Goal: Task Accomplishment & Management: Use online tool/utility

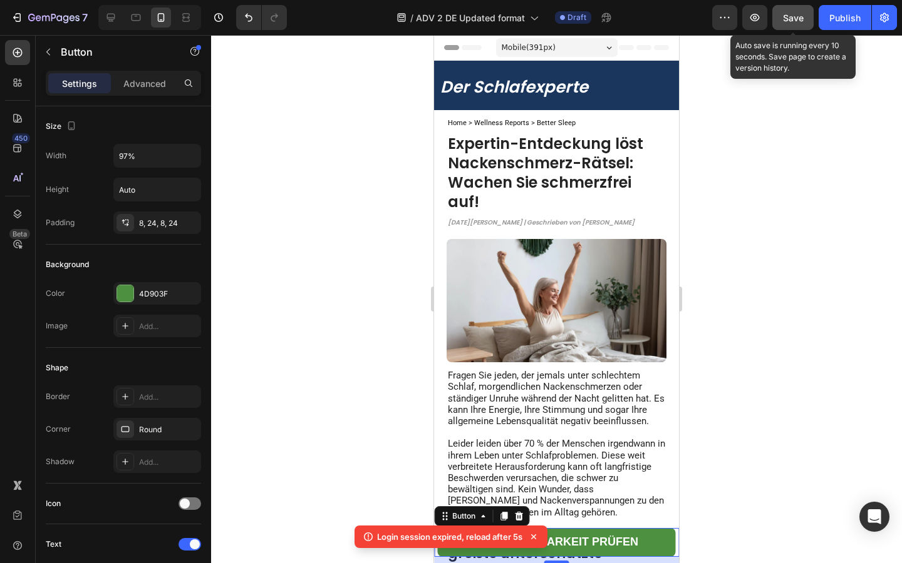
click at [788, 19] on span "Save" at bounding box center [793, 18] width 21 height 11
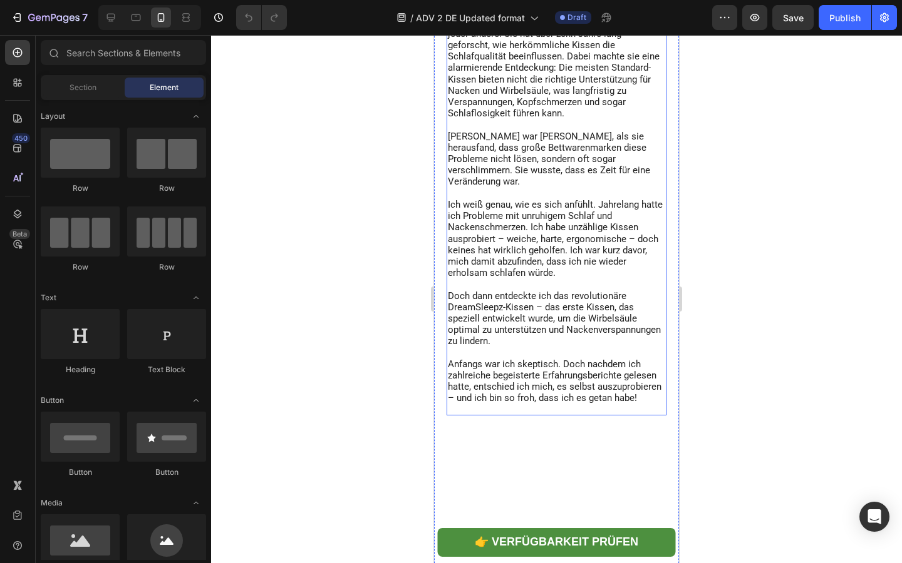
scroll to position [695, 0]
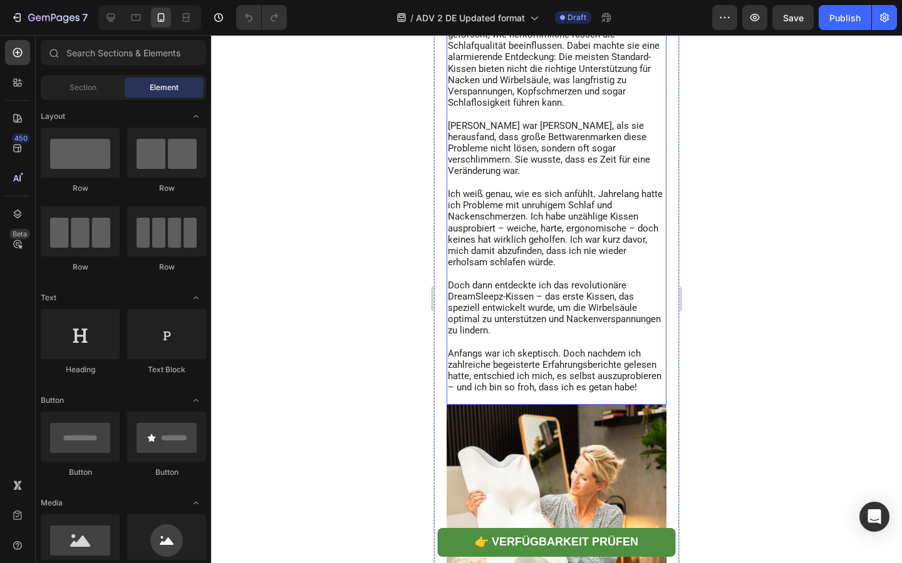
click at [508, 268] on span "Ich weiß genau, wie es sich anfühlt. Jahrelang hatte ich Probleme mit unruhigem…" at bounding box center [555, 228] width 215 height 80
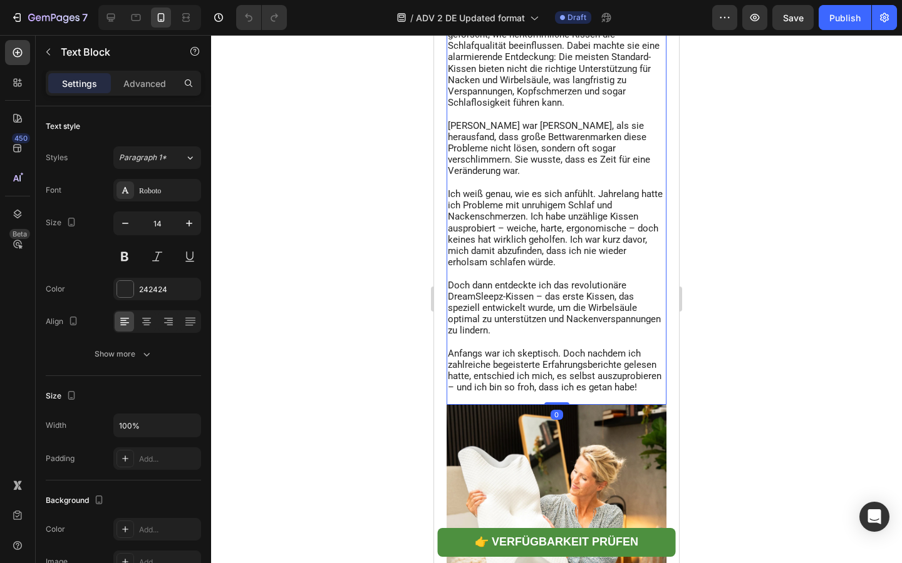
click at [505, 268] on span "Ich weiß genau, wie es sich anfühlt. Jahrelang hatte ich Probleme mit unruhigem…" at bounding box center [555, 228] width 215 height 80
click at [627, 268] on span "Ich weiß genau, wie es sich anfühlt. Jahrelang hatte ich Probleme mit unruhigem…" at bounding box center [555, 228] width 215 height 80
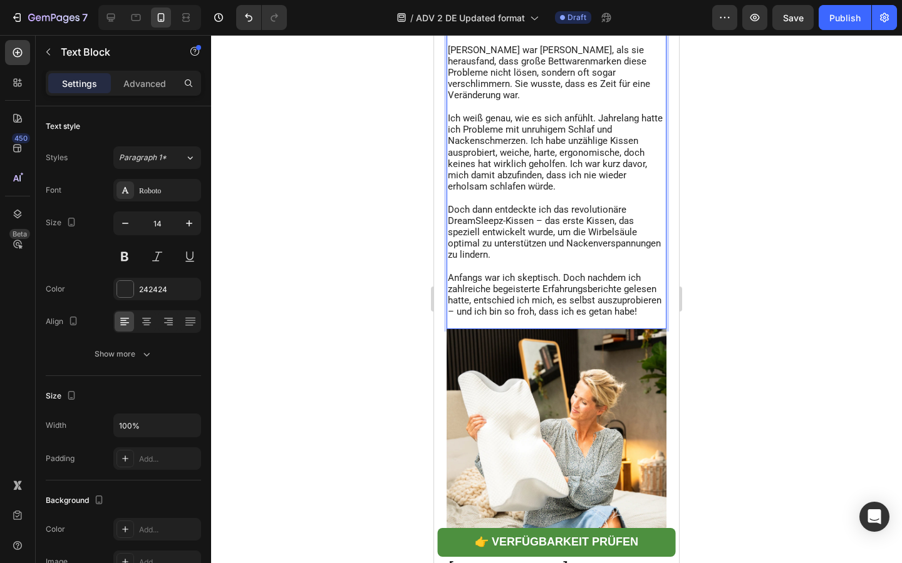
scroll to position [778, 0]
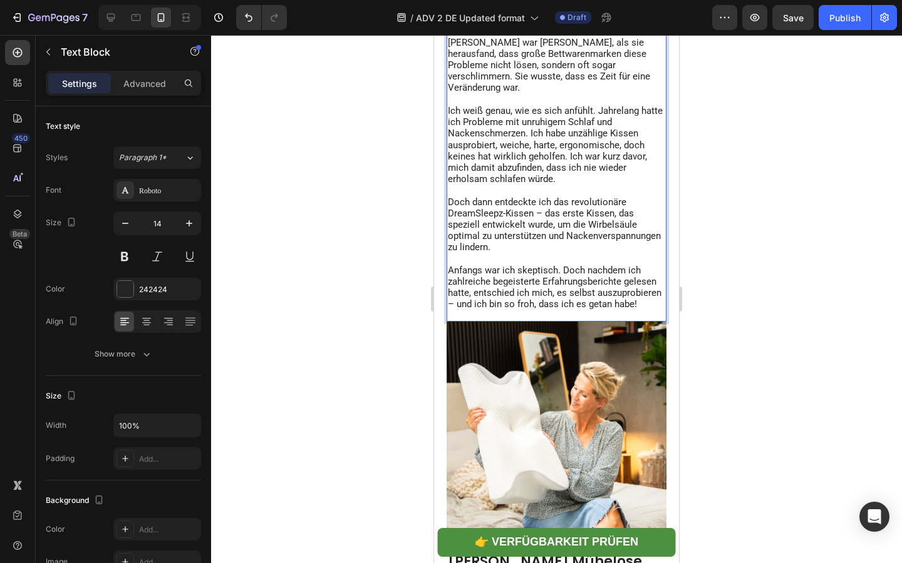
click at [520, 254] on span "Doch dann entdeckte ich das revolutionäre DreamSleepz-Kissen – das erste Kissen…" at bounding box center [554, 225] width 213 height 57
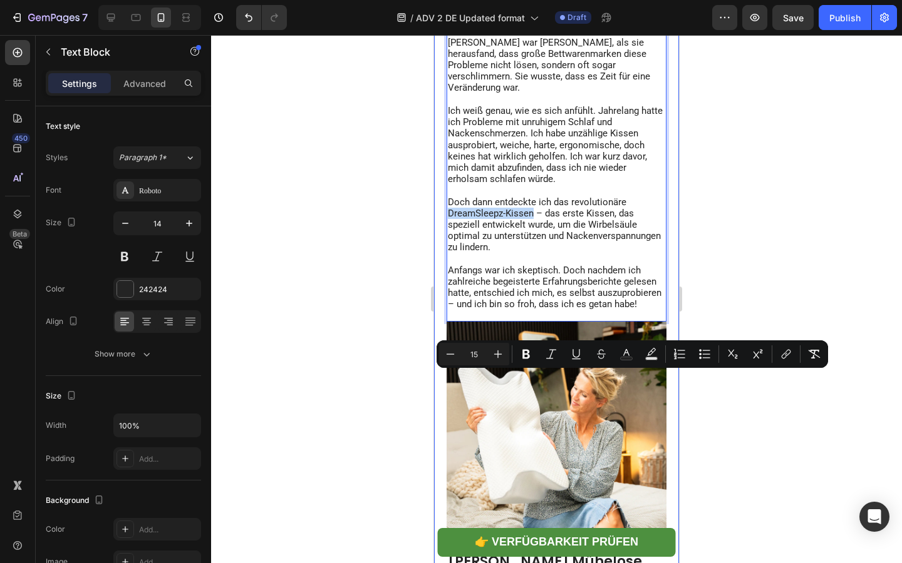
drag, startPoint x: 532, startPoint y: 379, endPoint x: 441, endPoint y: 379, distance: 90.2
click at [441, 379] on div "Home > Wellness Reports > Better Sleep Text Block Startseite > Gesundheitsnews …" at bounding box center [556, 435] width 245 height 2209
click at [787, 355] on icon "Editor contextual toolbar" at bounding box center [787, 353] width 6 height 6
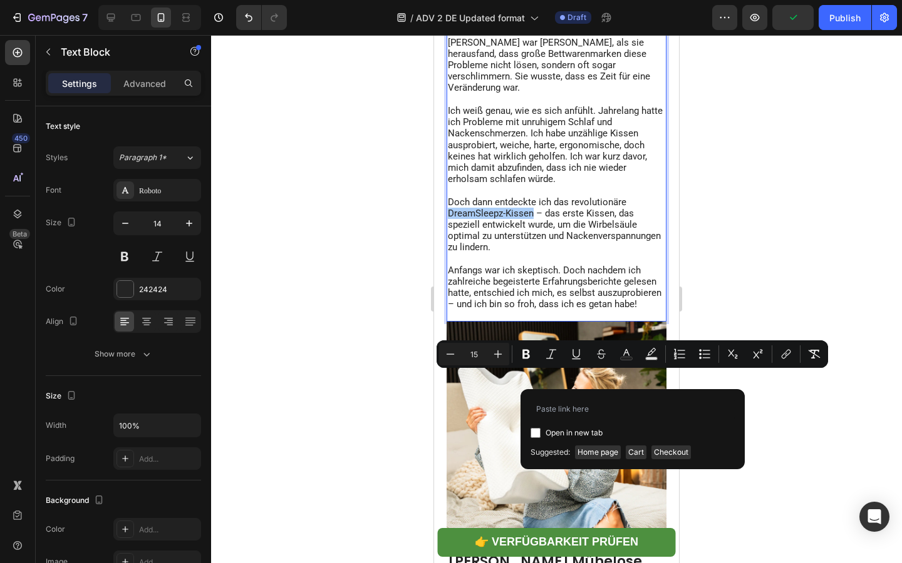
type input "https://dreamsleepz.de/collections/perfekte-erganzung-fur-erholsamen-schlaf/pro…"
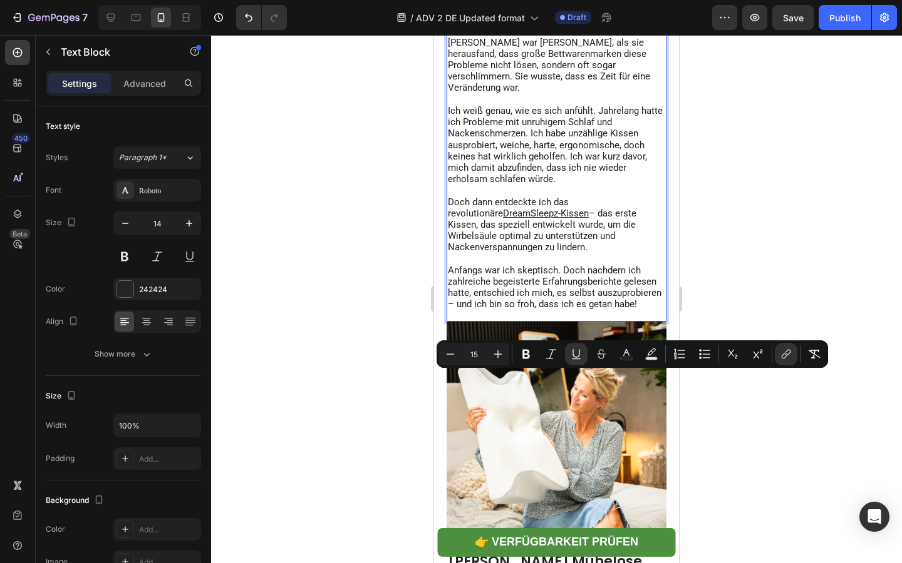
click at [557, 254] on span "– das erste Kissen, das speziell entwickelt wurde, um die Wirbelsäule optimal z…" at bounding box center [542, 231] width 188 height 46
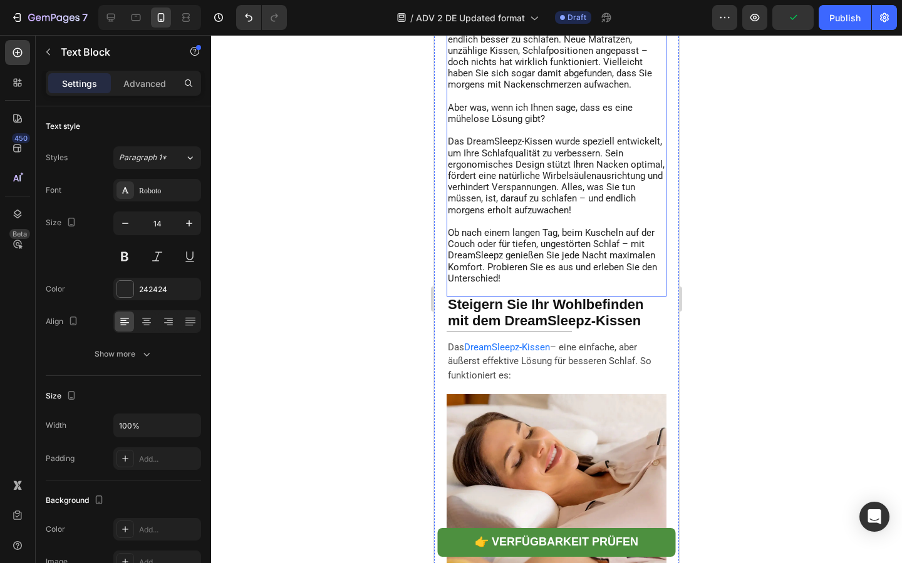
scroll to position [1488, 0]
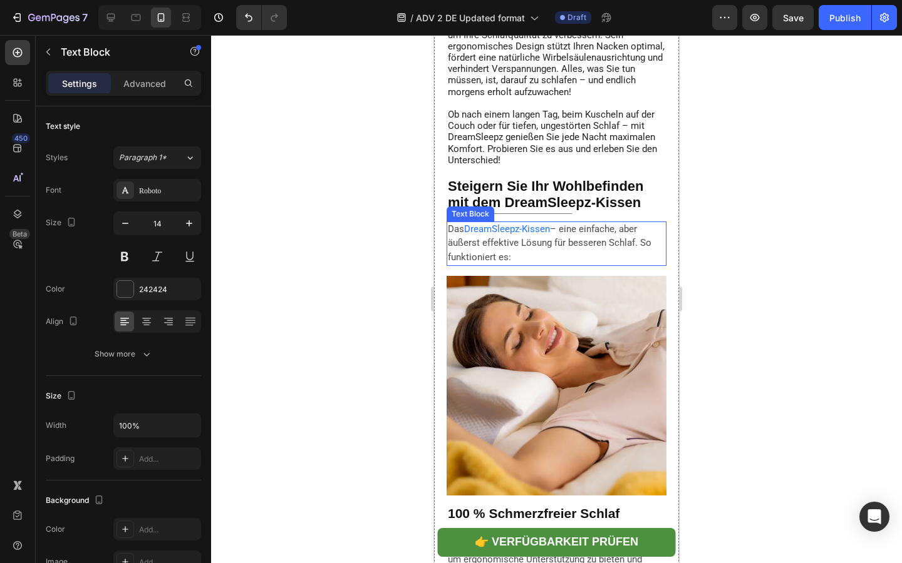
click at [549, 265] on p "Das DreamSleepz-Kissen – eine einfache, aber äußerst effektive Lösung für besse…" at bounding box center [556, 244] width 217 height 43
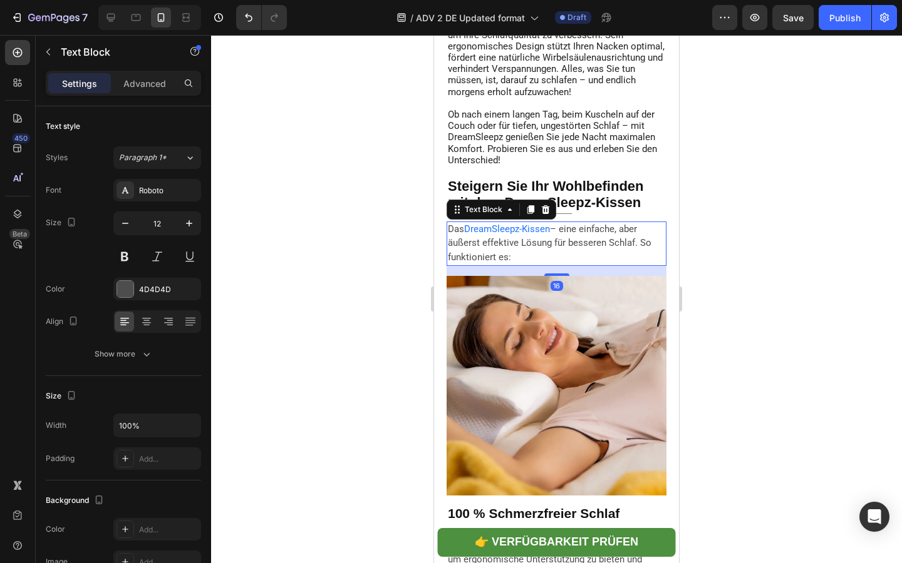
click at [552, 263] on span "– eine einfache, aber äußerst effektive Lösung für besseren Schlaf. So funktion…" at bounding box center [549, 242] width 203 height 39
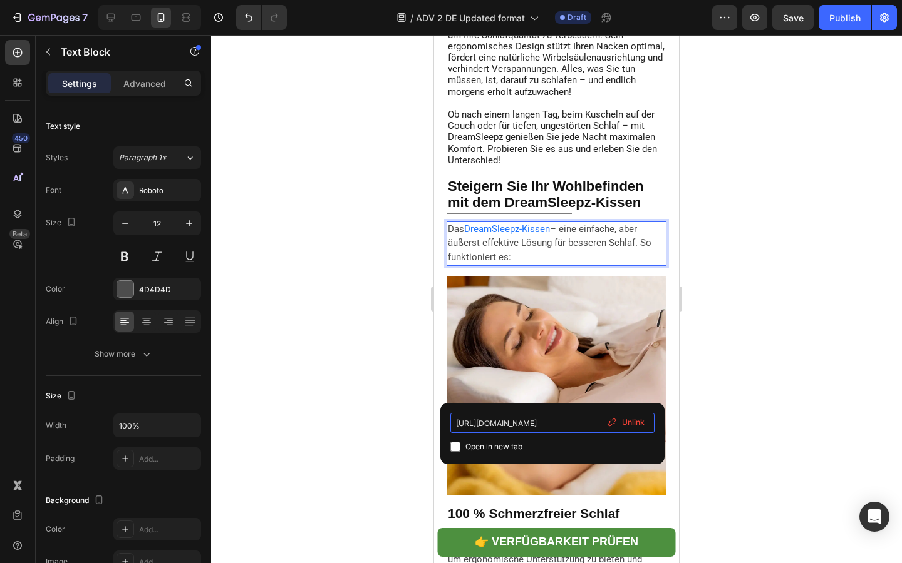
click at [541, 423] on input "https://dreamsleepz.de/collections/perfekte-erganzung-fur-erholsamen-schlaf/pro…" at bounding box center [552, 423] width 204 height 20
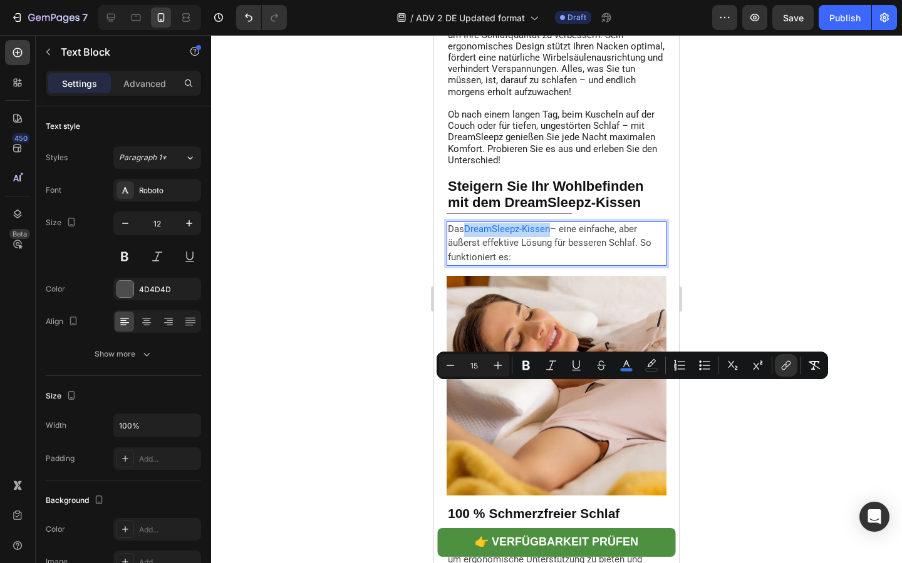
drag, startPoint x: 466, startPoint y: 388, endPoint x: 552, endPoint y: 388, distance: 85.8
click at [552, 265] on p "Das DreamSleepz-Kissen – eine einfache, aber äußerst effektive Lösung für besse…" at bounding box center [556, 244] width 217 height 43
click at [787, 360] on icon "Editor contextual toolbar" at bounding box center [785, 365] width 13 height 13
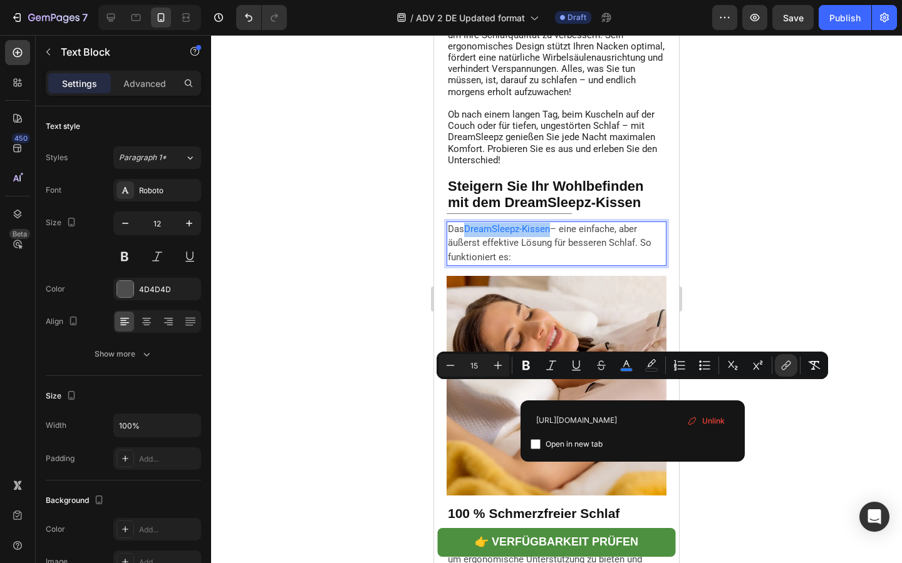
scroll to position [0, 332]
click at [572, 418] on input "https://dreamsleepz.de/collections/perfekte-erganzung-fur-erholsamen-schlaf/pro…" at bounding box center [632, 421] width 204 height 20
type input "https://dreamsleepz.de/collections/perfekte-erganzung-fur-erholsamen-schlaf/pro…"
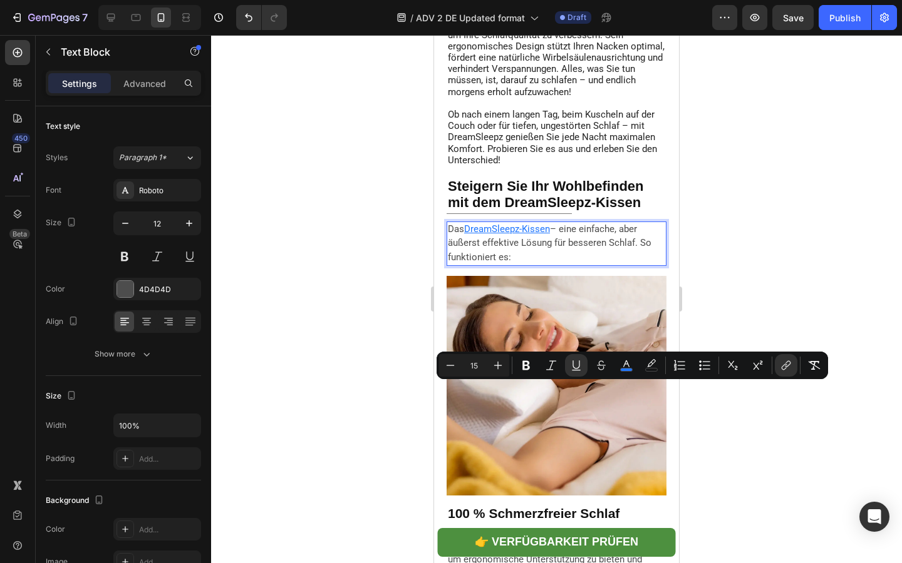
click at [542, 265] on p "Das DreamSleepz-Kissen – eine einfache, aber äußerst effektive Lösung für besse…" at bounding box center [556, 244] width 217 height 43
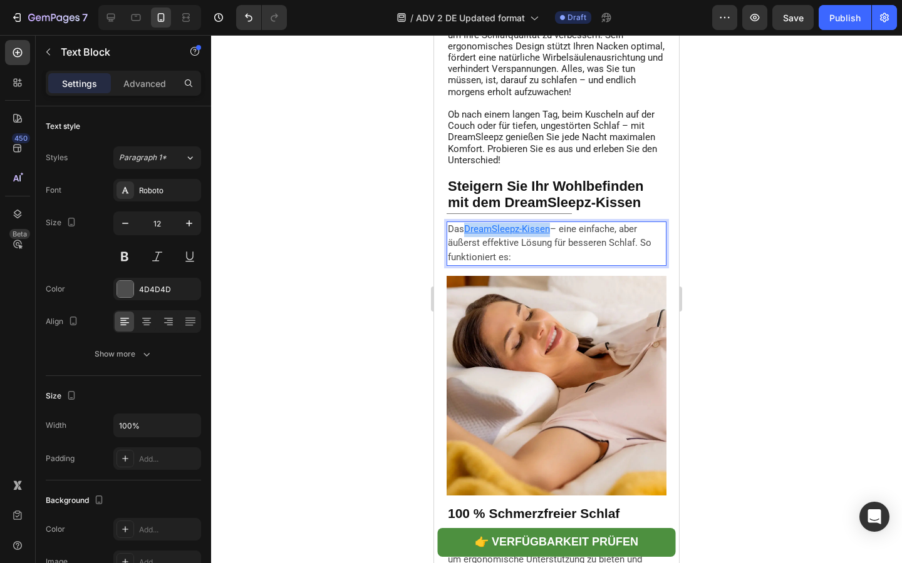
drag, startPoint x: 466, startPoint y: 391, endPoint x: 550, endPoint y: 393, distance: 83.3
click at [550, 235] on u "DreamSleepz-Kissen" at bounding box center [507, 228] width 86 height 11
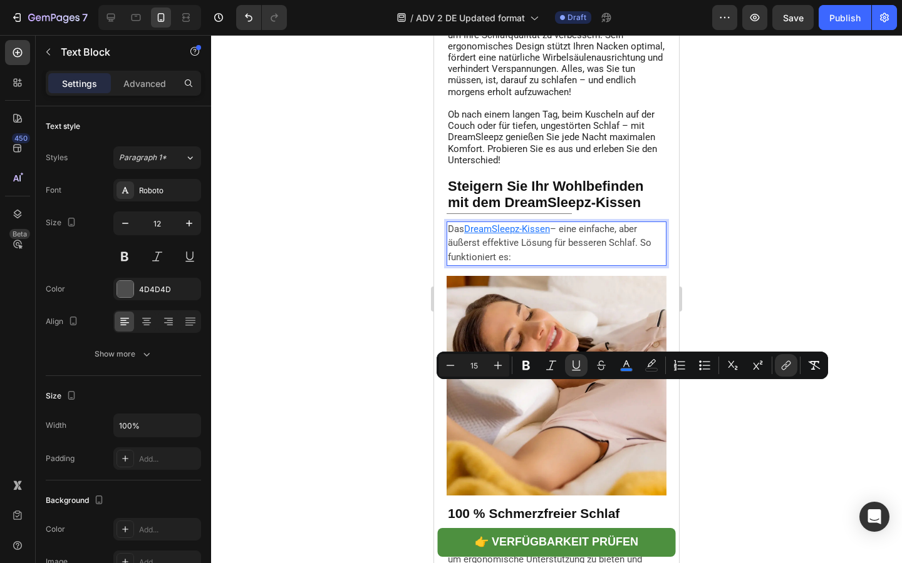
click at [575, 265] on p "Das DreamSleepz-Kissen – eine einfache, aber äußerst effektive Lösung für besse…" at bounding box center [556, 244] width 217 height 43
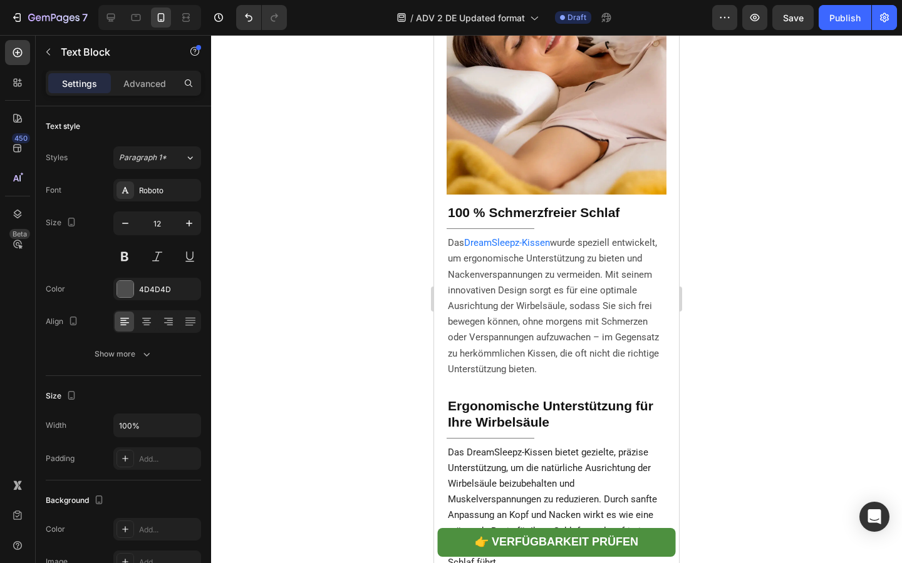
scroll to position [1826, 0]
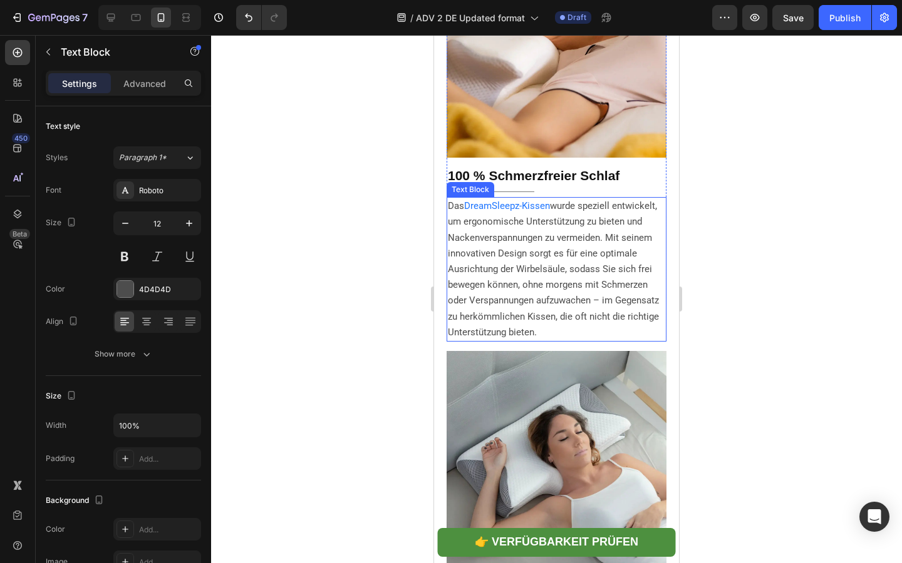
click at [555, 338] on span "wurde speziell entwickelt, um ergonomische Unterstützung zu bieten und Nackenve…" at bounding box center [553, 269] width 211 height 138
click at [470, 212] on span "DreamSleepz-Kissen" at bounding box center [507, 205] width 86 height 11
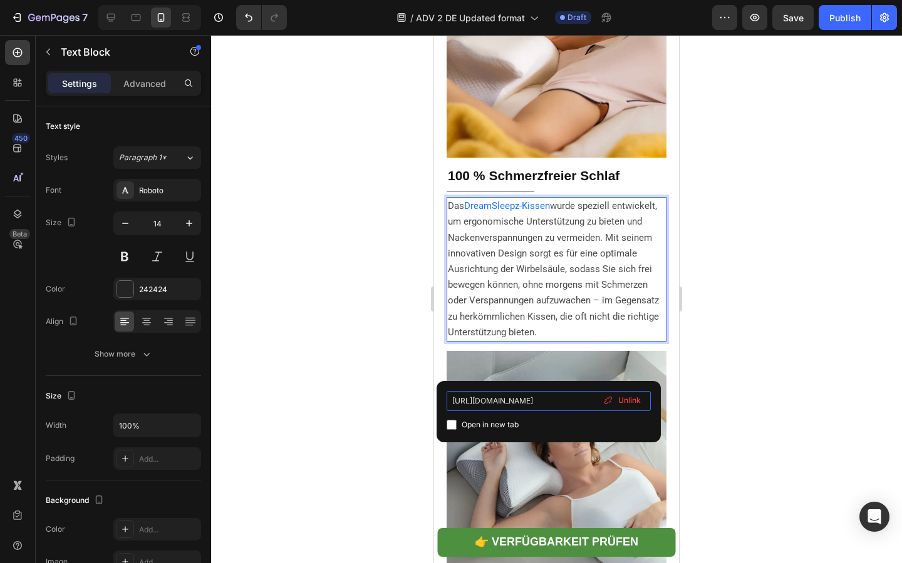
click at [489, 402] on input "https://dreamsleepz.de/collections/perfekte-erganzung-fur-erholsamen-schlaf/pro…" at bounding box center [548, 401] width 204 height 20
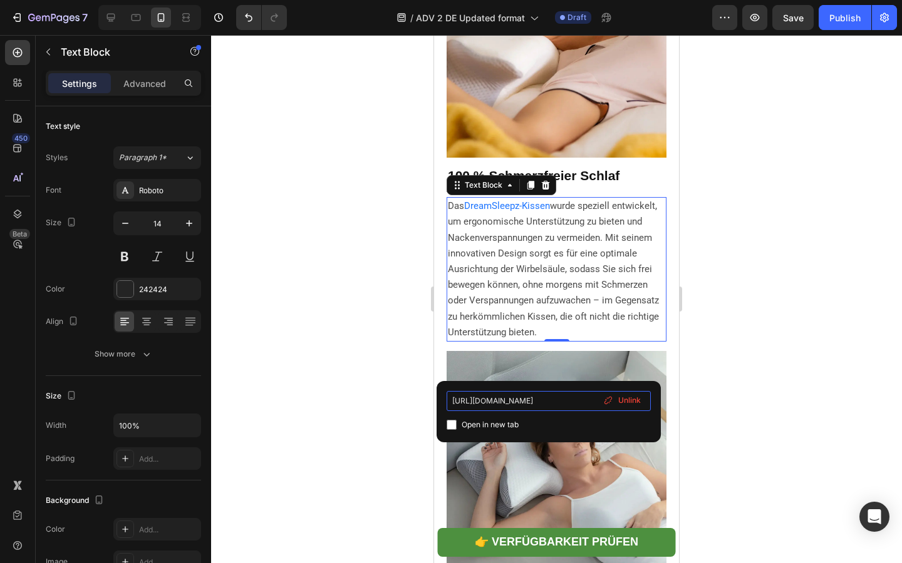
type input "https://dreamsleepz.de/collections/perfekte-erganzung-fur-erholsamen-schlaf/pro…"
click at [506, 341] on p "Das DreamSleepz-Kissen wurde speziell entwickelt, um ergonomische Unterstützung…" at bounding box center [556, 269] width 217 height 142
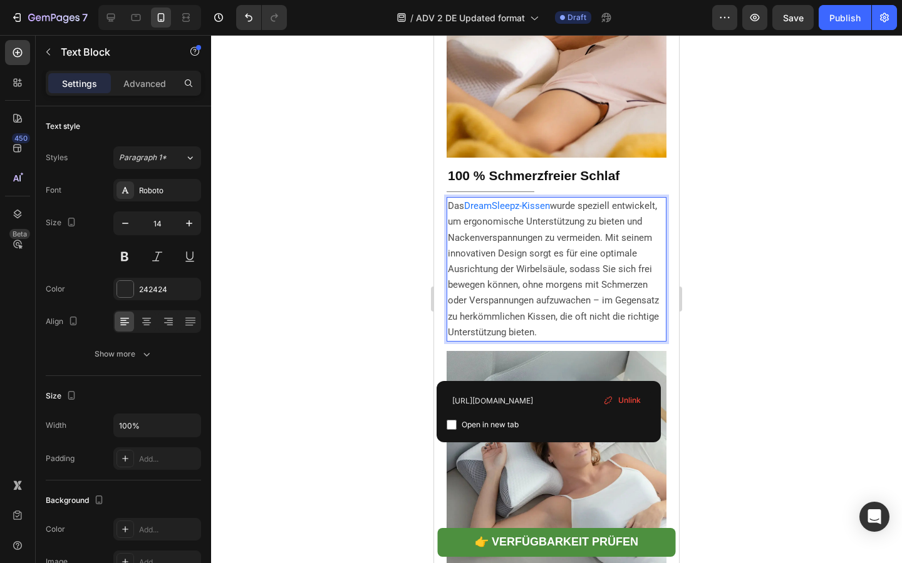
click at [478, 212] on span "DreamSleepz-Kissen" at bounding box center [507, 205] width 86 height 11
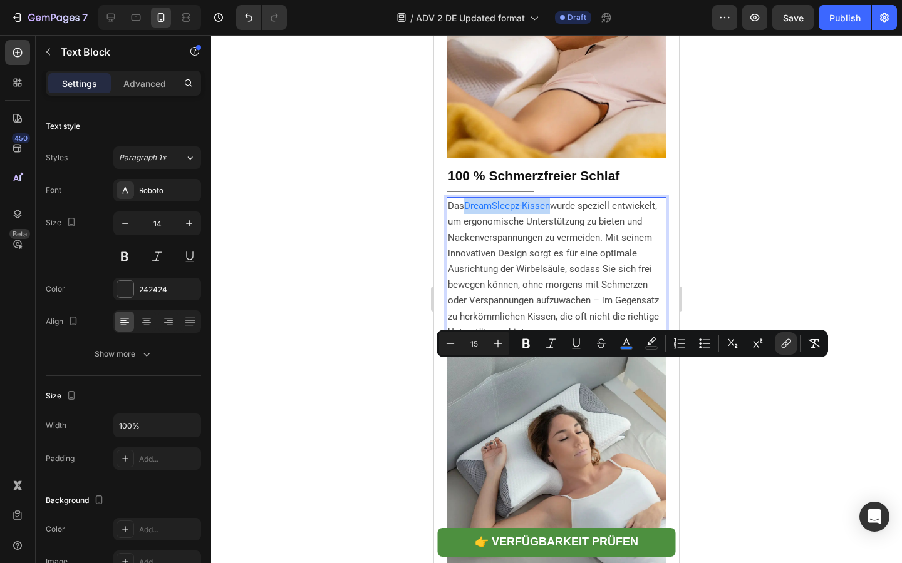
drag, startPoint x: 468, startPoint y: 367, endPoint x: 550, endPoint y: 369, distance: 82.7
click at [550, 212] on span "DreamSleepz-Kissen" at bounding box center [507, 205] width 86 height 11
click at [581, 339] on icon "Editor contextual toolbar" at bounding box center [576, 343] width 13 height 13
click at [563, 338] on span "wurde speziell entwickelt, um ergonomische Unterstützung zu bieten und Nackenve…" at bounding box center [553, 269] width 211 height 138
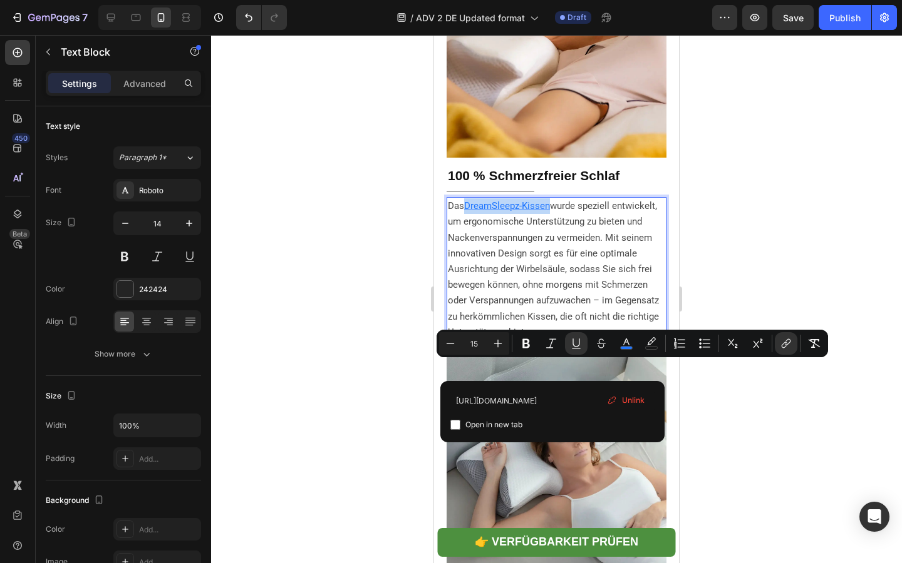
drag, startPoint x: 550, startPoint y: 368, endPoint x: 468, endPoint y: 371, distance: 82.0
click at [468, 212] on u "DreamSleepz-Kissen" at bounding box center [507, 205] width 86 height 11
click at [582, 352] on button "Underline" at bounding box center [576, 343] width 23 height 23
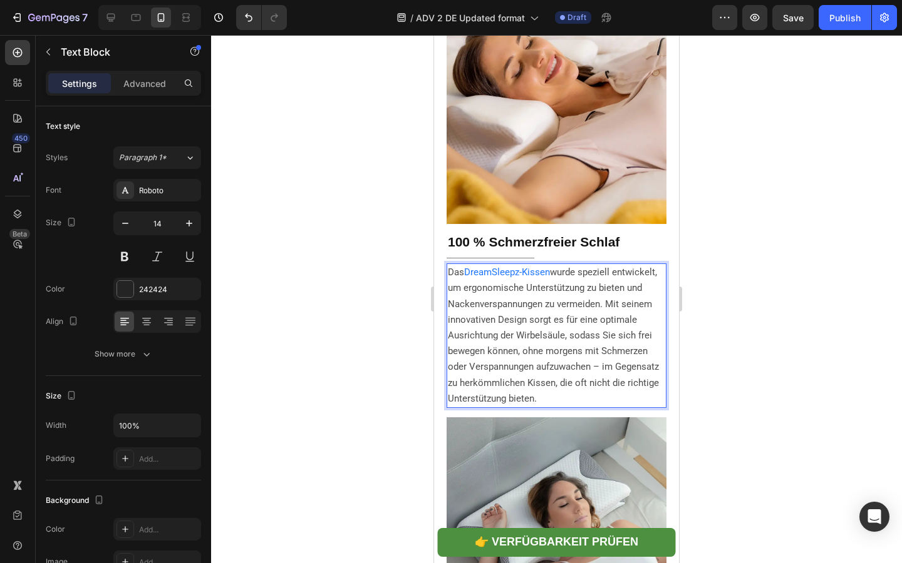
scroll to position [1670, 0]
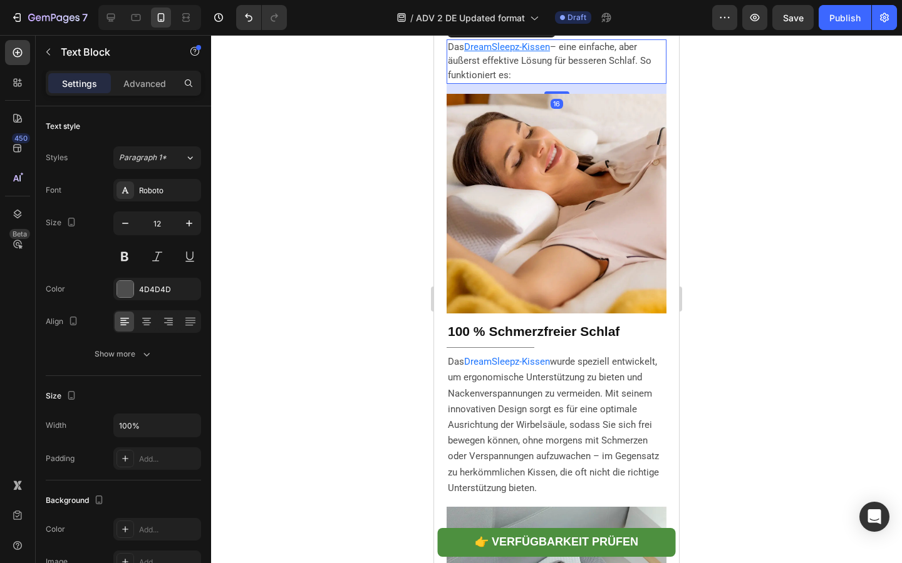
click at [553, 81] on span "– eine einfache, aber äußerst effektive Lösung für besseren Schlaf. So funktion…" at bounding box center [549, 60] width 203 height 39
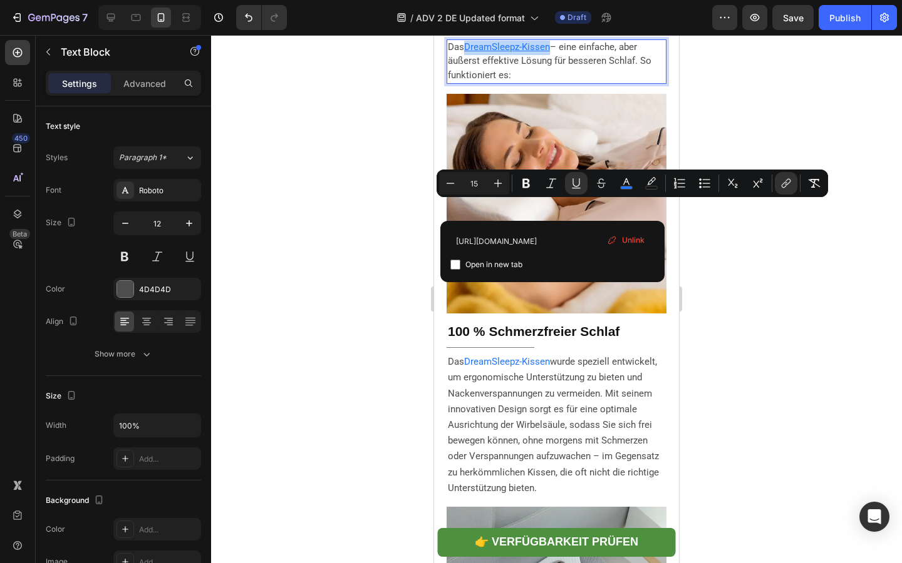
drag, startPoint x: 551, startPoint y: 209, endPoint x: 468, endPoint y: 210, distance: 83.3
click at [468, 53] on u "DreamSleepz-Kissen" at bounding box center [507, 46] width 86 height 11
click at [581, 184] on icon "Editor contextual toolbar" at bounding box center [576, 183] width 13 height 13
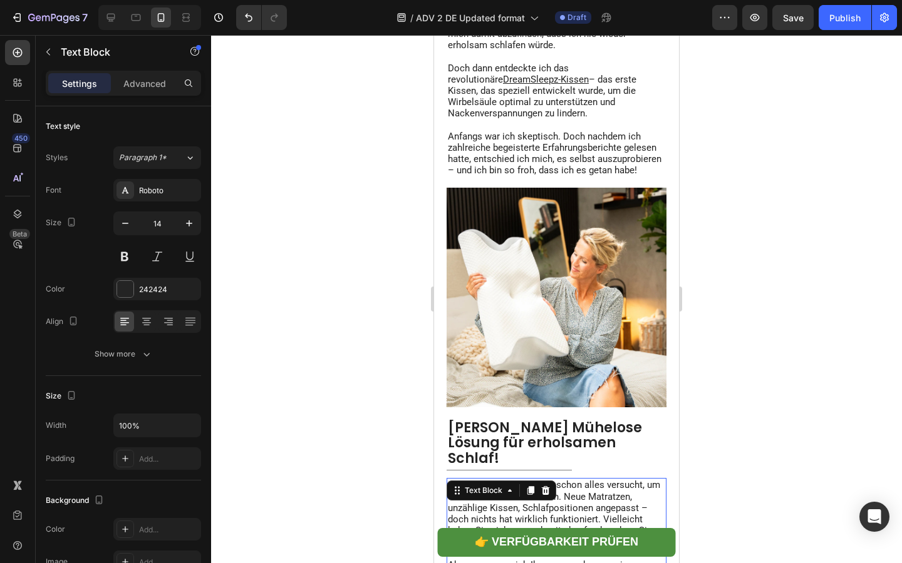
scroll to position [823, 0]
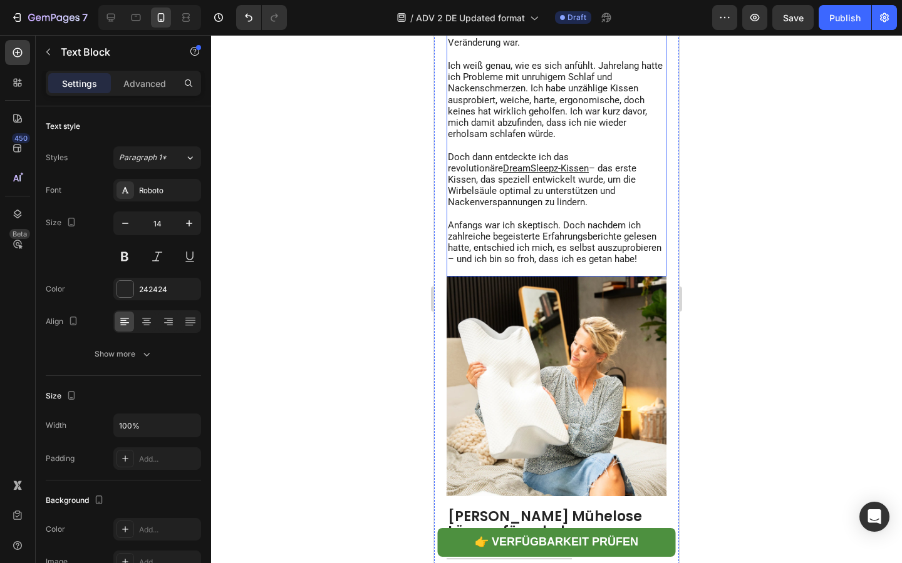
click at [536, 140] on span "Ich weiß genau, wie es sich anfühlt. Jahrelang hatte ich Probleme mit unruhigem…" at bounding box center [555, 100] width 215 height 80
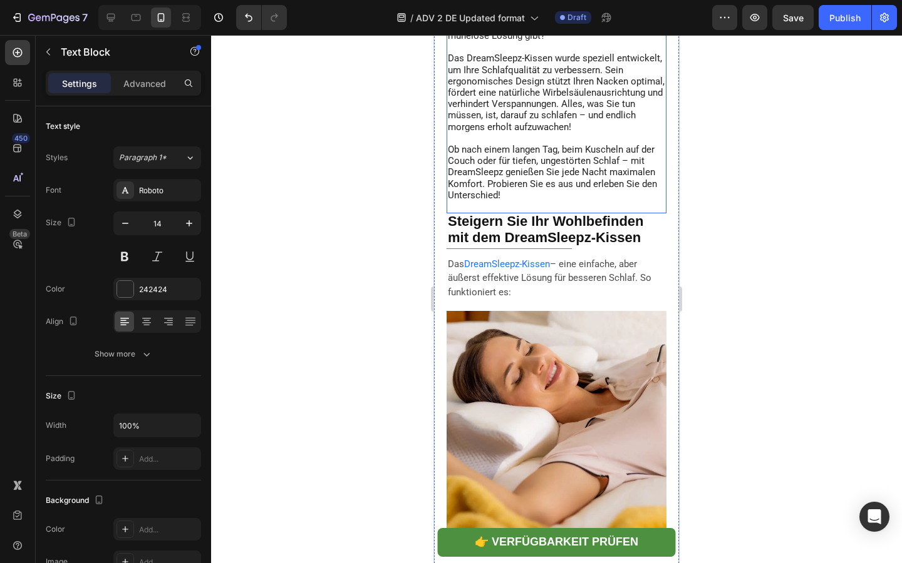
scroll to position [1503, 0]
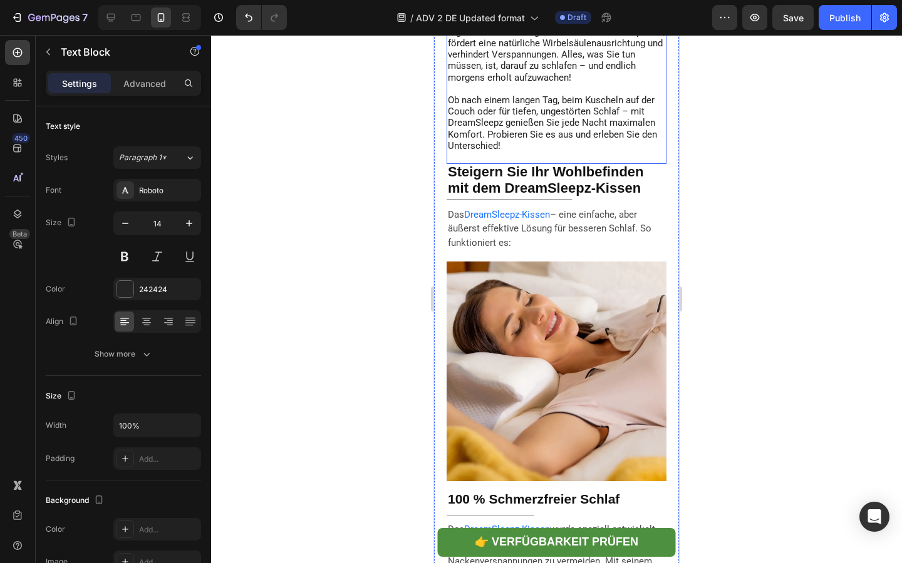
click at [520, 251] on p "Das DreamSleepz-Kissen – eine einfache, aber äußerst effektive Lösung für besse…" at bounding box center [556, 229] width 217 height 43
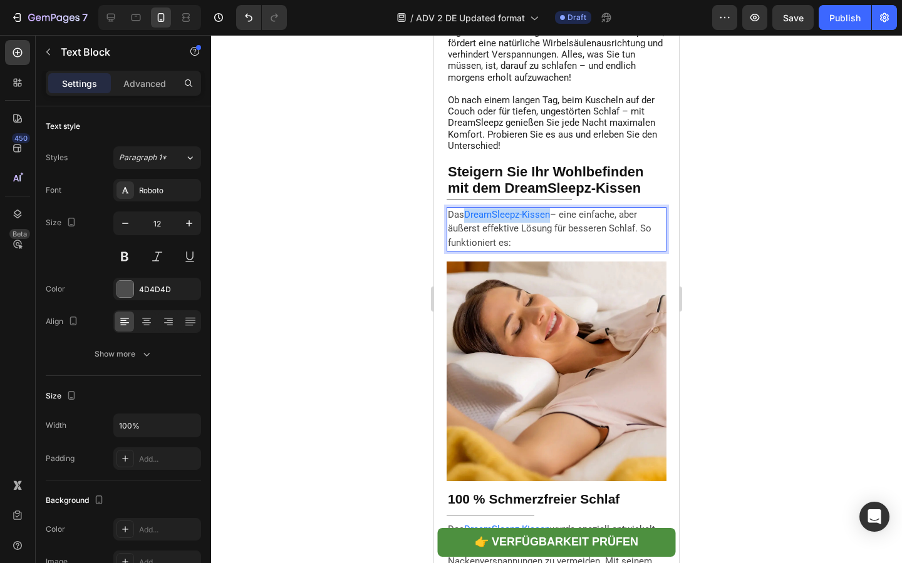
drag, startPoint x: 466, startPoint y: 375, endPoint x: 550, endPoint y: 377, distance: 83.9
click at [550, 220] on span "DreamSleepz-Kissen" at bounding box center [507, 214] width 86 height 11
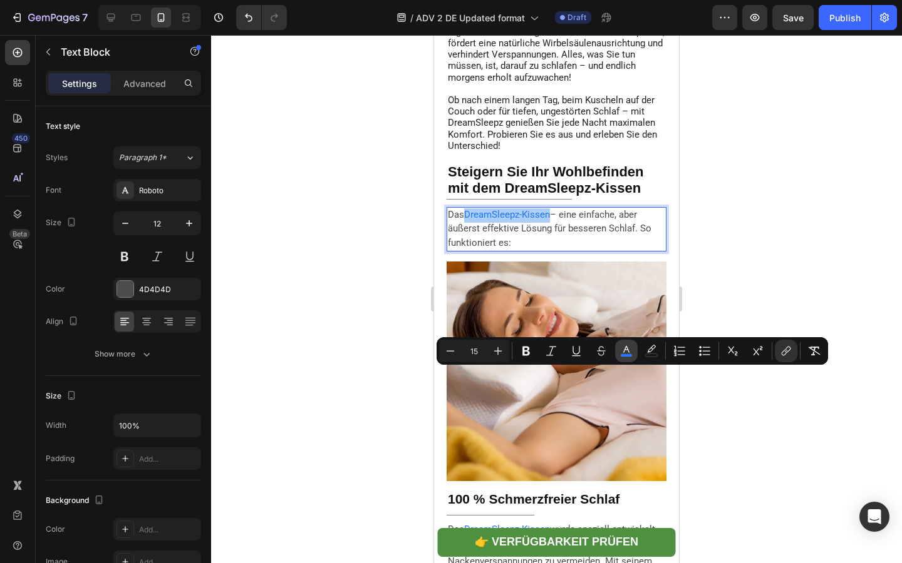
click at [622, 351] on icon "Editor contextual toolbar" at bounding box center [626, 351] width 13 height 13
type input "2177FF"
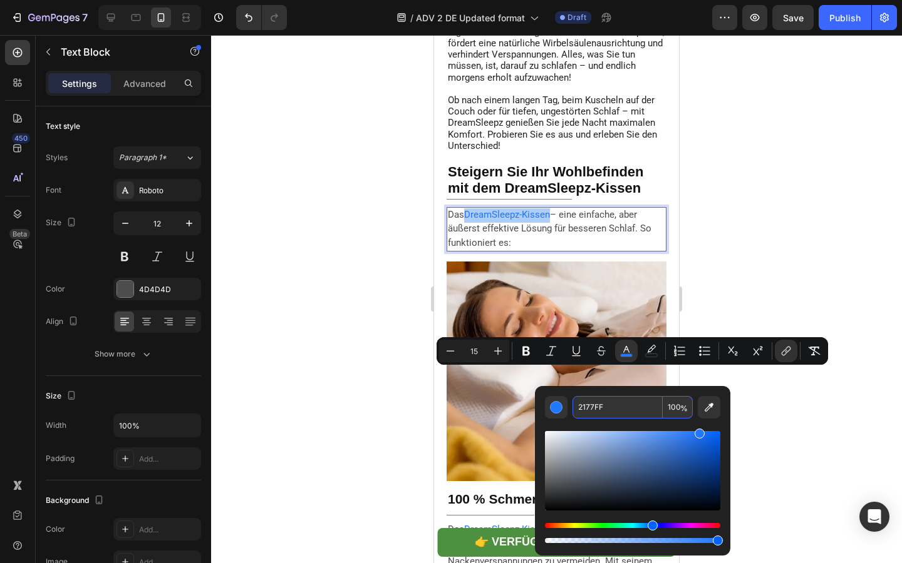
click at [598, 414] on input "2177FF" at bounding box center [617, 407] width 90 height 23
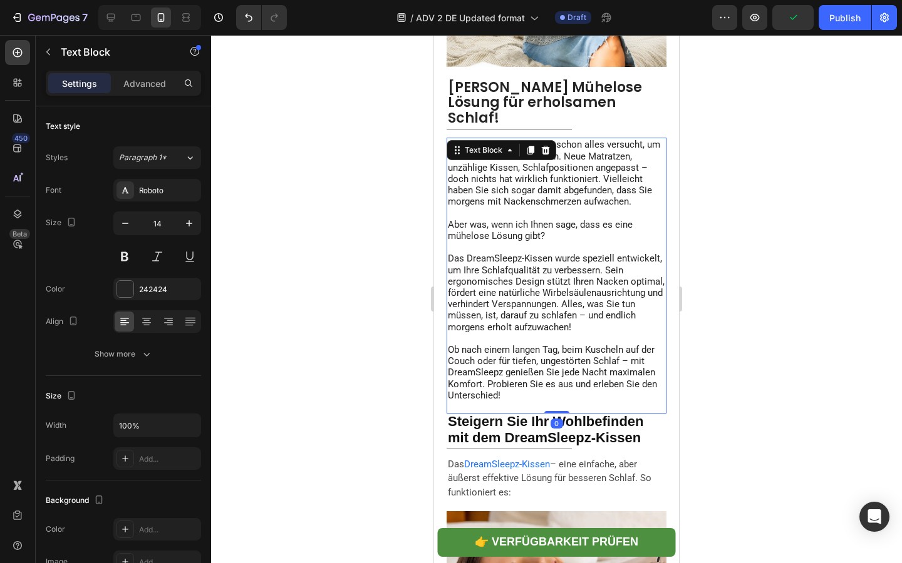
scroll to position [1326, 0]
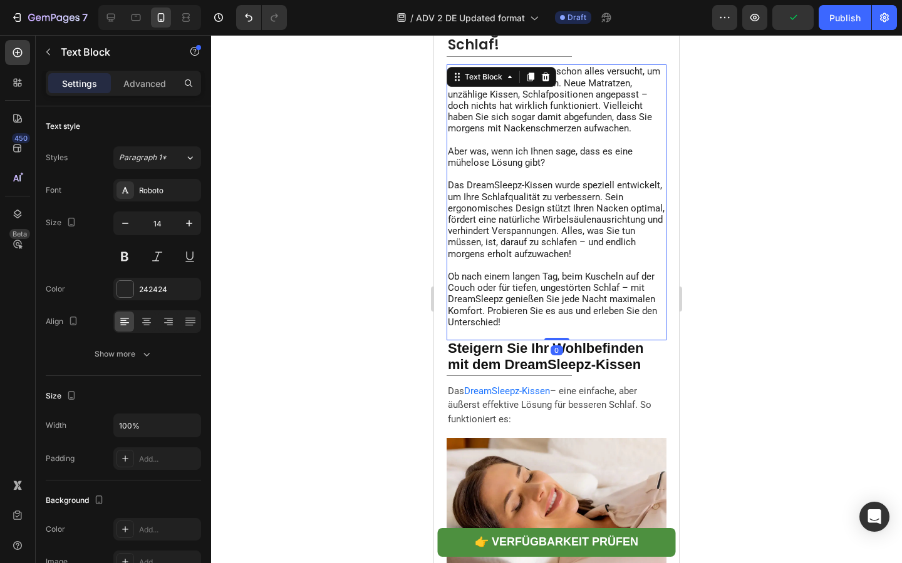
click at [505, 259] on span "Das DreamSleepz-Kissen wurde speziell entwickelt, um Ihre Schlafqualität zu ver…" at bounding box center [556, 220] width 217 height 80
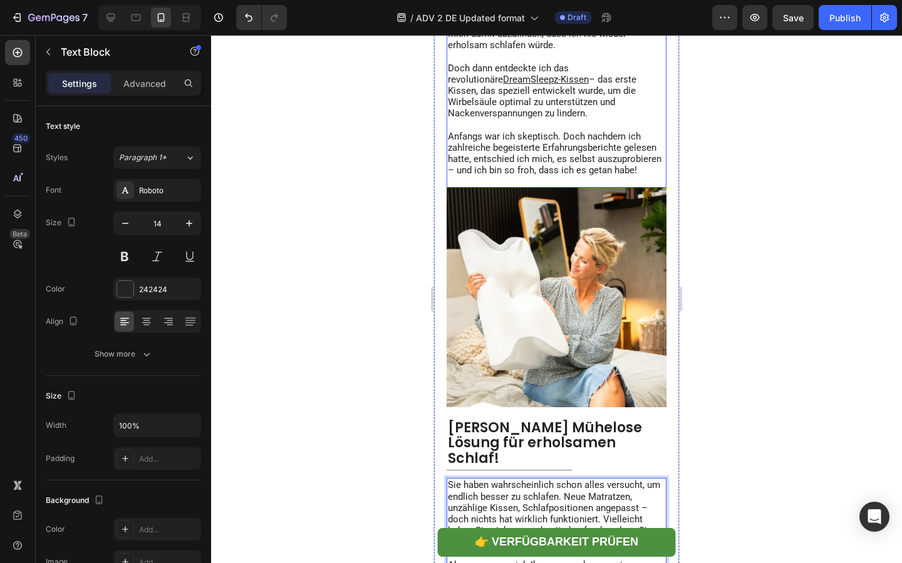
scroll to position [910, 0]
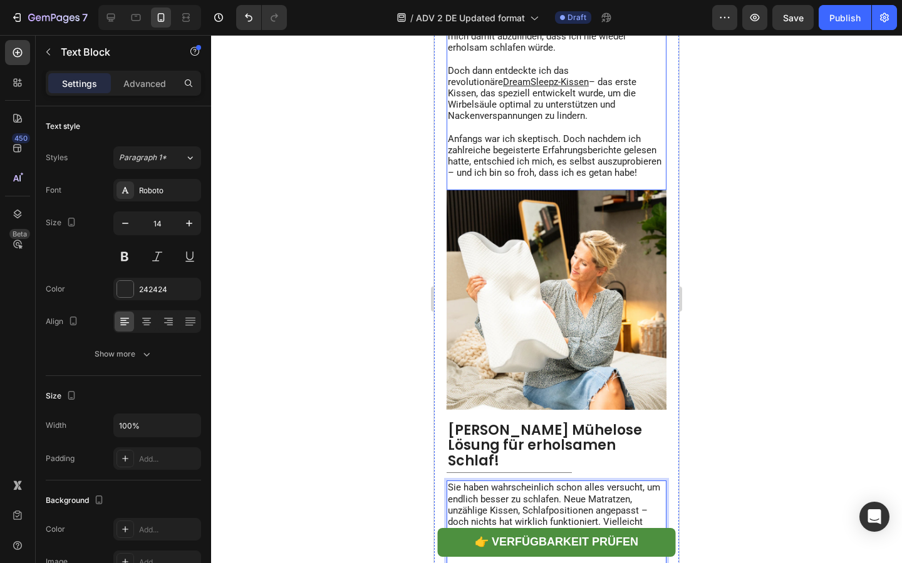
click at [493, 122] on span "– das erste Kissen, das speziell entwickelt wurde, um die Wirbelsäule optimal z…" at bounding box center [542, 99] width 188 height 46
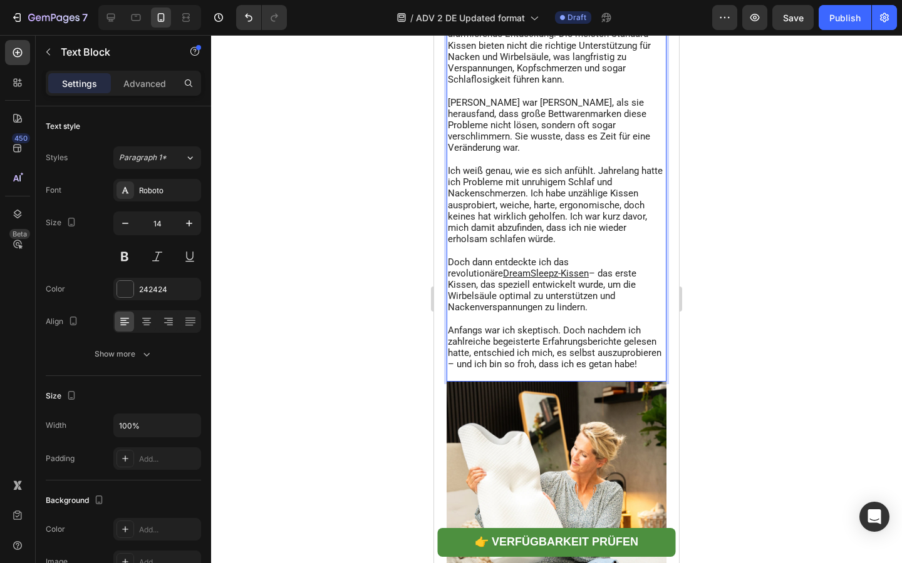
scroll to position [890, 0]
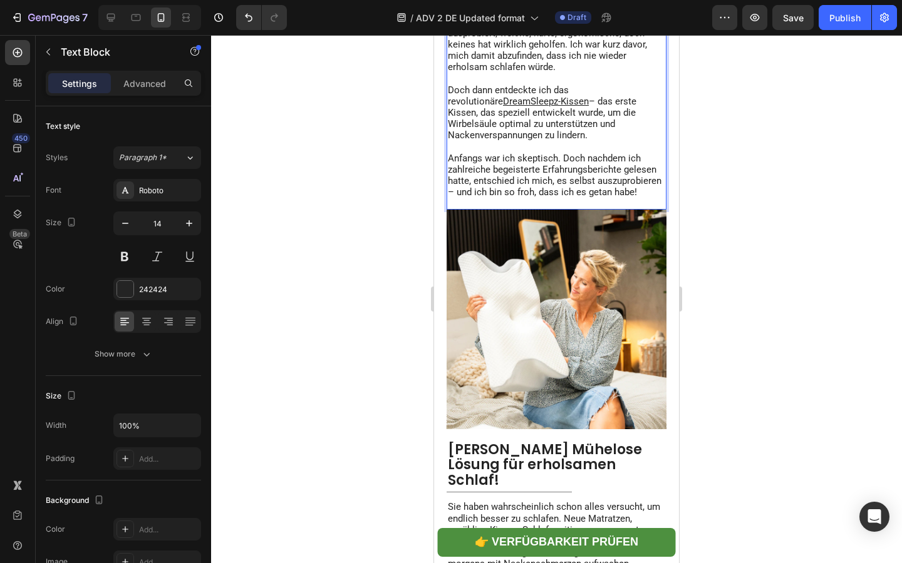
click at [541, 153] on p "Rich Text Editor. Editing area: main" at bounding box center [556, 146] width 217 height 11
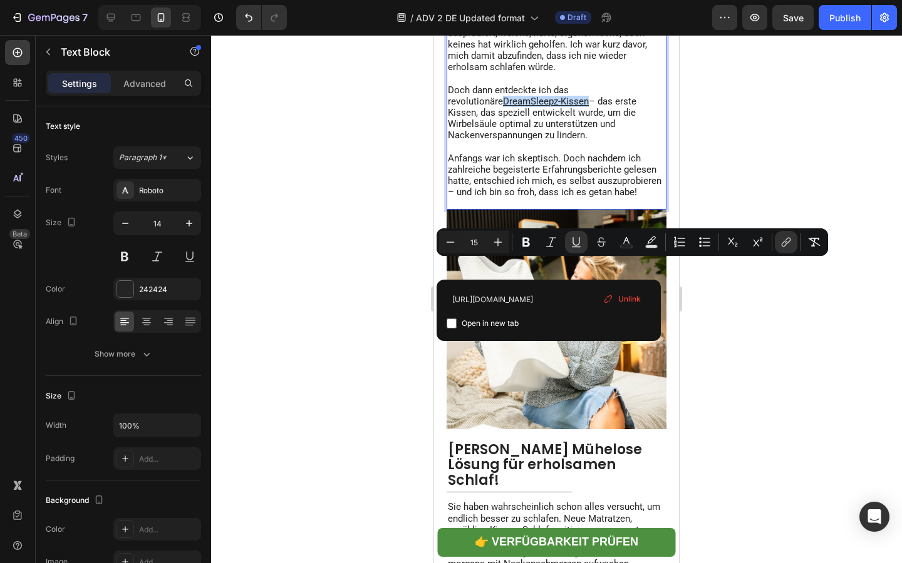
drag, startPoint x: 534, startPoint y: 268, endPoint x: 449, endPoint y: 267, distance: 84.5
click at [622, 245] on rect "Editor contextual toolbar" at bounding box center [626, 246] width 12 height 3
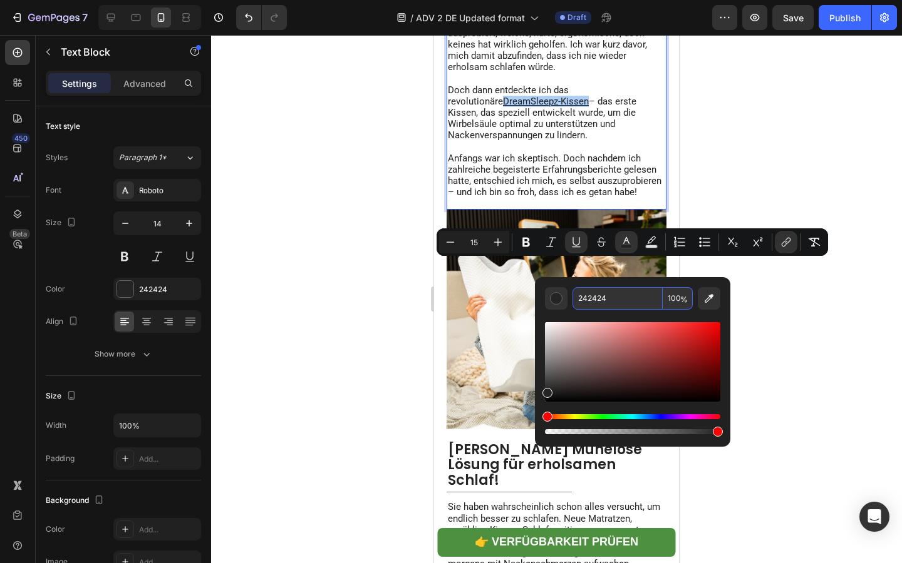
click at [603, 293] on input "242424" at bounding box center [617, 298] width 90 height 23
paste input "177FF"
type input "2177FF"
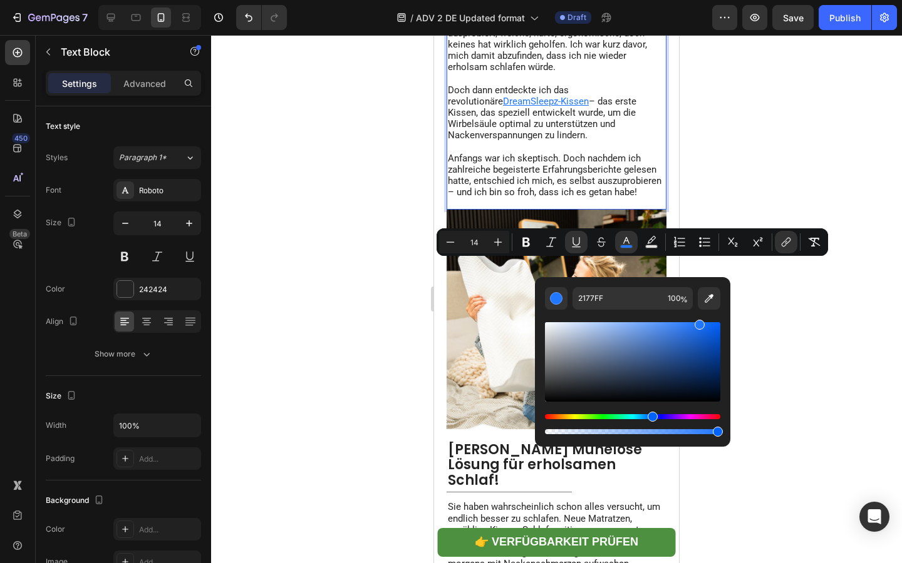
click at [488, 153] on p "Rich Text Editor. Editing area: main" at bounding box center [556, 146] width 217 height 11
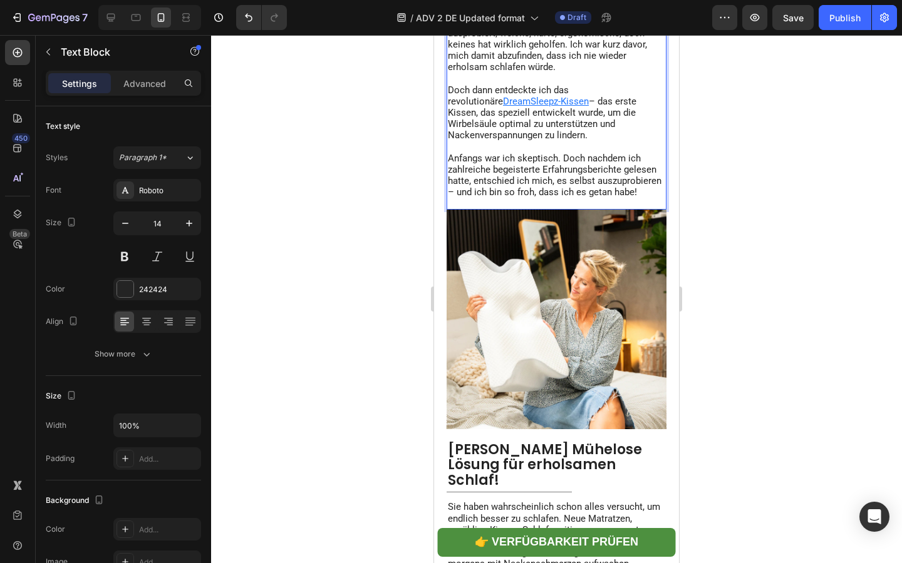
click at [531, 107] on u "DreamSleepz-Kissen" at bounding box center [546, 101] width 86 height 11
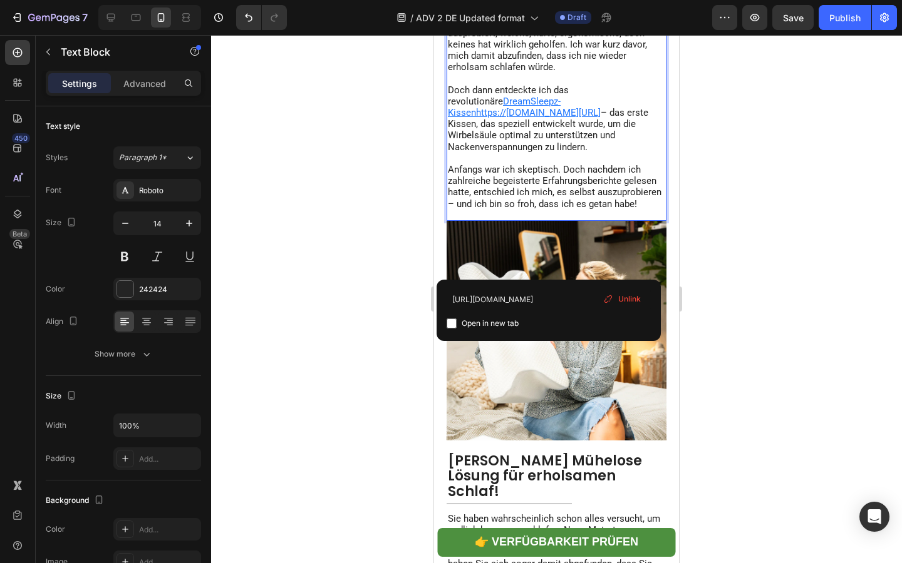
drag, startPoint x: 531, startPoint y: 264, endPoint x: 467, endPoint y: 264, distance: 63.9
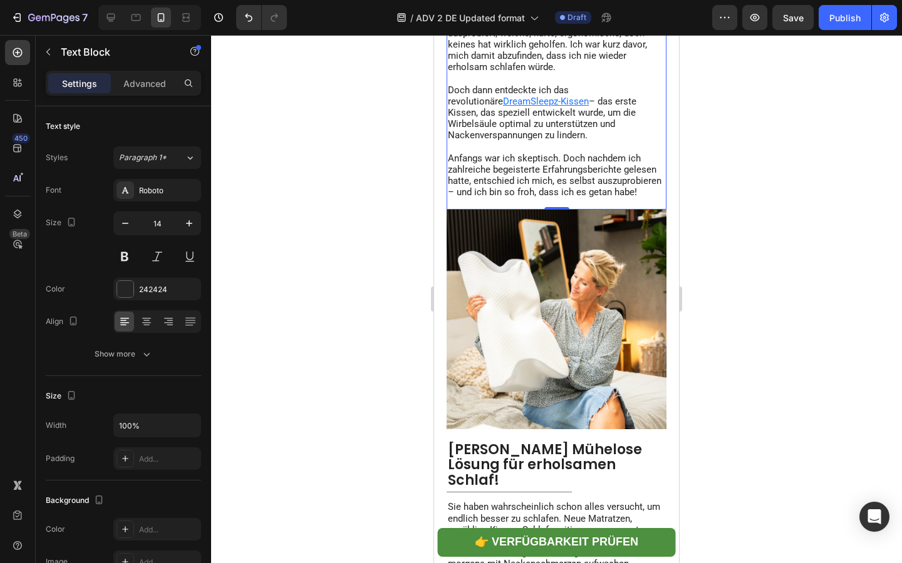
drag, startPoint x: 533, startPoint y: 266, endPoint x: 460, endPoint y: 267, distance: 73.3
click at [533, 141] on span "– das erste Kissen, das speziell entwickelt wurde, um die Wirbelsäule optimal z…" at bounding box center [542, 119] width 188 height 46
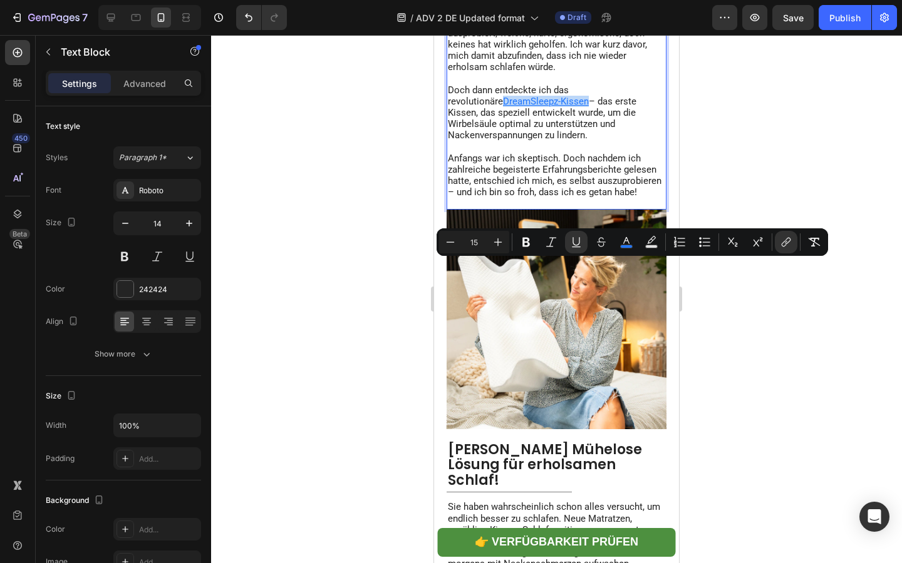
drag, startPoint x: 533, startPoint y: 268, endPoint x: 450, endPoint y: 269, distance: 82.6
click at [450, 141] on p "Doch dann entdeckte ich das revolutionäre DreamSleepz-Kissen – das erste Kissen…" at bounding box center [556, 113] width 217 height 57
click at [574, 244] on icon "Editor contextual toolbar" at bounding box center [576, 242] width 13 height 13
click at [568, 141] on span "– das erste Kissen, das speziell entwickelt wurde, um die Wirbelsäule optimal z…" at bounding box center [542, 119] width 188 height 46
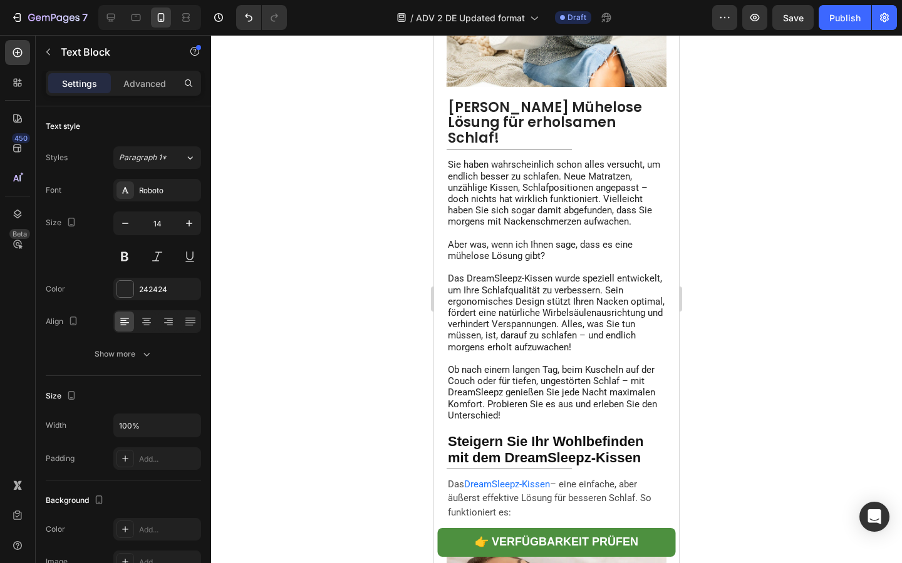
scroll to position [1282, 0]
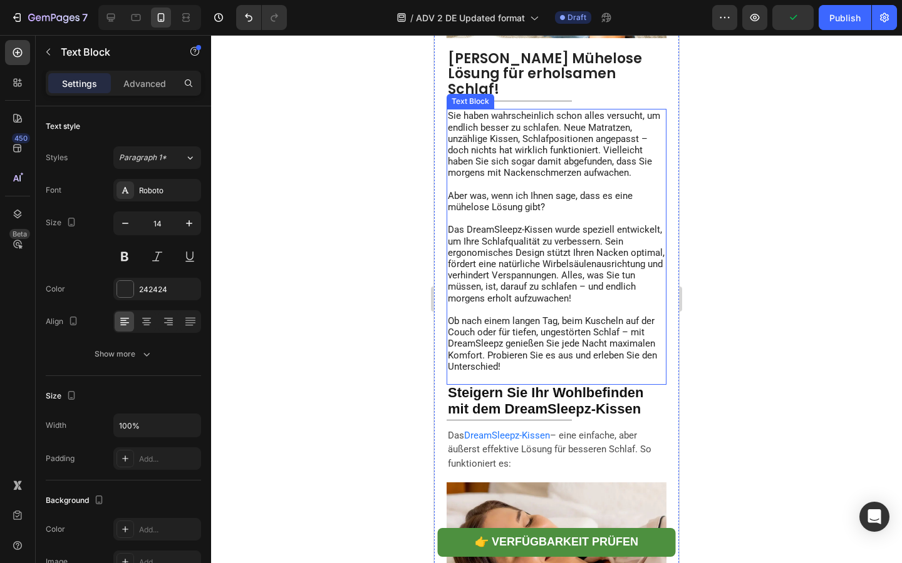
click at [527, 304] on span "Das DreamSleepz-Kissen wurde speziell entwickelt, um Ihre Schlafqualität zu ver…" at bounding box center [556, 264] width 217 height 80
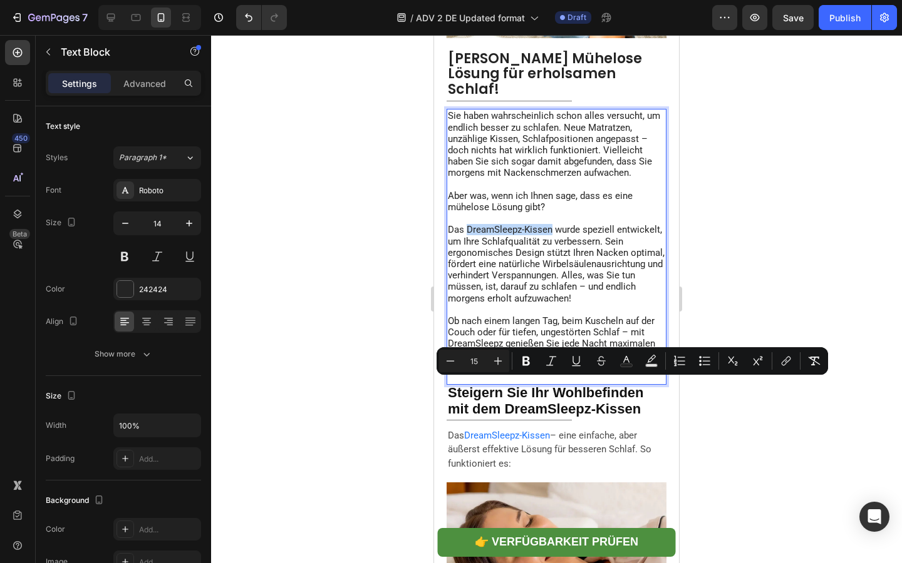
drag, startPoint x: 468, startPoint y: 388, endPoint x: 550, endPoint y: 386, distance: 82.6
click at [550, 304] on span "Das DreamSleepz-Kissen wurde speziell entwickelt, um Ihre Schlafqualität zu ver…" at bounding box center [556, 264] width 217 height 80
click at [774, 366] on button "link" at bounding box center [785, 361] width 23 height 23
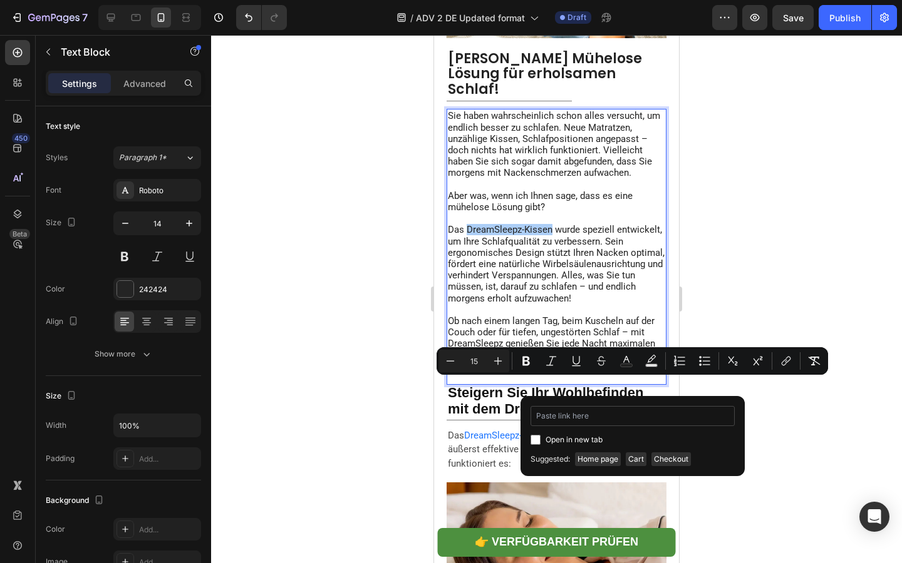
type input "https://dreamsleepz.de/collections/perfekte-erganzung-fur-erholsamen-schlaf/pro…"
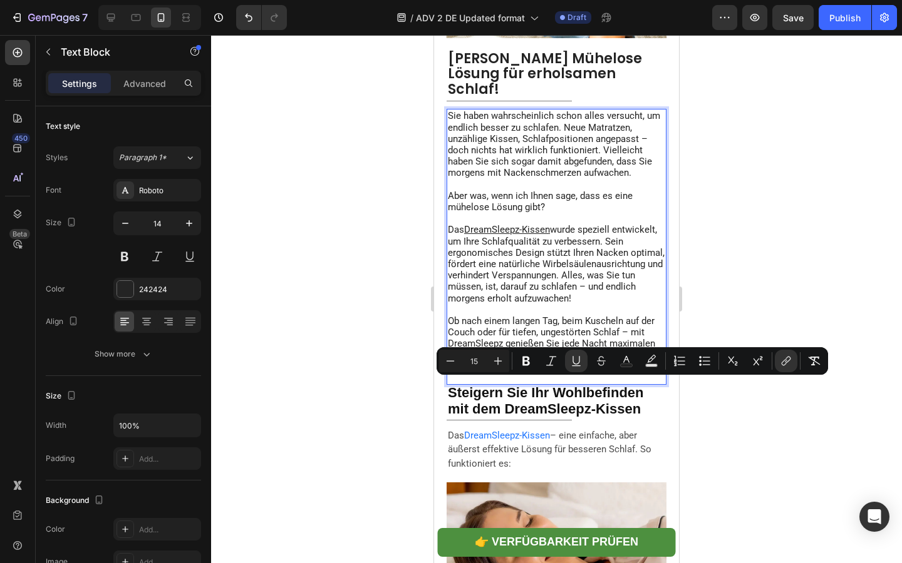
click at [588, 304] on span "wurde speziell entwickelt, um Ihre Schlafqualität zu verbessern. Sein ergonomis…" at bounding box center [556, 264] width 217 height 80
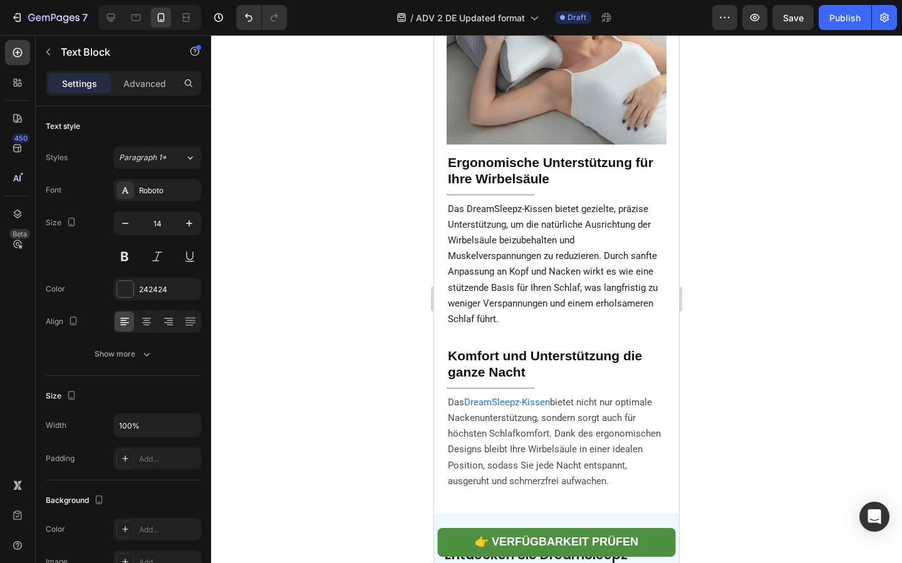
scroll to position [2259, 0]
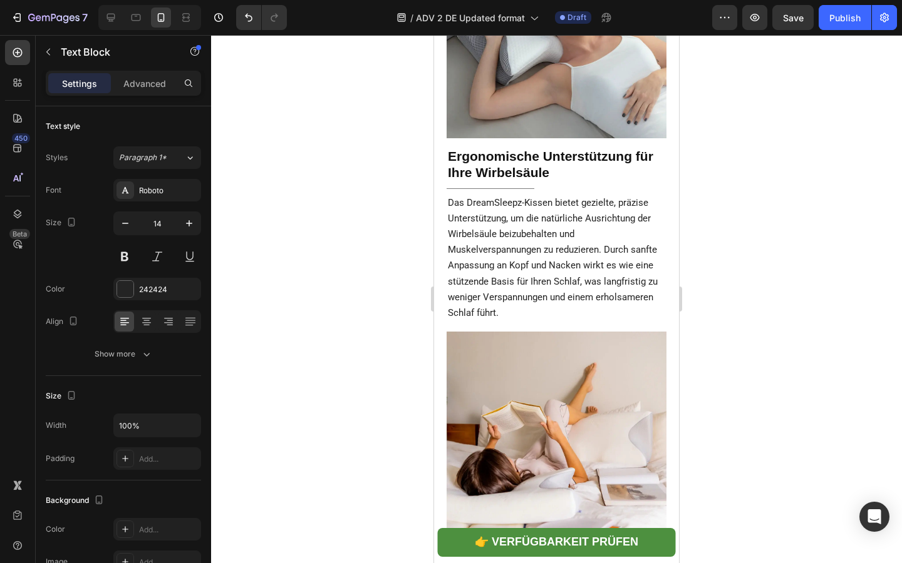
click at [582, 319] on span "Das DreamSleepz-Kissen bietet gezielte, präzise Unterstützung, um die natürlich…" at bounding box center [553, 257] width 210 height 121
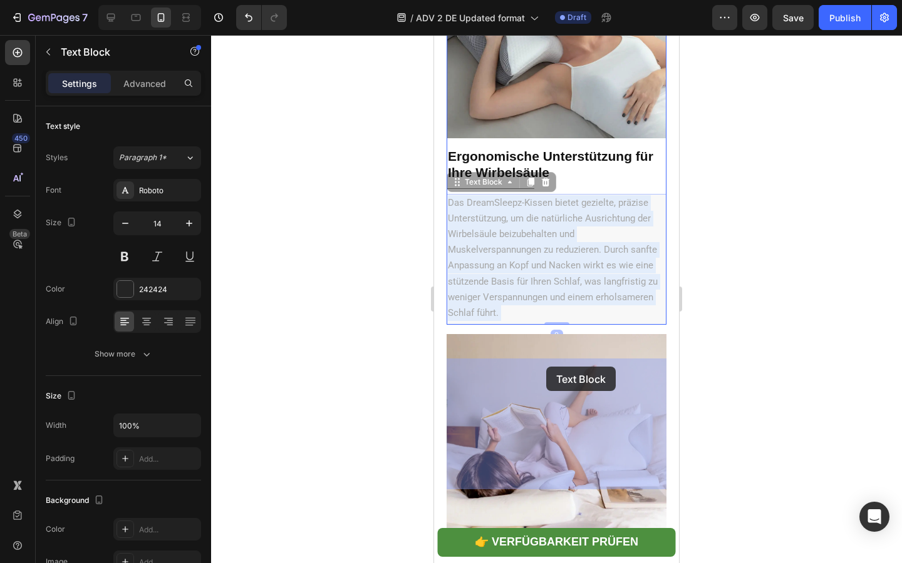
drag, startPoint x: 466, startPoint y: 366, endPoint x: 546, endPoint y: 367, distance: 79.5
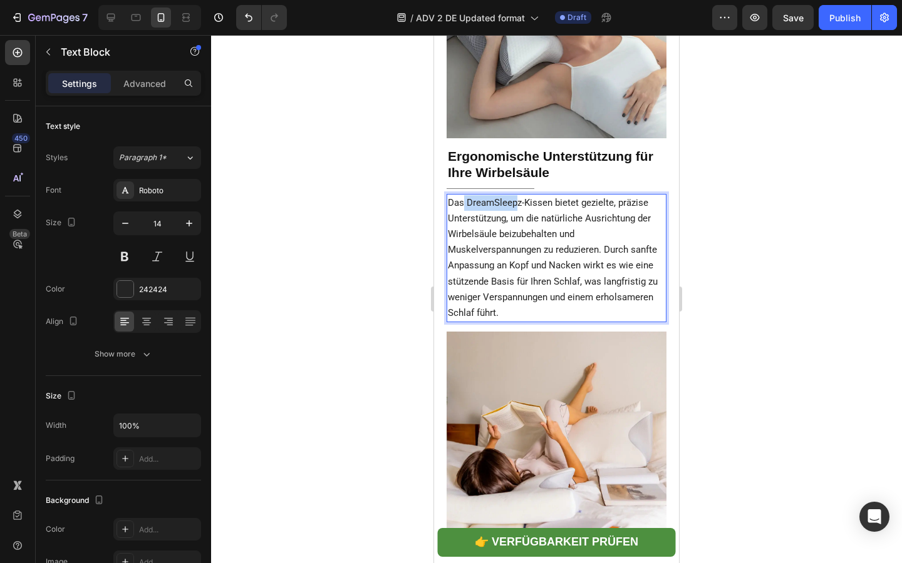
drag, startPoint x: 464, startPoint y: 367, endPoint x: 519, endPoint y: 369, distance: 55.1
click at [519, 319] on span "Das DreamSleepz-Kissen bietet gezielte, präzise Unterstützung, um die natürlich…" at bounding box center [553, 257] width 210 height 121
drag, startPoint x: 466, startPoint y: 365, endPoint x: 552, endPoint y: 368, distance: 85.8
click at [552, 319] on span "Das DreamSleepz-Kissen bietet gezielte, präzise Unterstützung, um die natürlich…" at bounding box center [553, 257] width 210 height 121
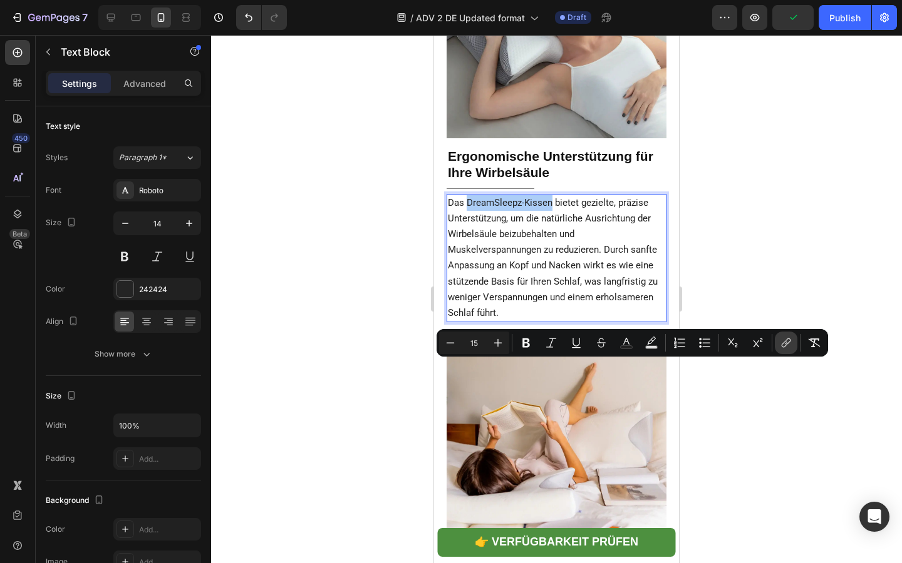
click at [777, 344] on button "link" at bounding box center [785, 343] width 23 height 23
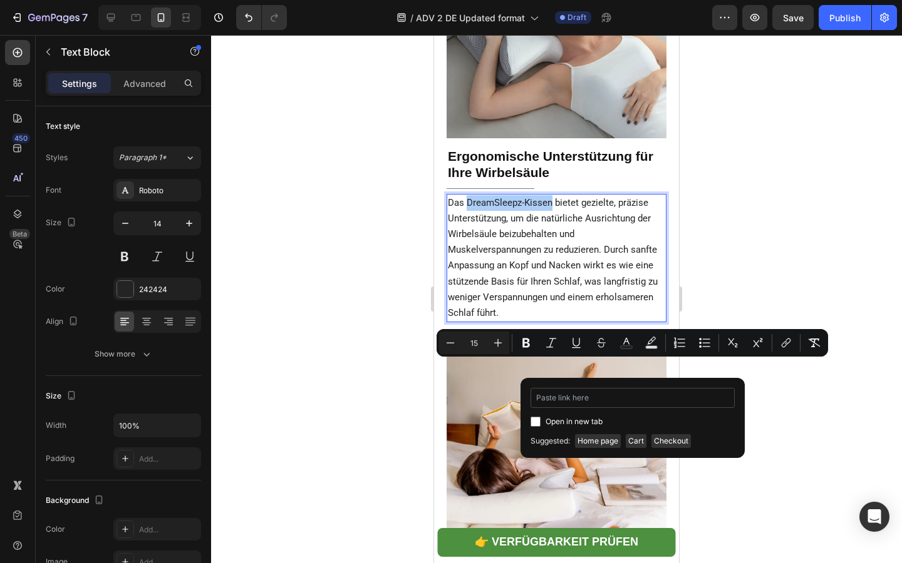
type input "https://dreamsleepz.de/collections/perfekte-erganzung-fur-erholsamen-schlaf/pro…"
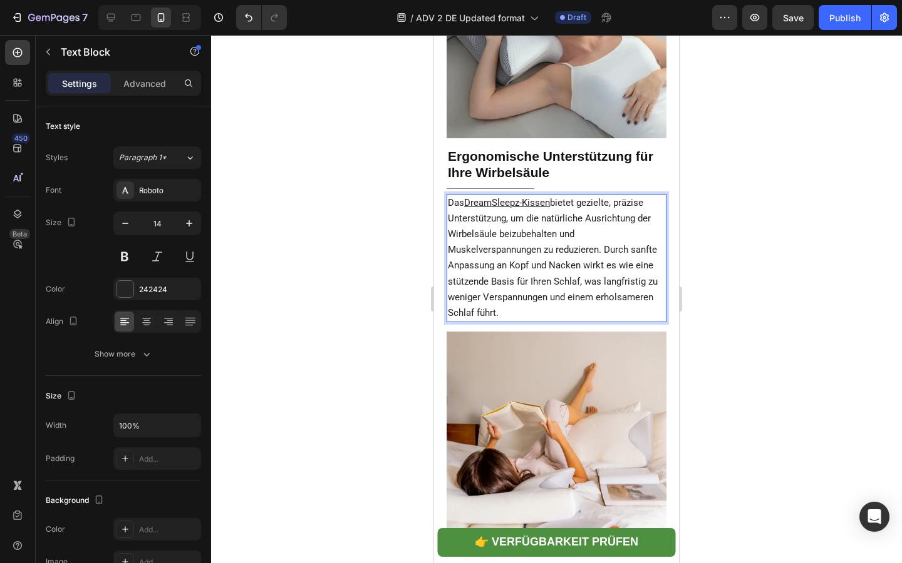
click at [499, 319] on span "bietet gezielte, präzise Unterstützung, um die natürliche Ausrichtung der Wirbe…" at bounding box center [553, 257] width 210 height 121
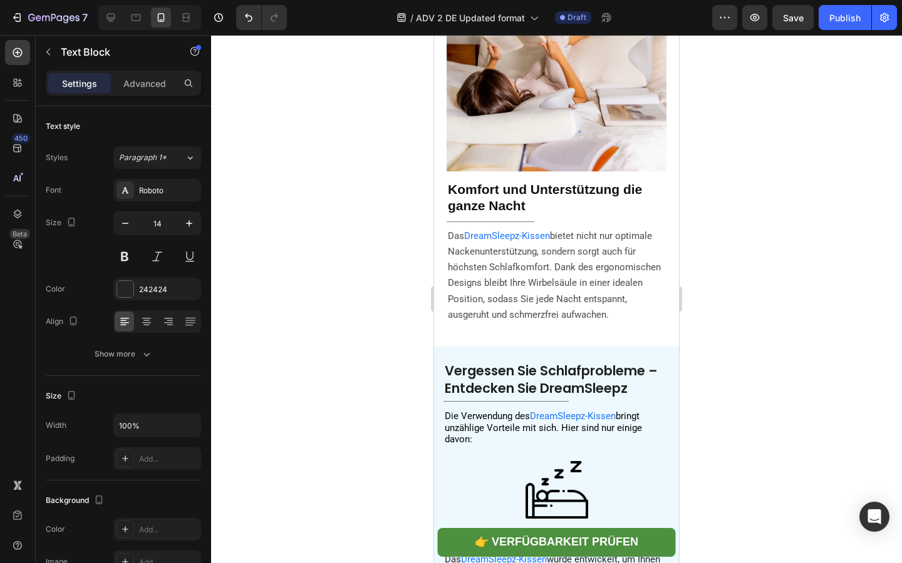
scroll to position [2653, 0]
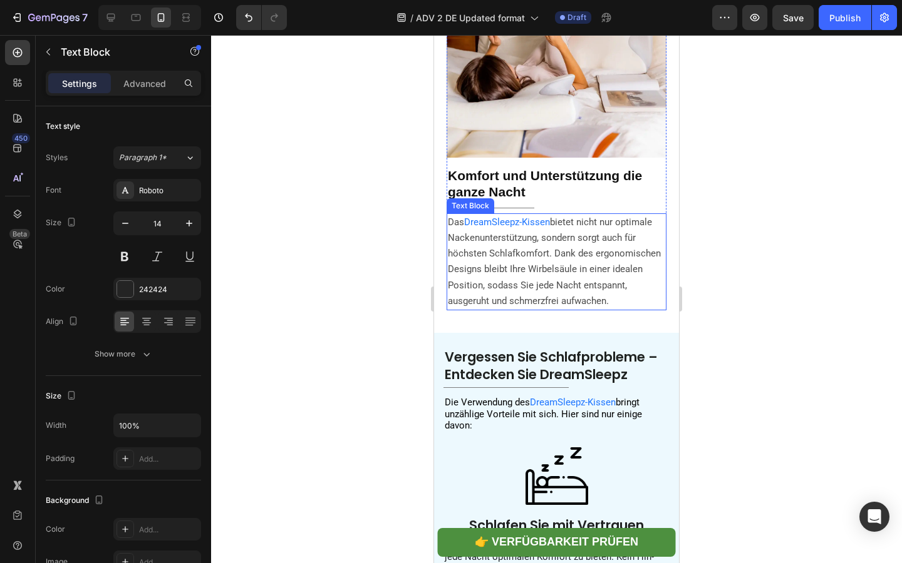
click at [485, 309] on p "Das DreamSleepz-Kissen bietet nicht nur optimale Nackenunterstützung, sondern s…" at bounding box center [556, 262] width 217 height 95
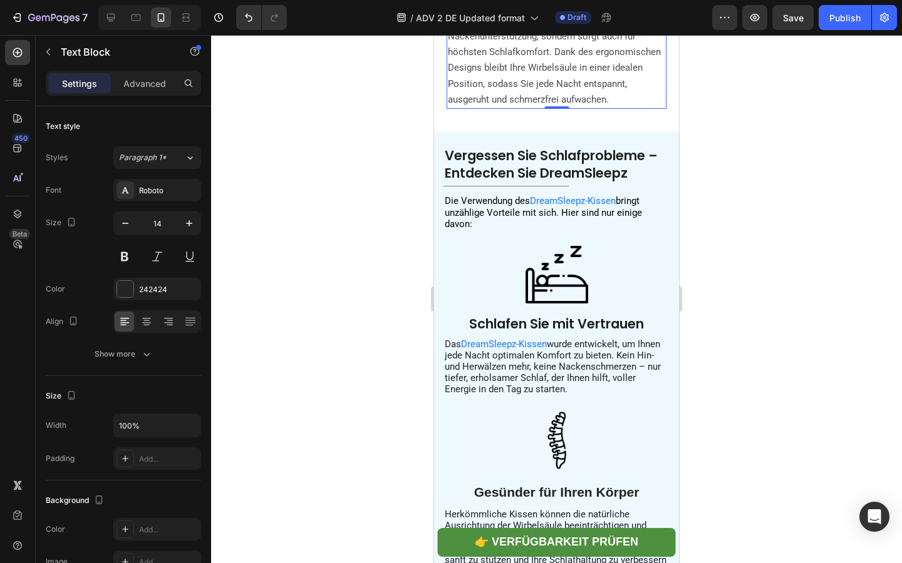
scroll to position [2865, 0]
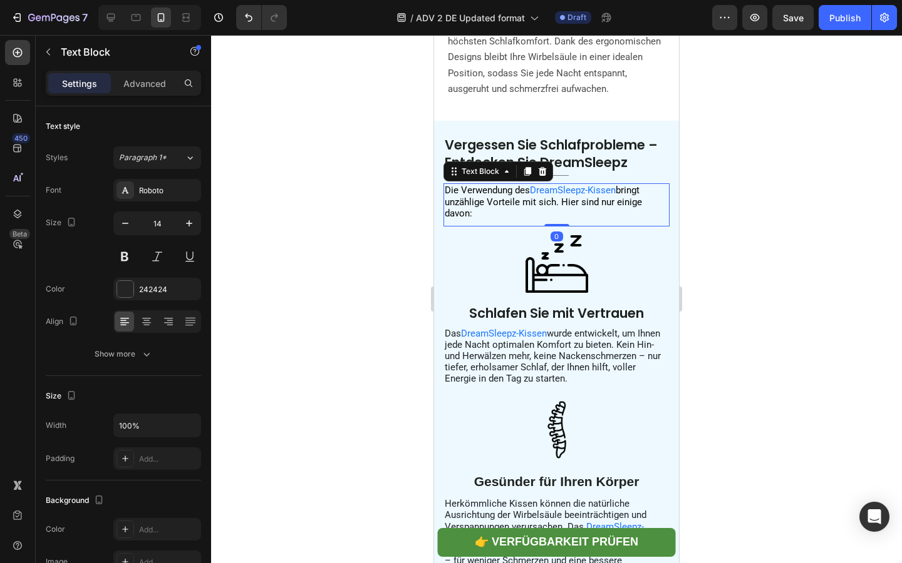
click at [488, 218] on span "bringt unzählige Vorteile mit sich. Hier sind nur einige davon:" at bounding box center [542, 202] width 197 height 34
click at [500, 218] on span "bringt unzählige Vorteile mit sich. Hier sind nur einige davon:" at bounding box center [542, 202] width 197 height 34
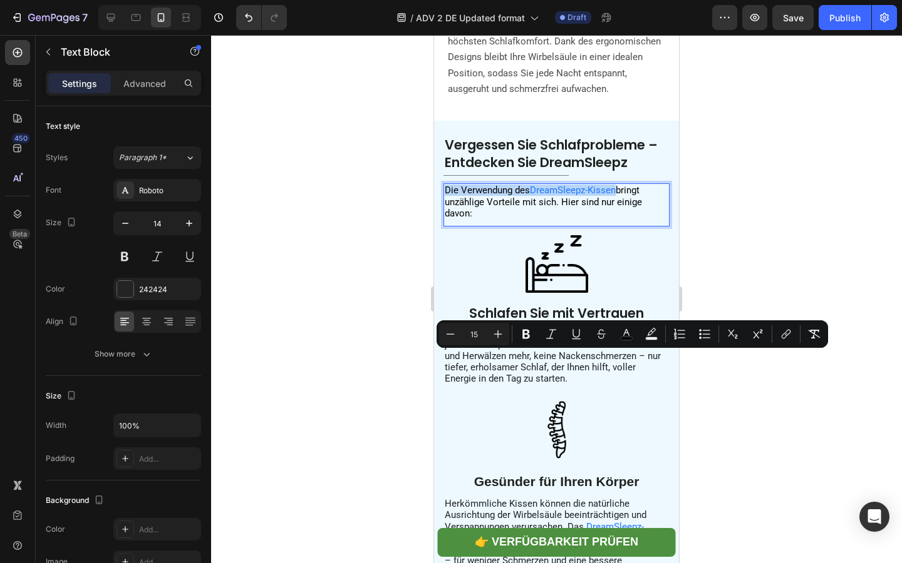
click at [500, 218] on span "bringt unzählige Vorteile mit sich. Hier sind nur einige davon:" at bounding box center [542, 202] width 197 height 34
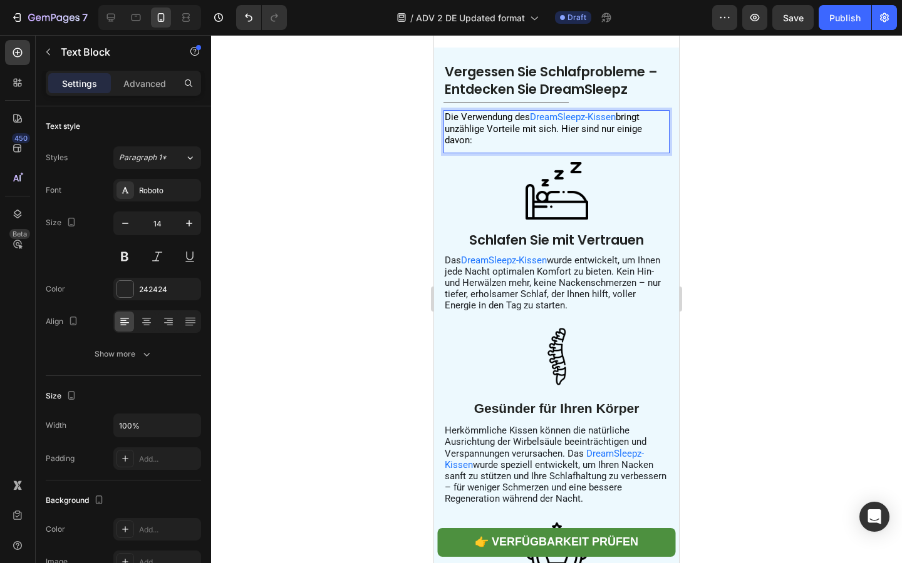
scroll to position [3045, 0]
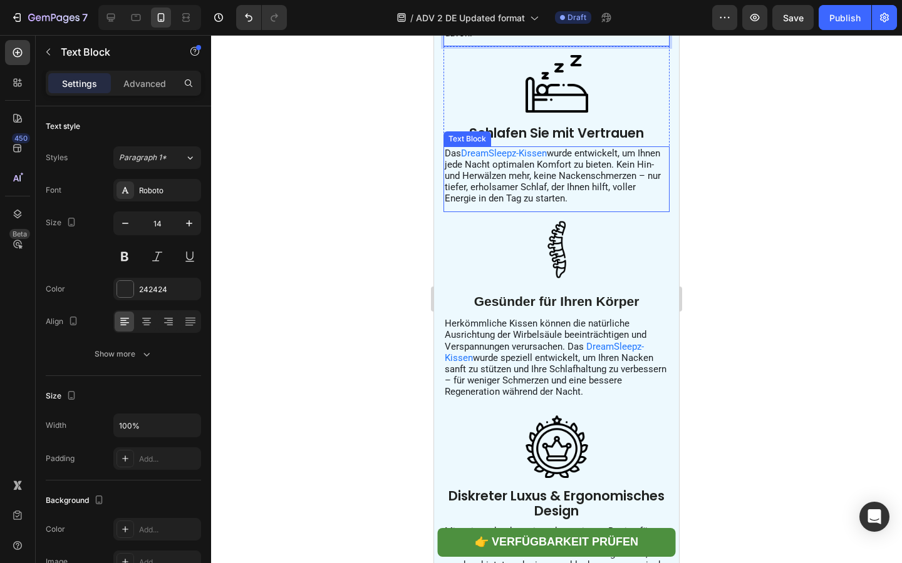
click at [513, 205] on span "wurde entwickelt, um Ihnen jede Nacht optimalen Komfort zu bieten. Kein Hin- un…" at bounding box center [552, 176] width 216 height 57
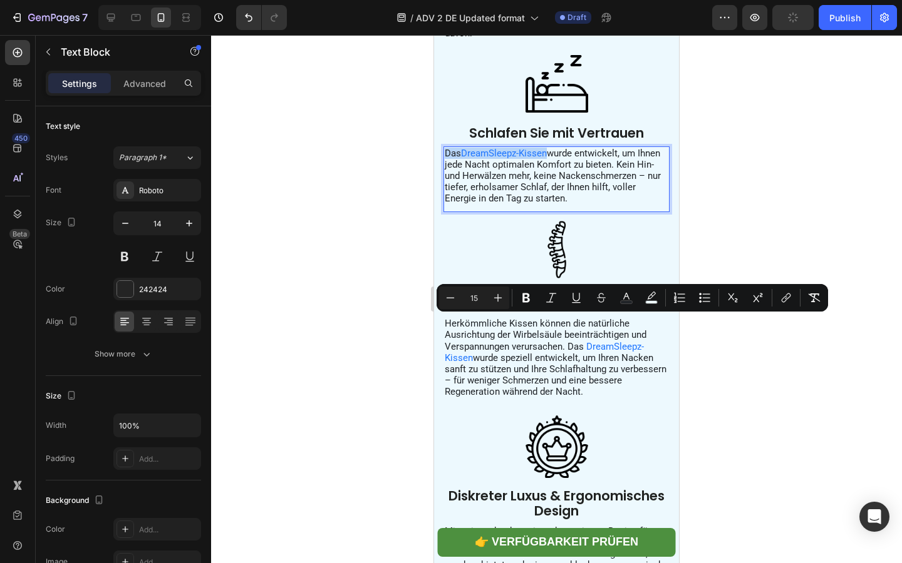
click at [513, 205] on span "wurde entwickelt, um Ihnen jede Nacht optimalen Komfort zu bieten. Kein Hin- un…" at bounding box center [552, 176] width 216 height 57
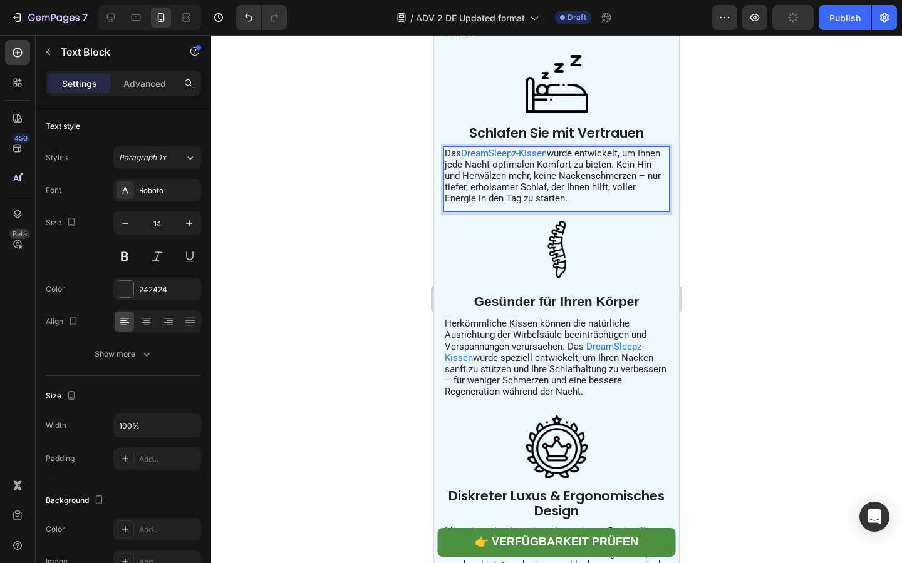
scroll to position [3247, 0]
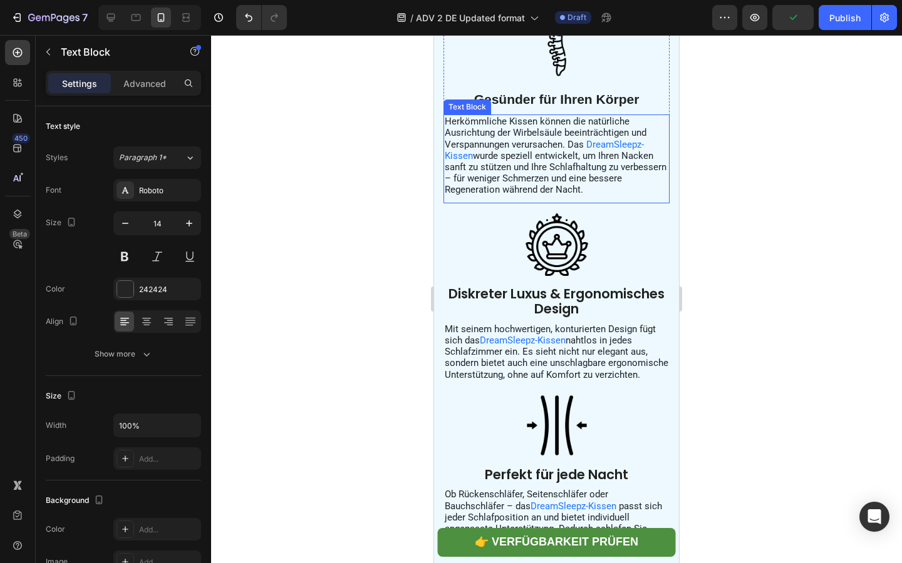
click at [513, 196] on span "wurde speziell entwickelt, um Ihren Nacken sanft zu stützen und Ihre Schlafhalt…" at bounding box center [555, 173] width 222 height 46
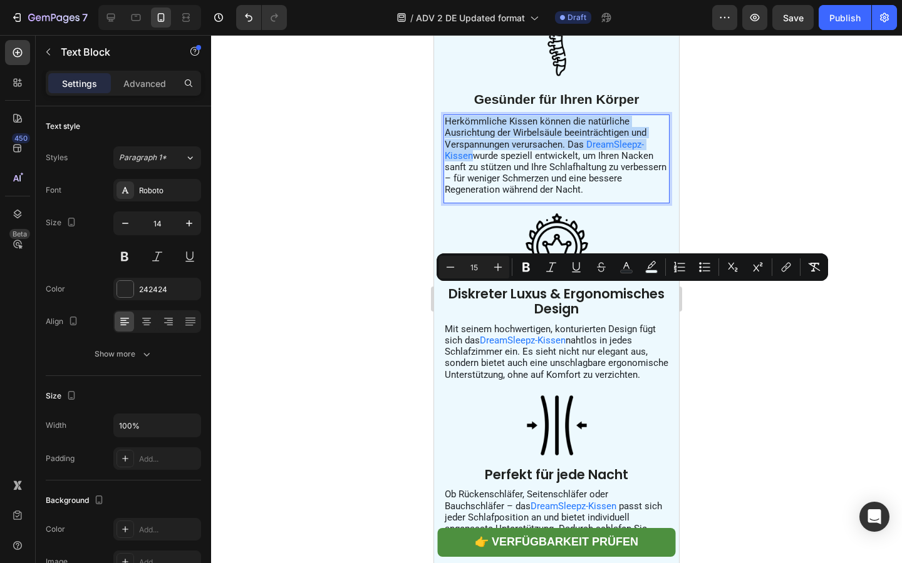
click at [493, 196] on span "wurde speziell entwickelt, um Ihren Nacken sanft zu stützen und Ihre Schlafhalt…" at bounding box center [555, 173] width 222 height 46
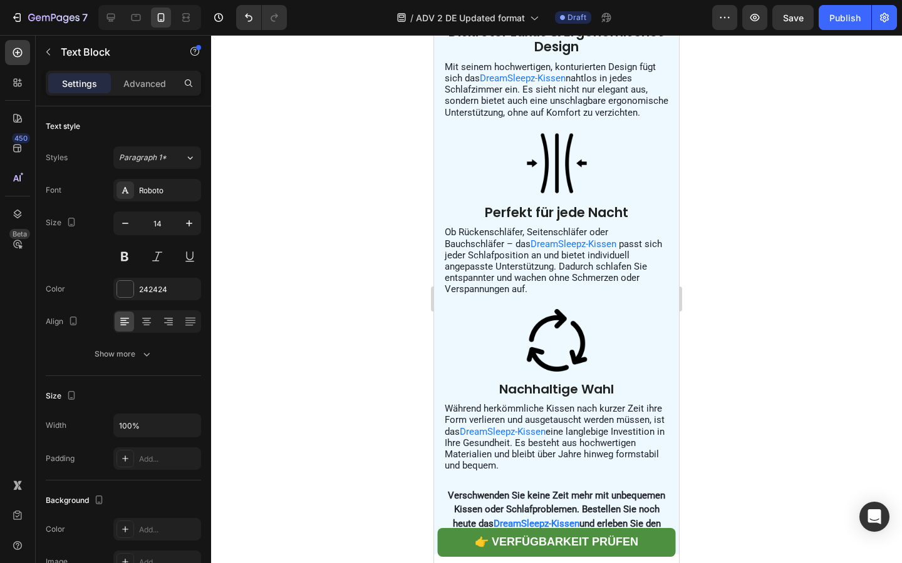
scroll to position [3511, 0]
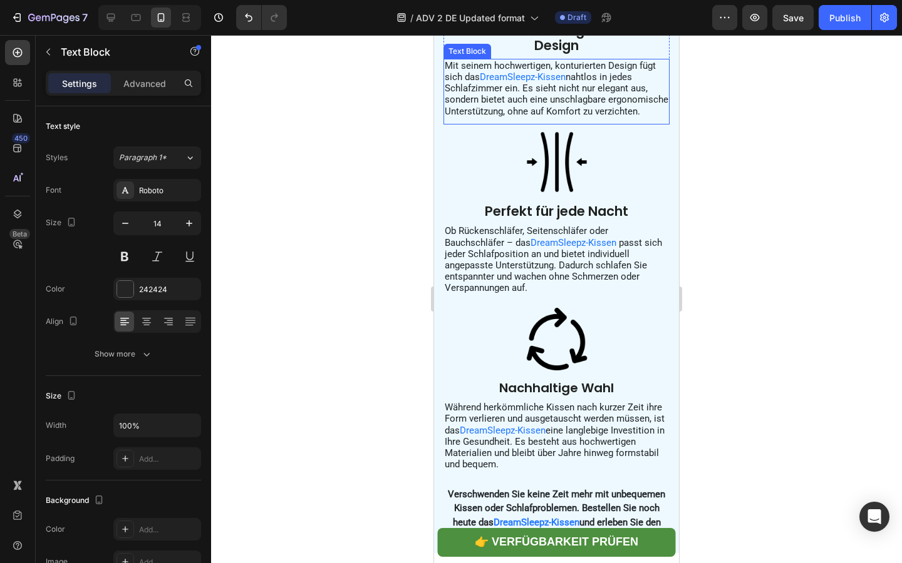
click at [490, 117] on span "nahtlos in jedes Schlafzimmer ein. Es sieht nicht nur elegant aus, sondern biet…" at bounding box center [555, 94] width 223 height 46
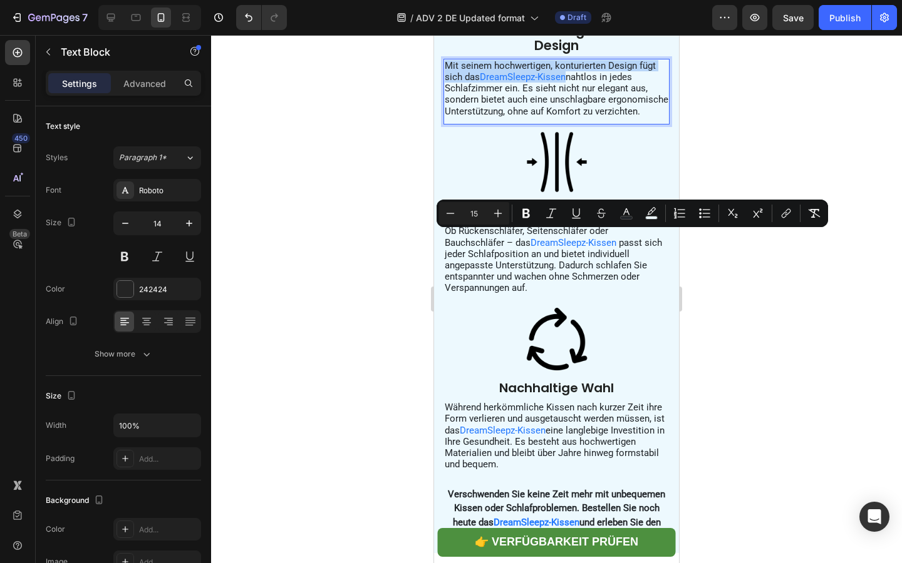
click at [490, 117] on span "nahtlos in jedes Schlafzimmer ein. Es sieht nicht nur elegant aus, sondern biet…" at bounding box center [555, 94] width 223 height 46
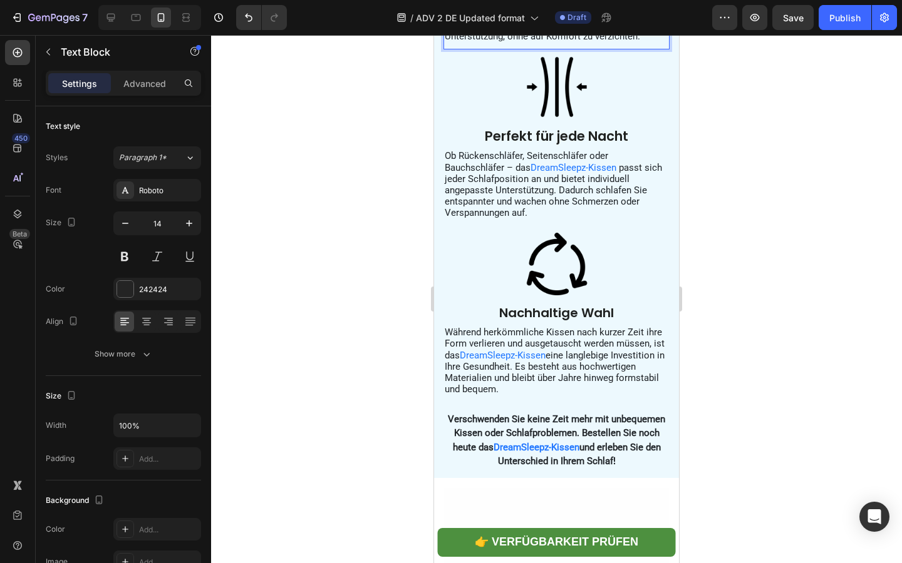
scroll to position [3634, 0]
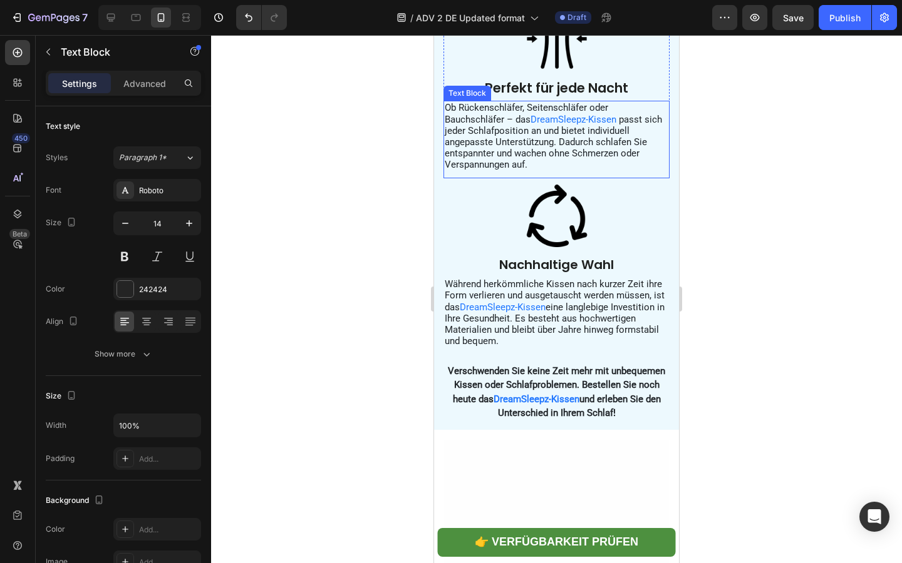
click at [488, 125] on span "Ob Rückenschläfer, Seitenschläfer oder Bauchschläfer – das" at bounding box center [525, 113] width 163 height 23
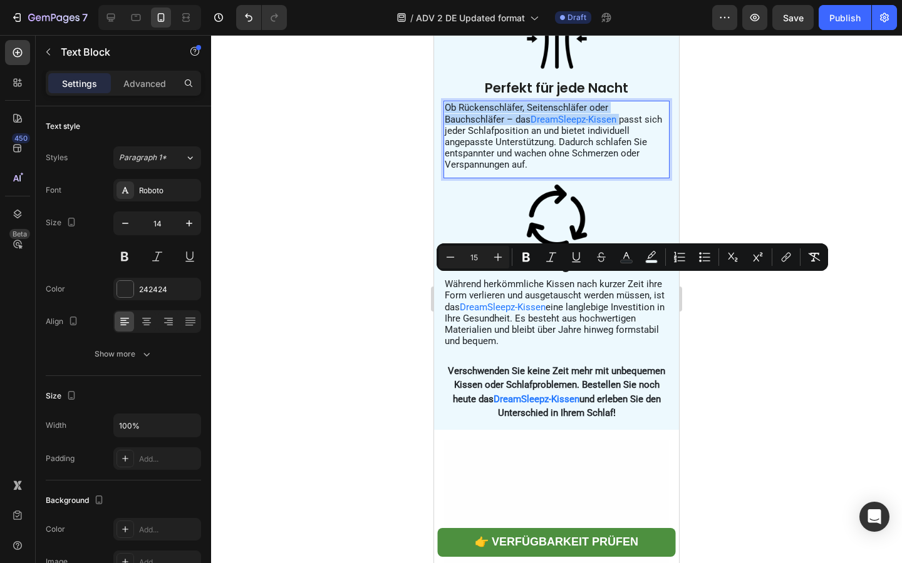
click at [488, 171] on span "passt sich jeder Schlafposition an und bietet individuell angepasste Unterstütz…" at bounding box center [552, 142] width 217 height 57
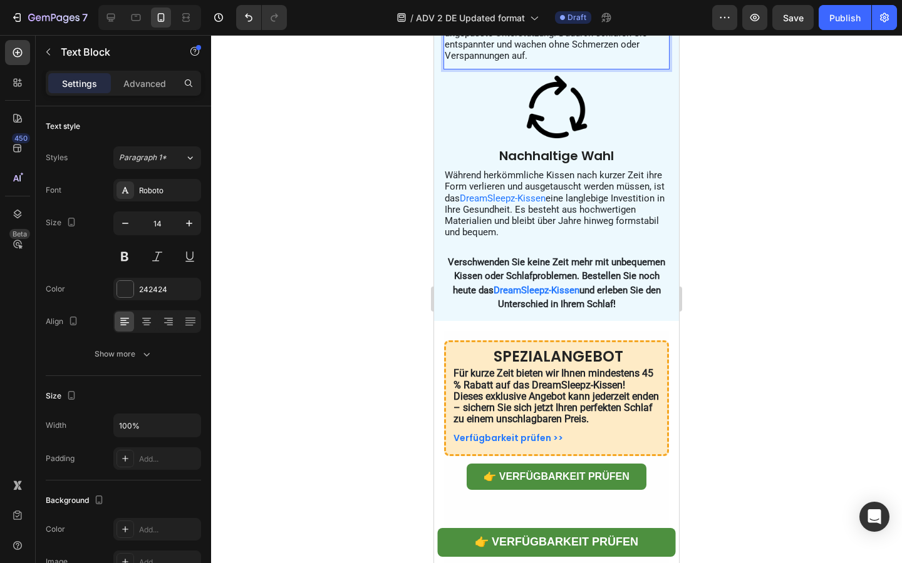
scroll to position [3747, 0]
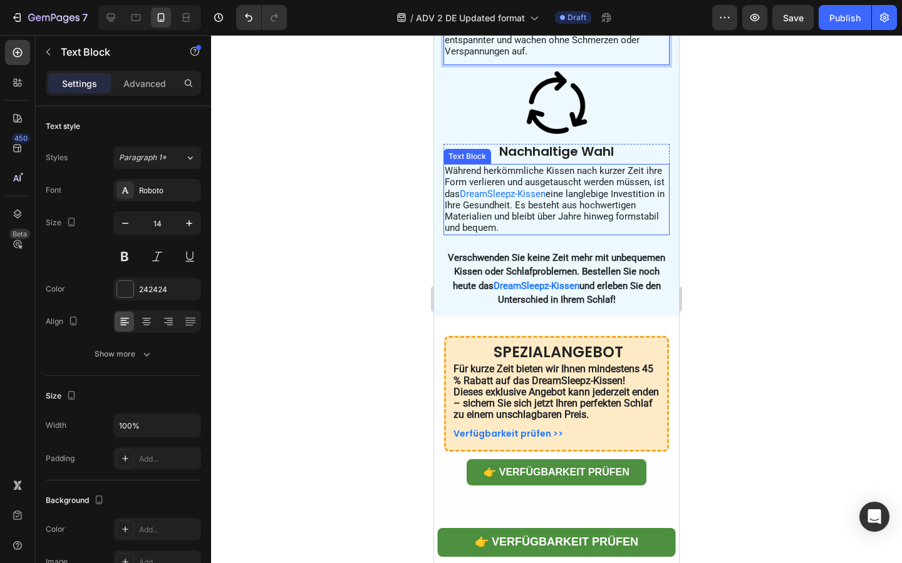
click at [501, 234] on span "eine langlebige Investition in Ihre Gesundheit. Es besteht aus hochwertigen Mat…" at bounding box center [554, 211] width 220 height 46
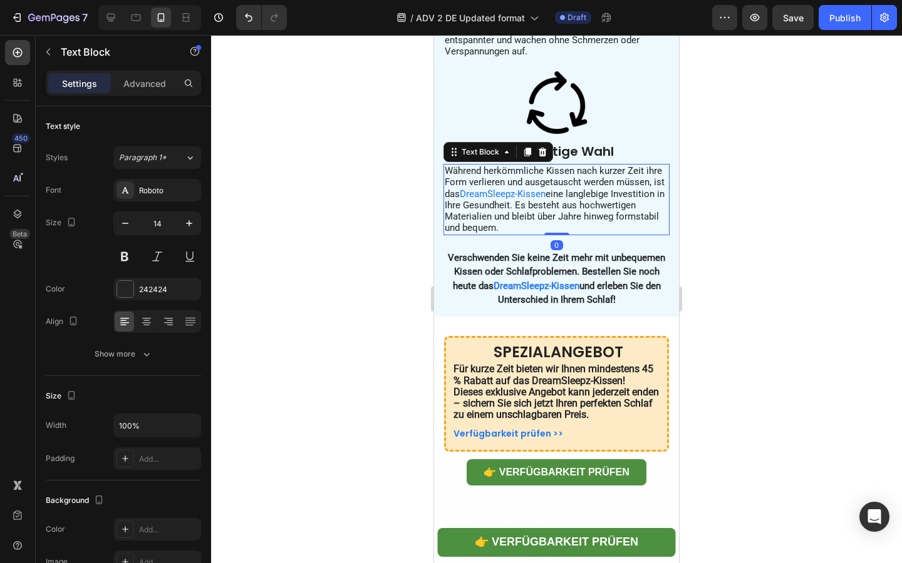
click at [501, 234] on span "eine langlebige Investition in Ihre Gesundheit. Es besteht aus hochwertigen Mat…" at bounding box center [554, 211] width 220 height 46
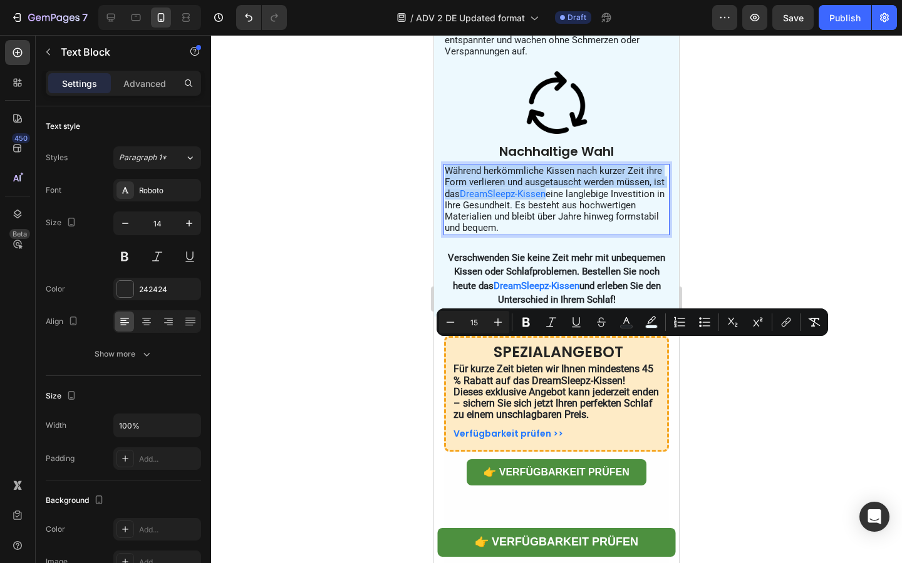
click at [501, 234] on span "eine langlebige Investition in Ihre Gesundheit. Es besteht aus hochwertigen Mat…" at bounding box center [554, 211] width 220 height 46
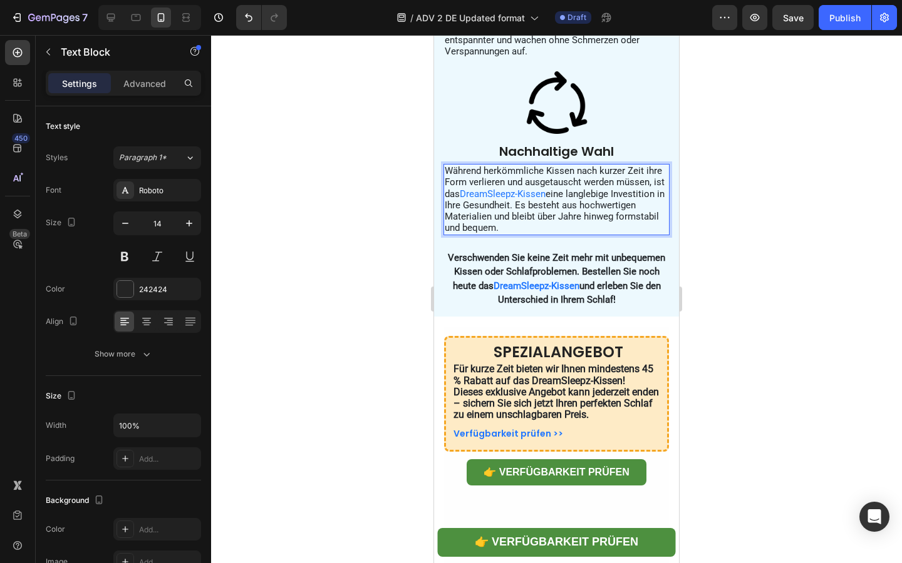
scroll to position [3858, 0]
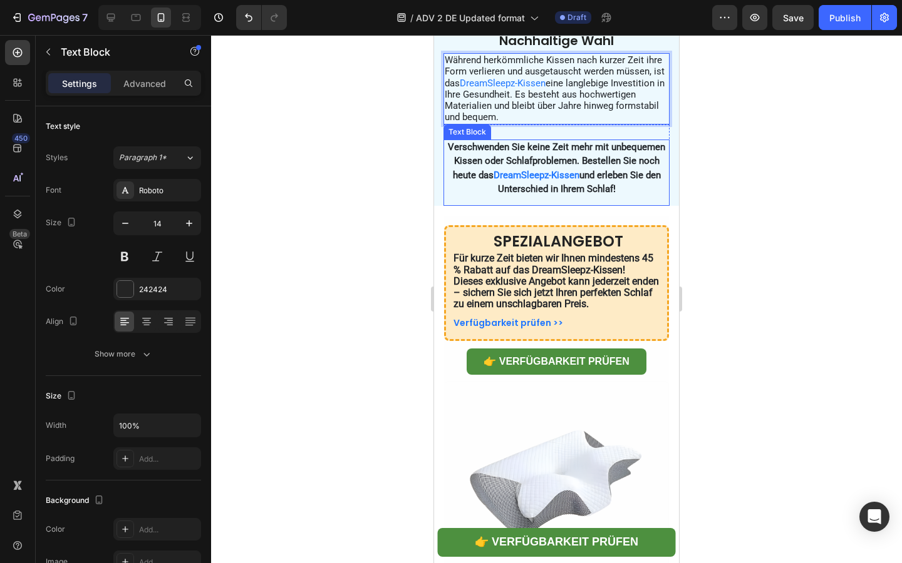
click at [491, 181] on strong "Verschwenden Sie keine Zeit mehr mit unbequemen Kissen oder Schlafproblemen. Be…" at bounding box center [556, 160] width 217 height 39
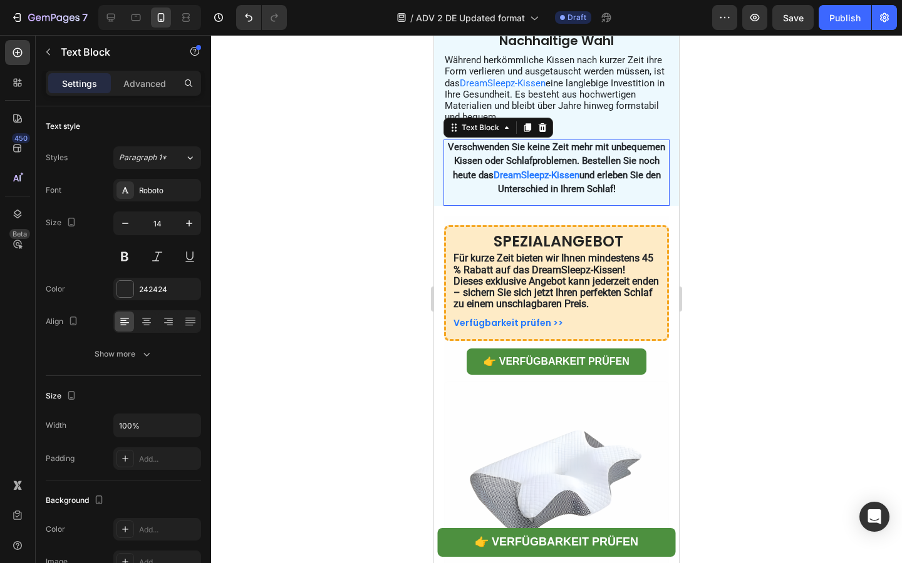
click at [491, 181] on strong "Verschwenden Sie keine Zeit mehr mit unbequemen Kissen oder Schlafproblemen. Be…" at bounding box center [556, 160] width 217 height 39
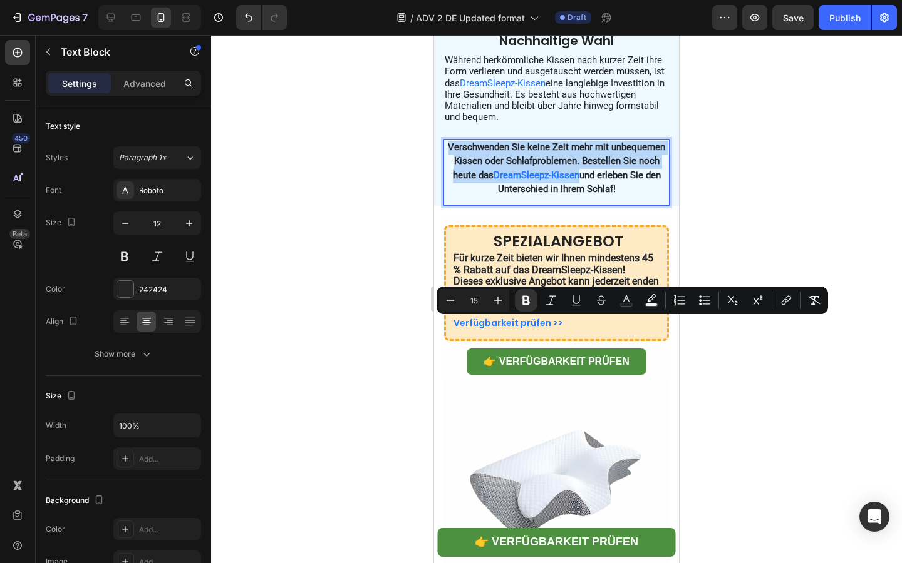
click at [481, 181] on strong "Verschwenden Sie keine Zeit mehr mit unbequemen Kissen oder Schlafproblemen. Be…" at bounding box center [556, 160] width 217 height 39
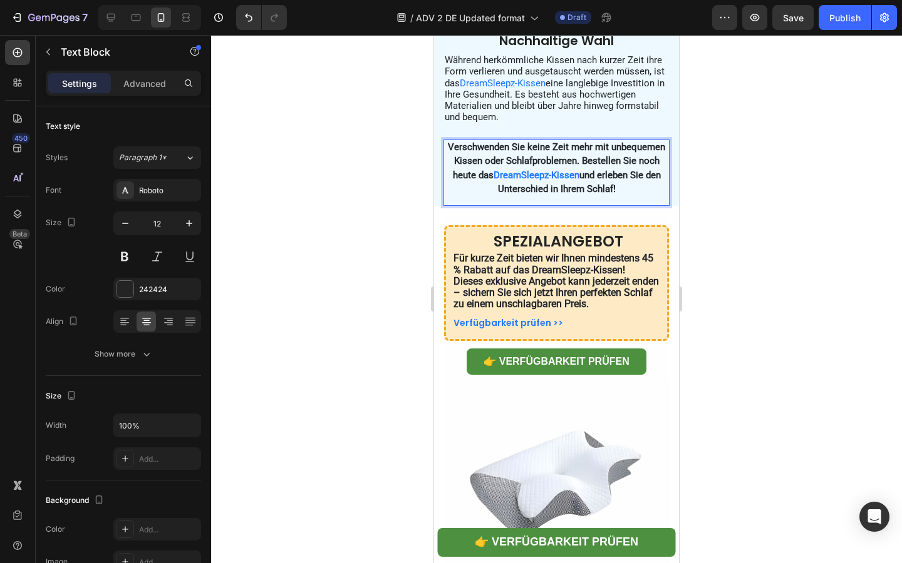
scroll to position [3918, 0]
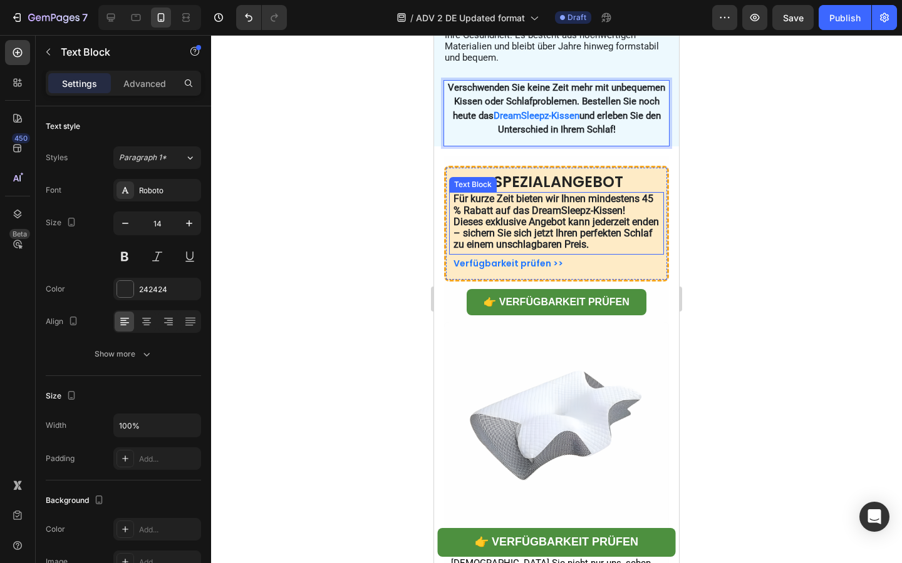
click at [518, 250] on strong "Dieses exklusive Angebot kann jederzeit enden – sichern Sie sich jetzt Ihren pe…" at bounding box center [555, 233] width 205 height 34
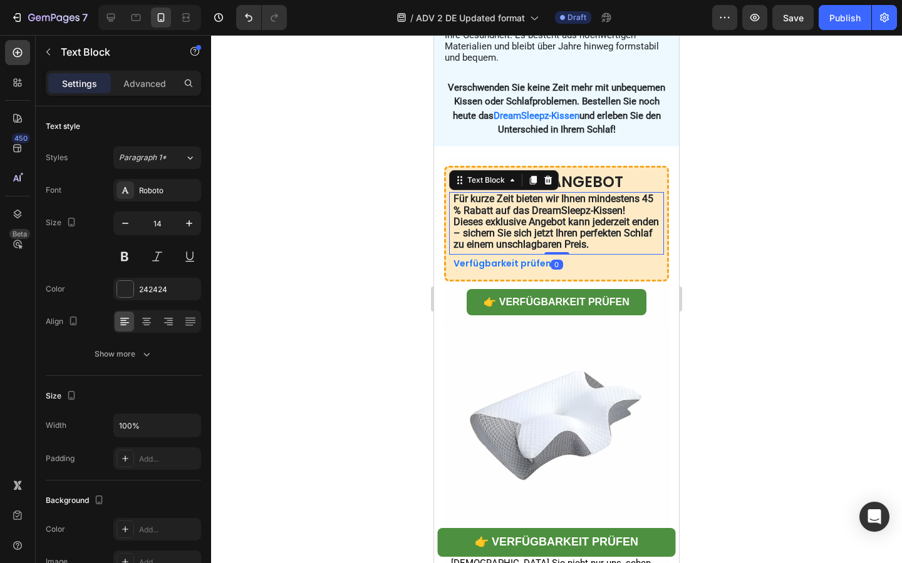
click at [518, 250] on strong "Dieses exklusive Angebot kann jederzeit enden – sichern Sie sich jetzt Ihren pe…" at bounding box center [555, 233] width 205 height 34
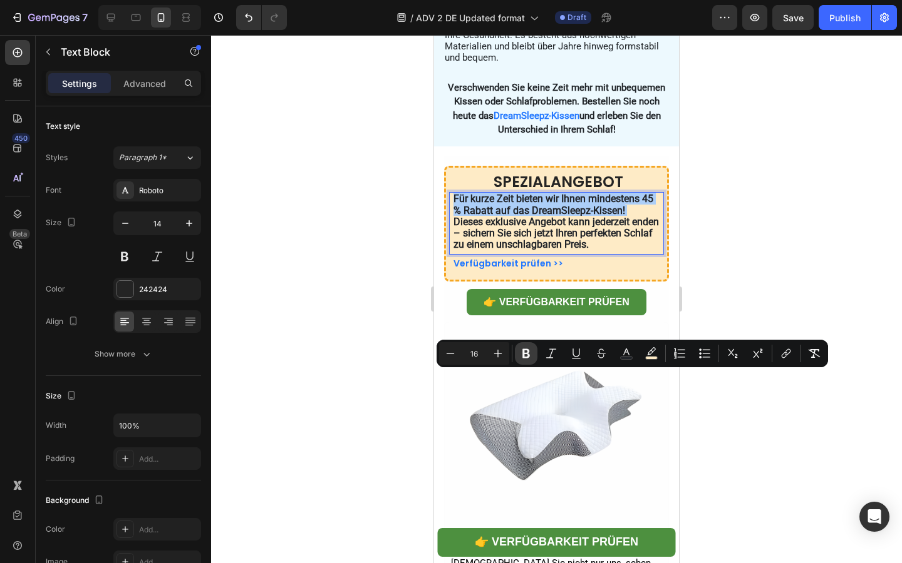
click at [525, 361] on button "Bold" at bounding box center [526, 353] width 23 height 23
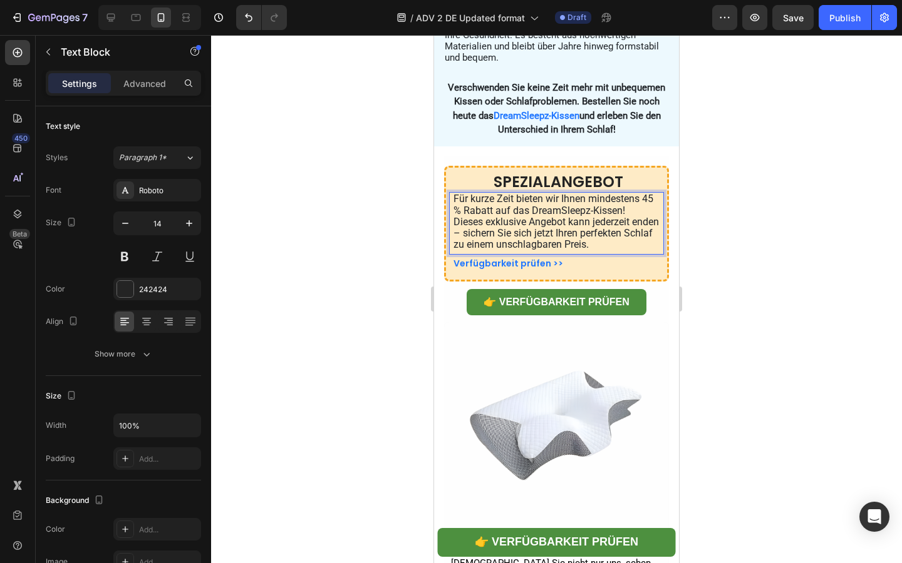
click at [523, 216] on span "Für kurze Zeit bieten wir Ihnen mindestens 45 % Rabatt auf das DreamSleepz-Kiss…" at bounding box center [553, 204] width 200 height 23
click at [517, 250] on span "Dieses exklusive Angebot kann jederzeit enden – sichern Sie sich jetzt Ihren pe…" at bounding box center [555, 233] width 205 height 34
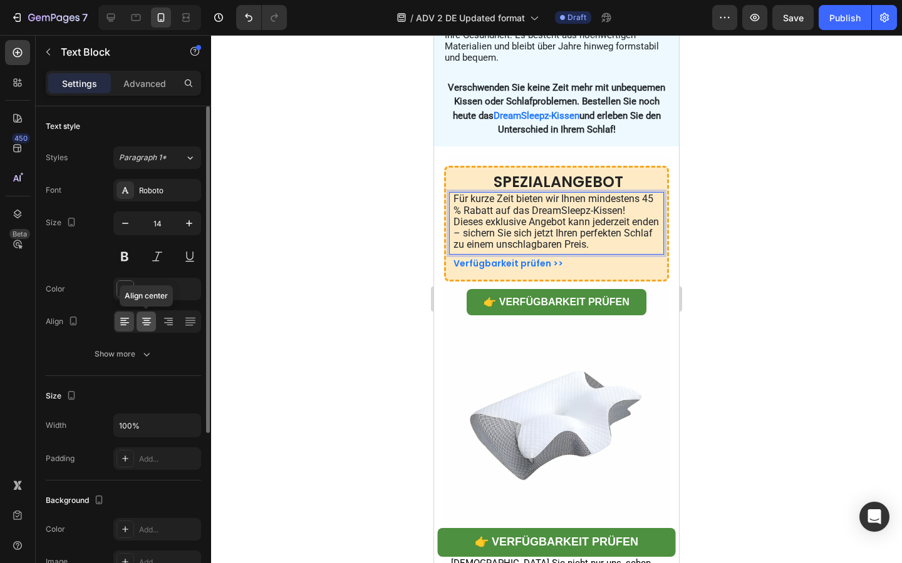
click at [150, 322] on icon at bounding box center [146, 322] width 9 height 1
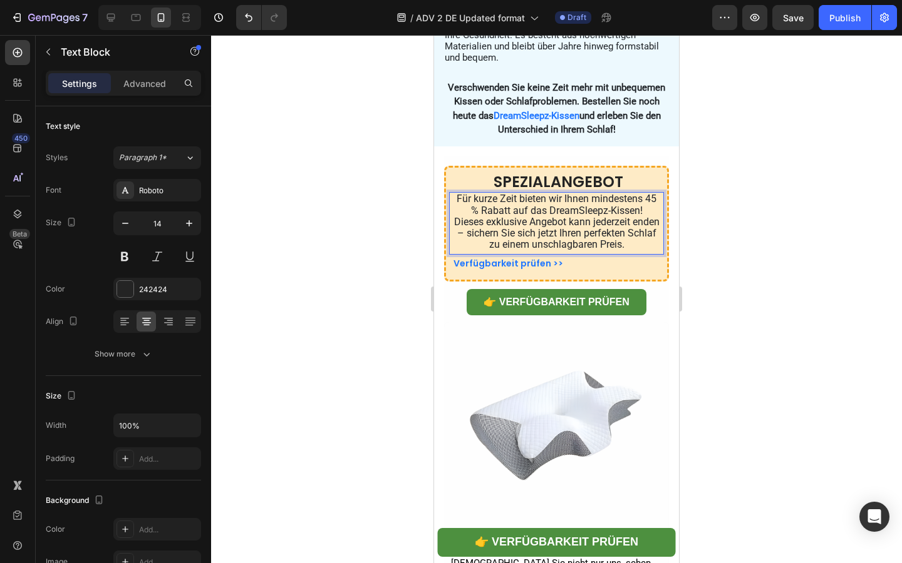
click at [347, 355] on div at bounding box center [556, 299] width 691 height 528
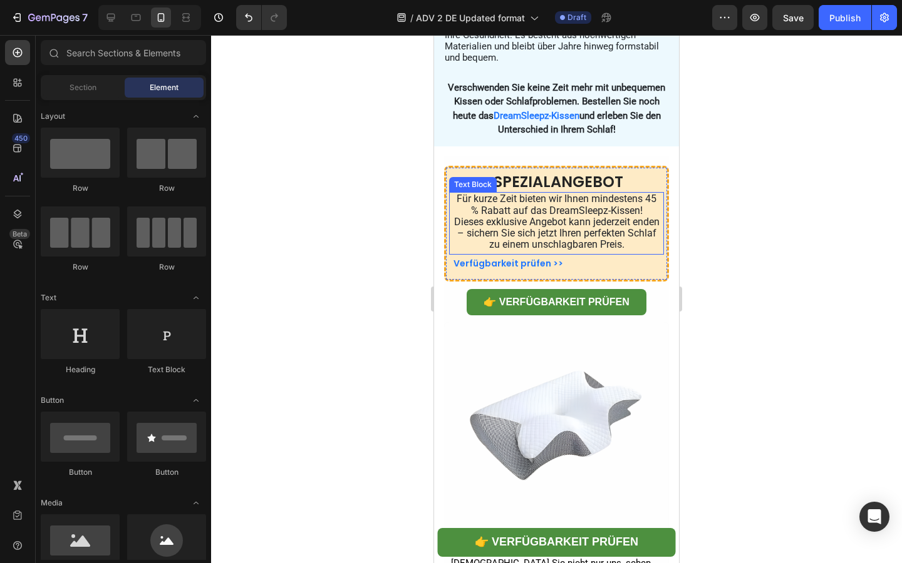
click at [477, 216] on span "Für kurze Zeit bieten wir Ihnen mindestens 45 % Rabatt auf das DreamSleepz-Kiss…" at bounding box center [556, 204] width 200 height 23
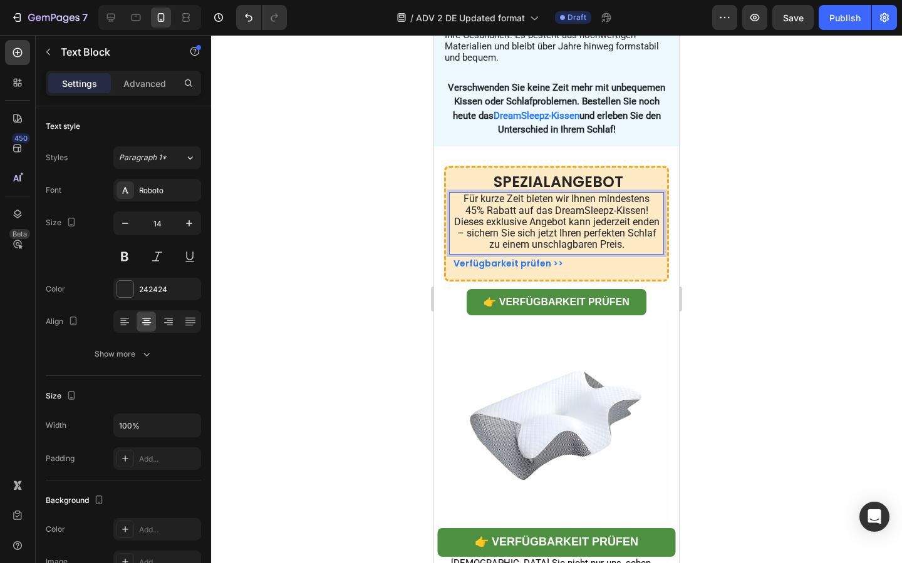
click at [520, 250] on span "Dieses exklusive Angebot kann jederzeit enden – sichern Sie sich jetzt Ihren pe…" at bounding box center [556, 233] width 205 height 34
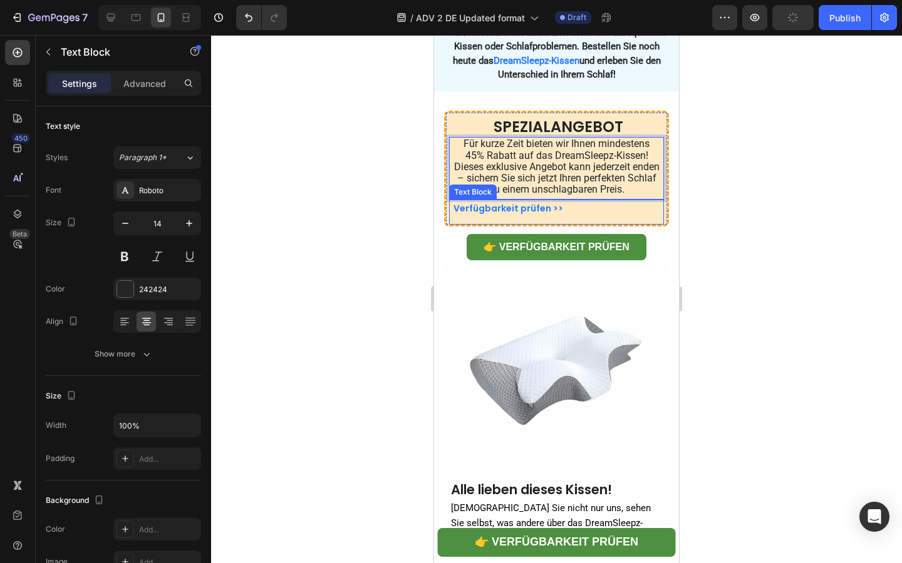
click at [528, 215] on strong "Verfügbarkeit prüfen >>" at bounding box center [508, 208] width 110 height 13
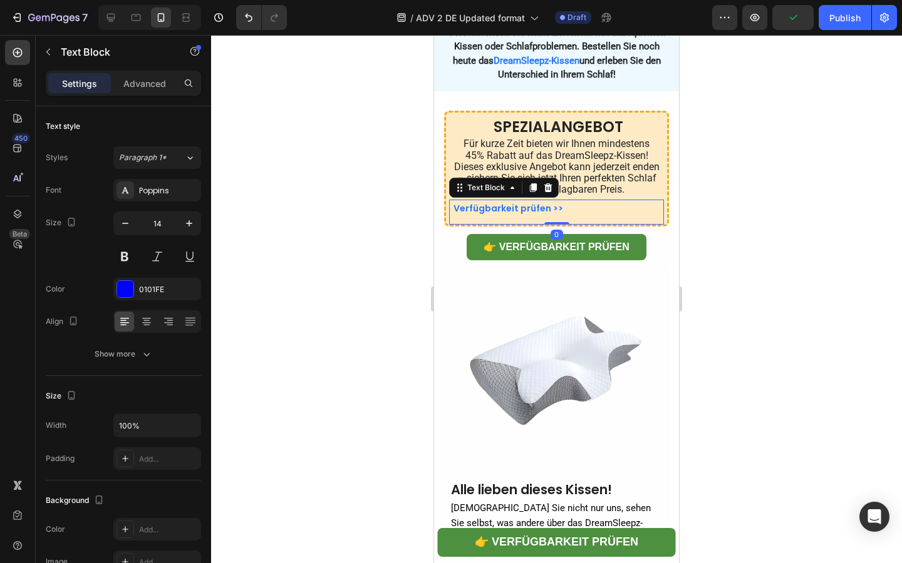
click at [528, 215] on strong "Verfügbarkeit prüfen >>" at bounding box center [508, 208] width 110 height 13
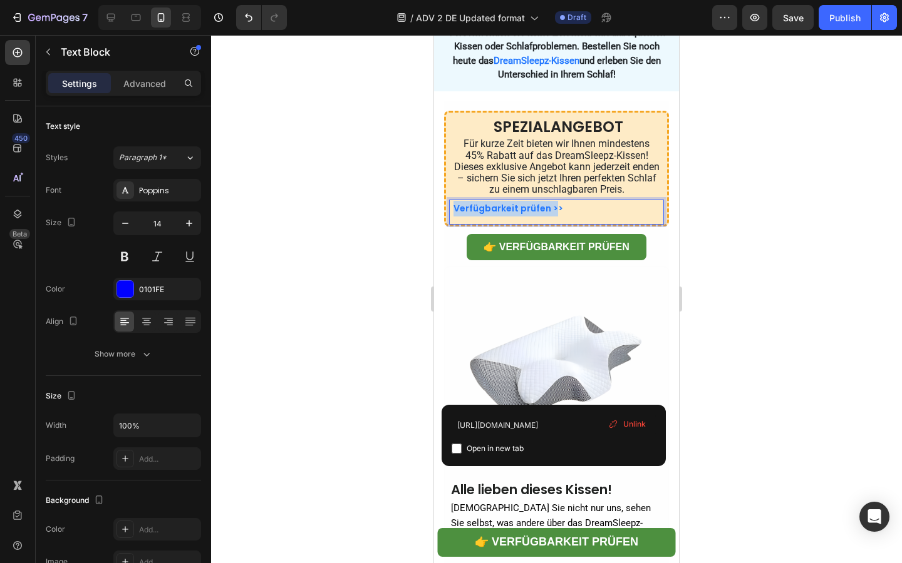
drag, startPoint x: 555, startPoint y: 393, endPoint x: 456, endPoint y: 394, distance: 98.9
click at [456, 215] on strong "Verfügbarkeit prüfen >>" at bounding box center [508, 208] width 110 height 13
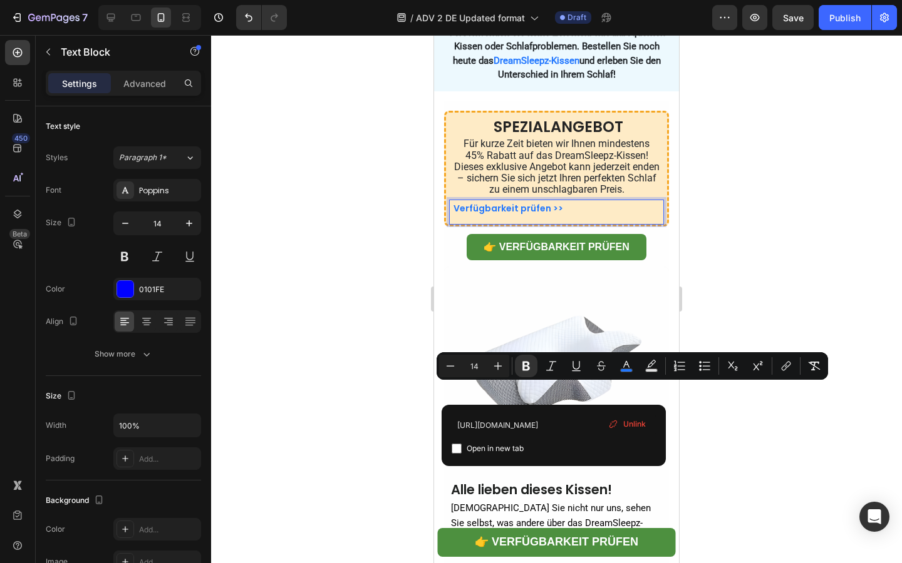
click at [555, 215] on strong "Verfügbarkeit prüfen >>" at bounding box center [508, 208] width 110 height 13
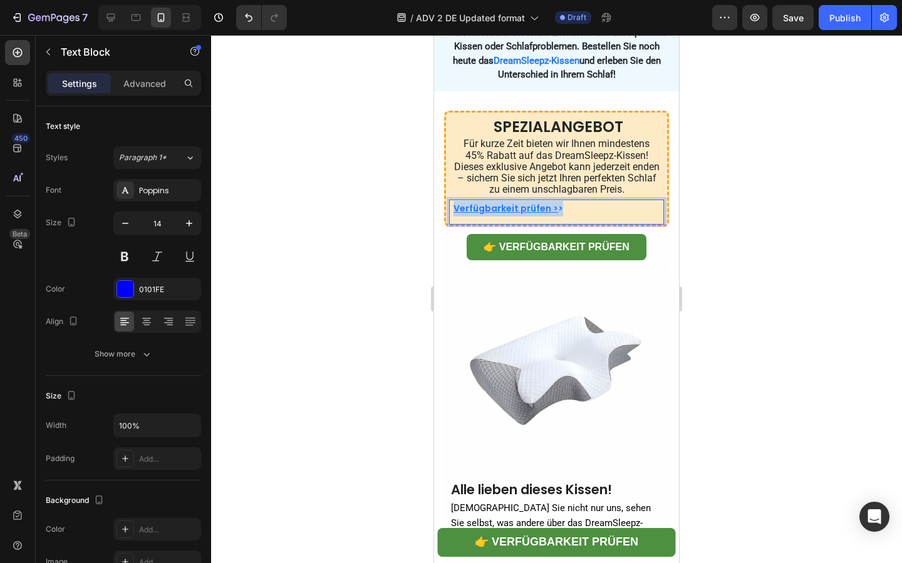
drag, startPoint x: 568, startPoint y: 393, endPoint x: 453, endPoint y: 394, distance: 114.6
click at [453, 217] on p "Verfügbarkeit prüfen > >" at bounding box center [557, 209] width 209 height 16
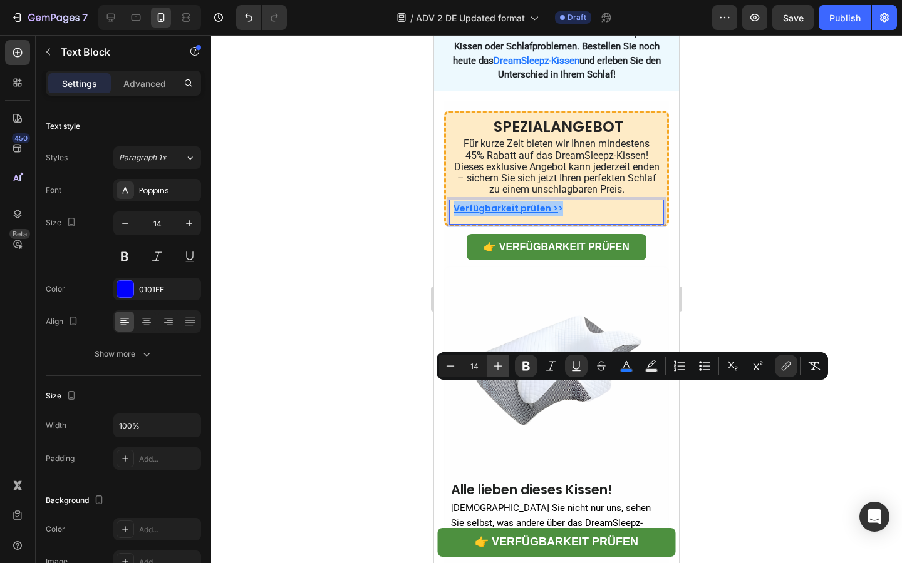
click at [501, 364] on icon "Editor contextual toolbar" at bounding box center [497, 366] width 13 height 13
click at [453, 366] on icon "Editor contextual toolbar" at bounding box center [450, 366] width 8 height 1
type input "15"
click at [789, 362] on icon "Editor contextual toolbar" at bounding box center [787, 365] width 6 height 6
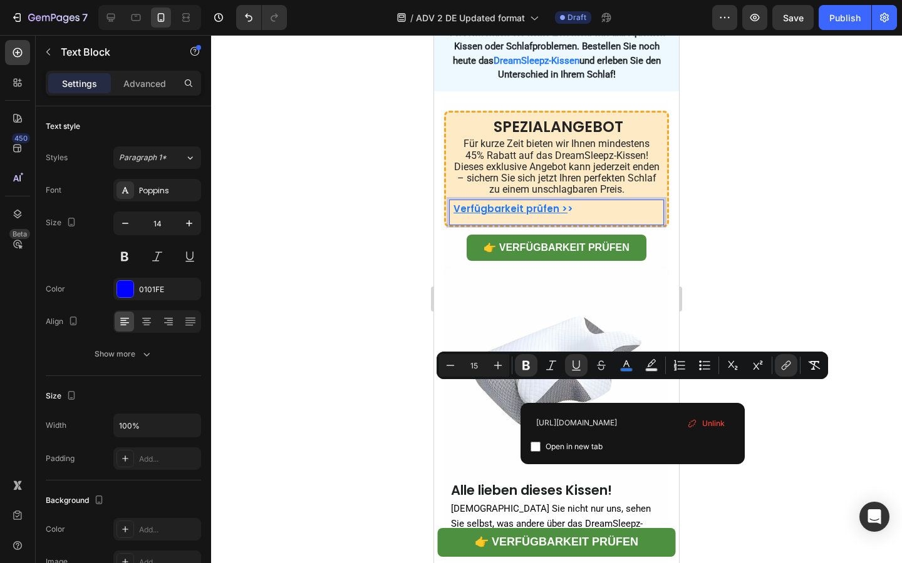
scroll to position [0, 332]
click at [627, 423] on input "https://dreamsleepz.de/collections/perfekte-erganzung-fur-erholsamen-schlaf/pro…" at bounding box center [632, 423] width 204 height 20
type input "https://dreamsleepz.de/collections/perfekte-erganzung-fur-erholsamen-schlaf/pro…"
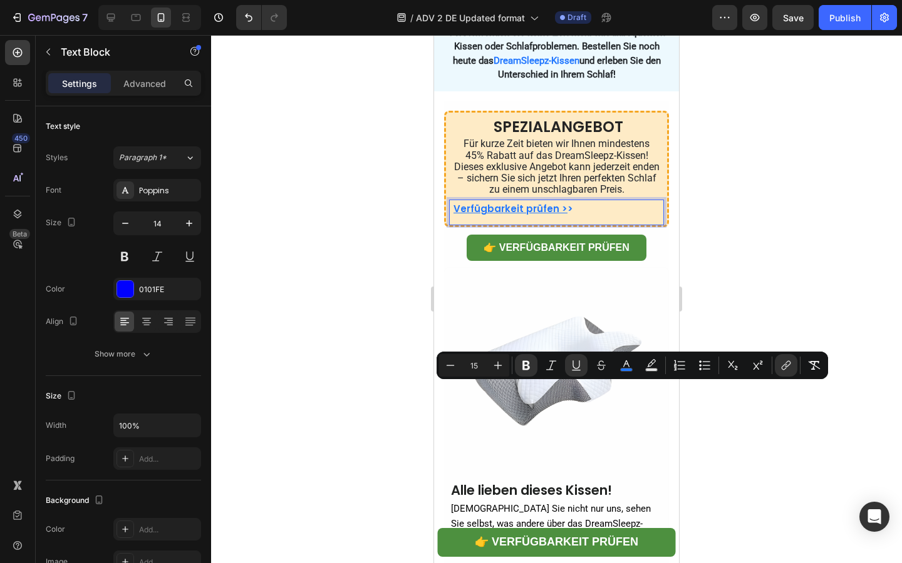
click at [604, 217] on p "Verfügbarkeit prüfen > >" at bounding box center [557, 209] width 209 height 16
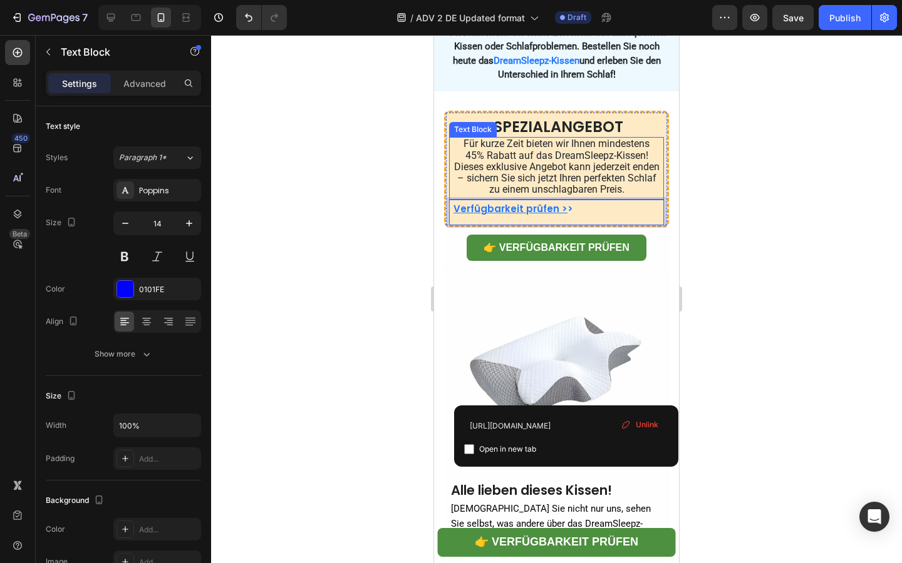
click at [491, 161] on span "Für kurze Zeit bieten wir Ihnen mindestens 45% Rabatt auf das DreamSleepz-Kisse…" at bounding box center [556, 149] width 186 height 23
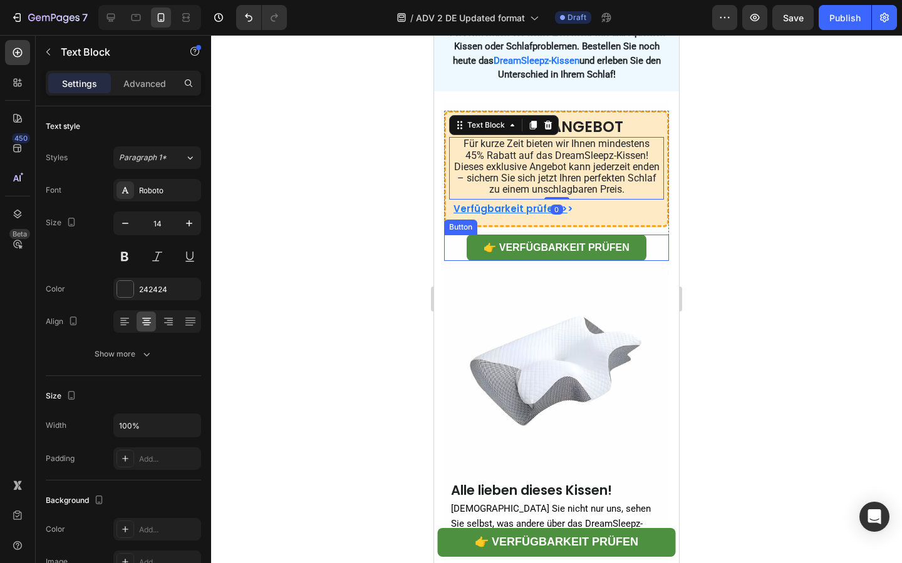
click at [473, 261] on link "👉 Verfügbarkeit prüfen" at bounding box center [556, 248] width 180 height 26
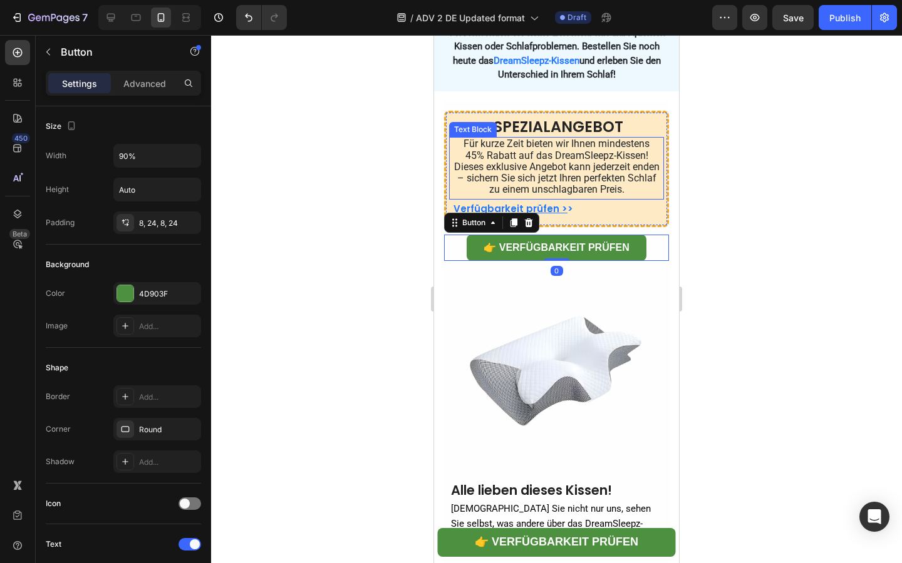
click at [506, 161] on span "Für kurze Zeit bieten wir Ihnen mindestens 45% Rabatt auf das DreamSleepz-Kisse…" at bounding box center [556, 149] width 186 height 23
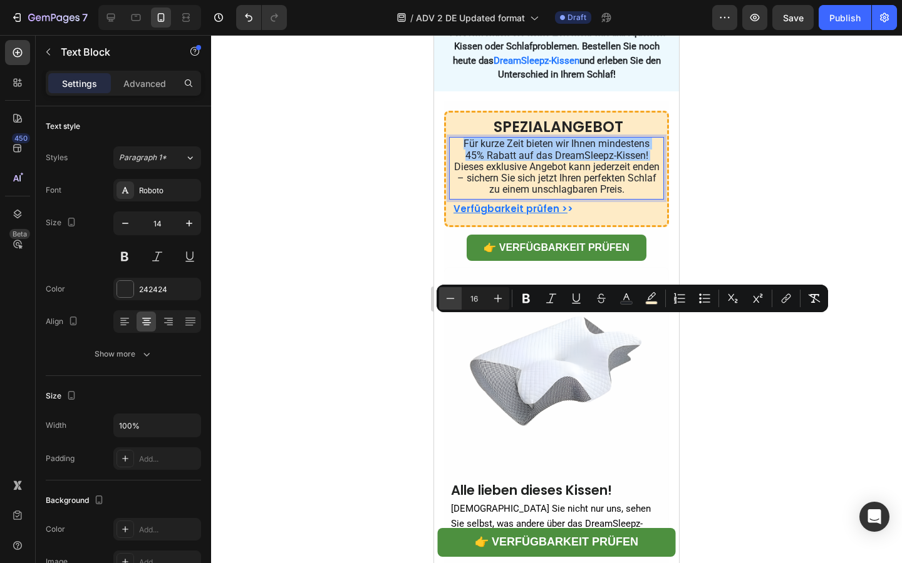
click at [446, 303] on icon "Editor contextual toolbar" at bounding box center [450, 298] width 13 height 13
type input "15"
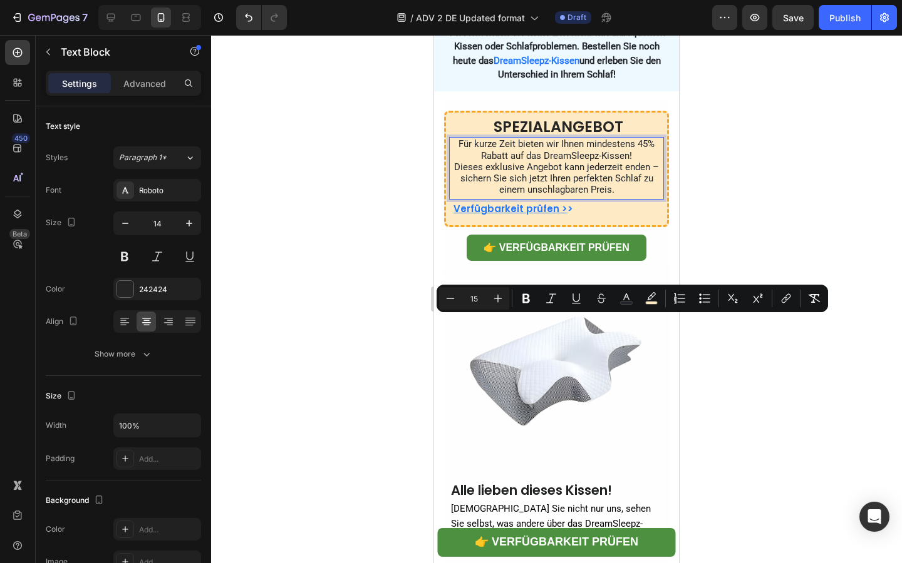
click at [487, 161] on span "Für kurze Zeit bieten wir Ihnen mindestens 45% Rabatt auf das DreamSleepz-Kisse…" at bounding box center [556, 149] width 196 height 23
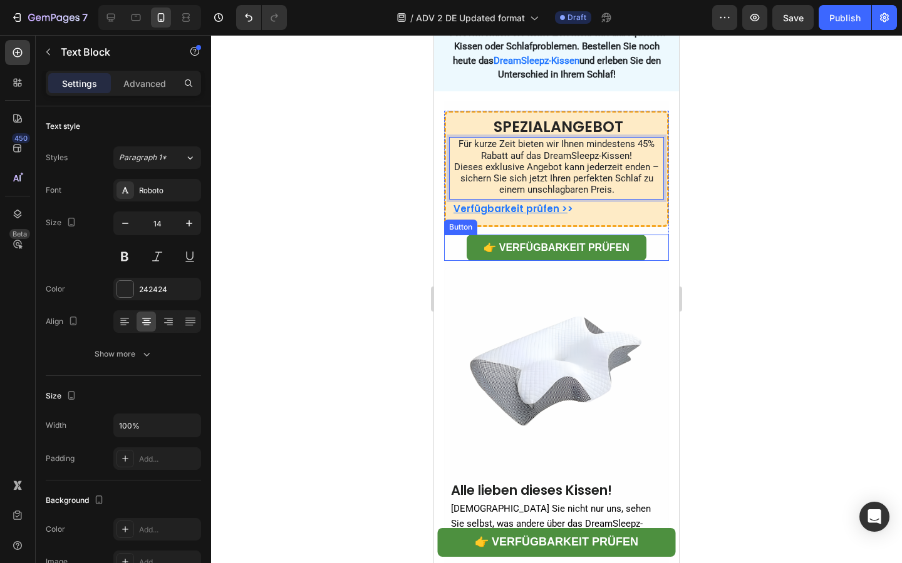
click at [473, 261] on link "👉 Verfügbarkeit prüfen" at bounding box center [556, 248] width 180 height 26
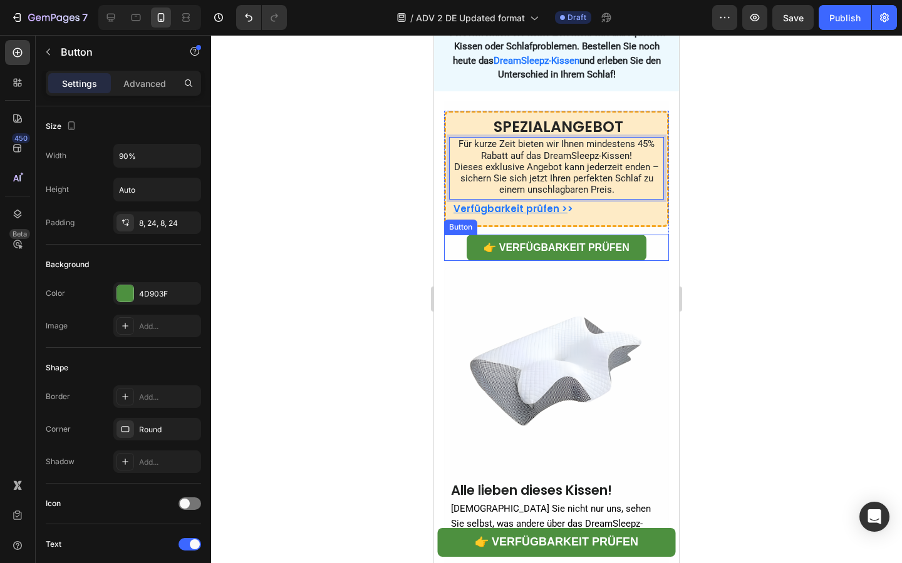
click at [473, 261] on link "👉 Verfügbarkeit prüfen" at bounding box center [556, 248] width 180 height 26
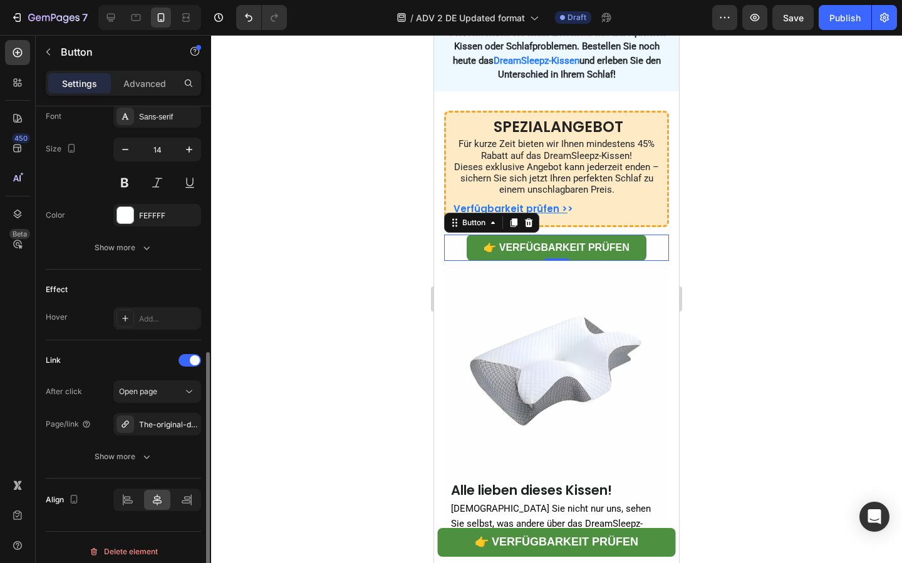
scroll to position [503, 0]
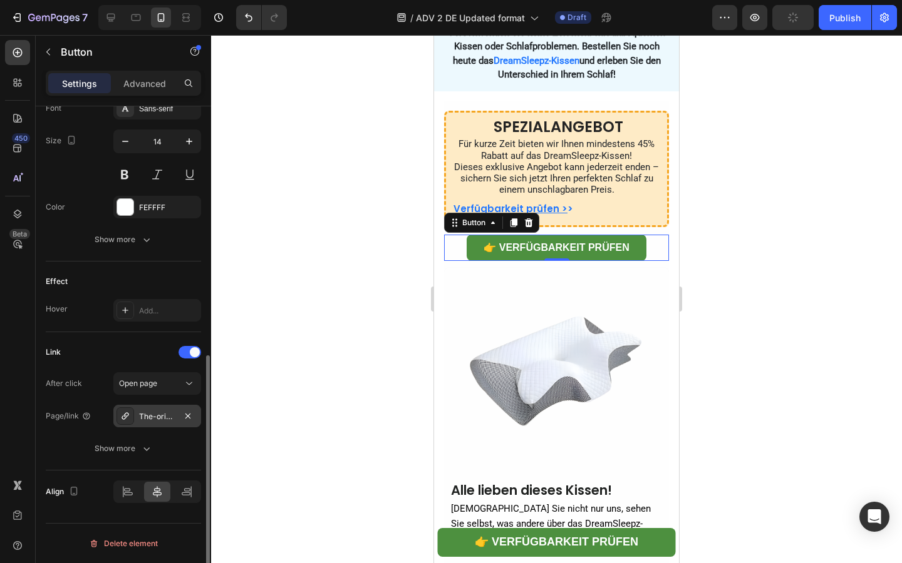
click at [135, 416] on div "The-original-dreamsleepz-pillow-finally-wake-up-pain-free-and-refreshed" at bounding box center [157, 416] width 88 height 23
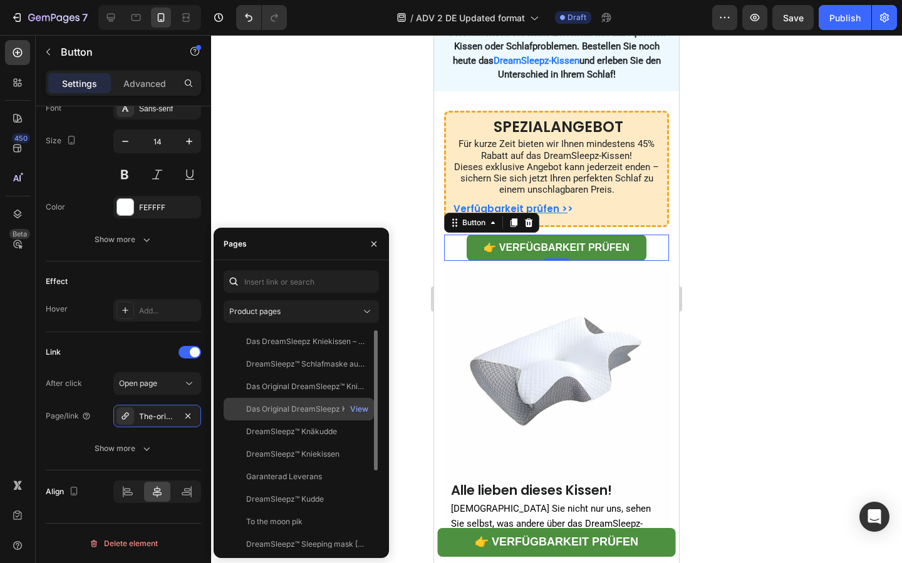
click at [336, 408] on div "Das Original DreamSleepz Kissen – Endlich Schmerzfrei & Erholt Aufwachen" at bounding box center [306, 409] width 120 height 11
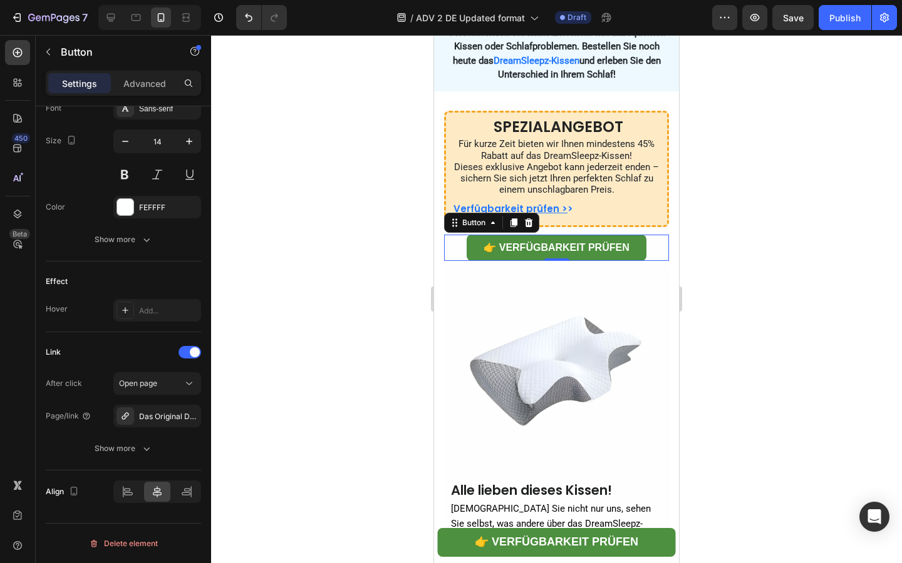
click at [367, 183] on div at bounding box center [556, 299] width 691 height 528
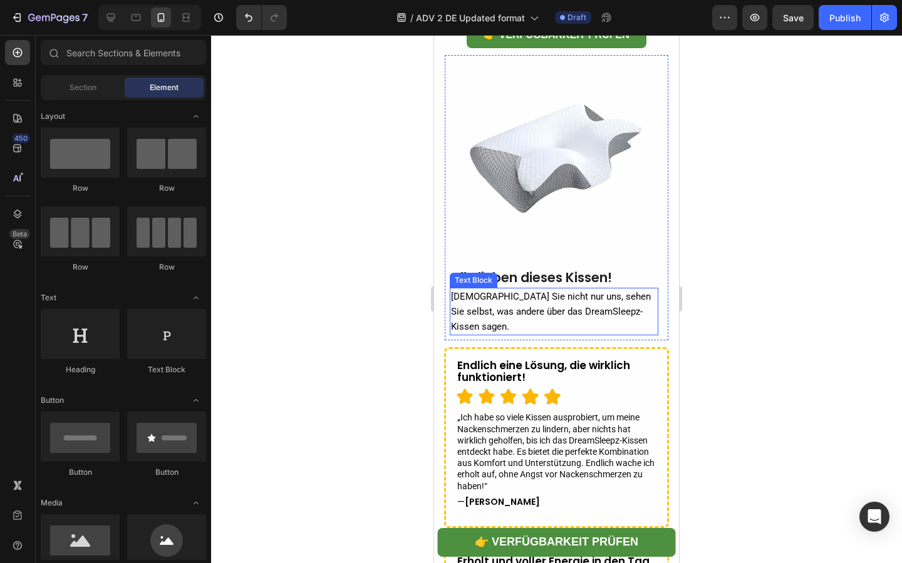
scroll to position [4366, 0]
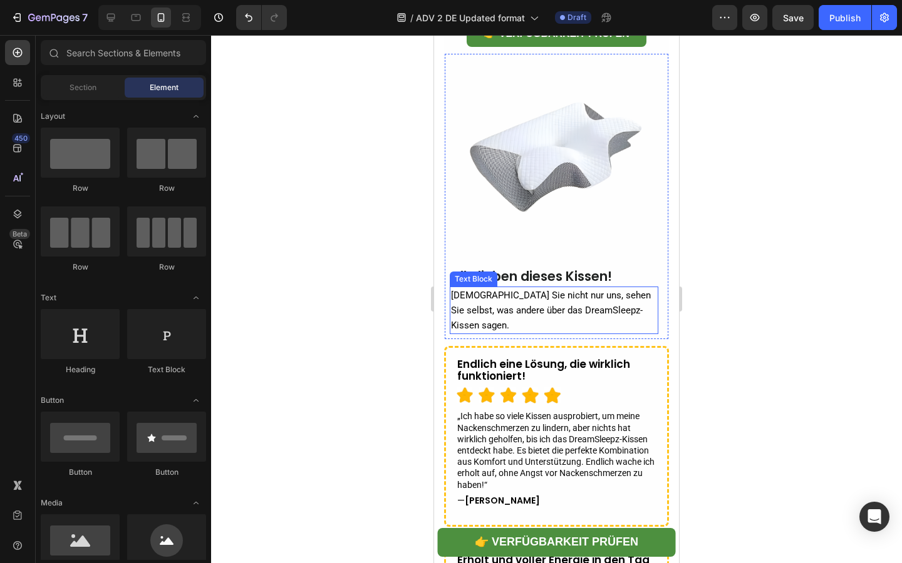
click at [530, 311] on span "Glauben Sie nicht nur uns, sehen Sie selbst, was andere über das DreamSleepz-Ki…" at bounding box center [551, 310] width 200 height 41
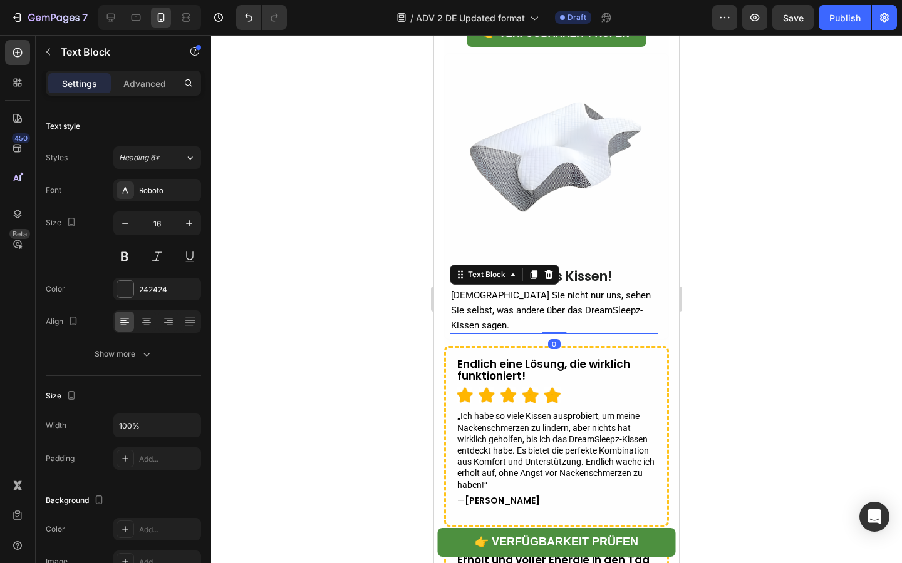
click at [518, 311] on span "Glauben Sie nicht nur uns, sehen Sie selbst, was andere über das DreamSleepz-Ki…" at bounding box center [551, 310] width 200 height 41
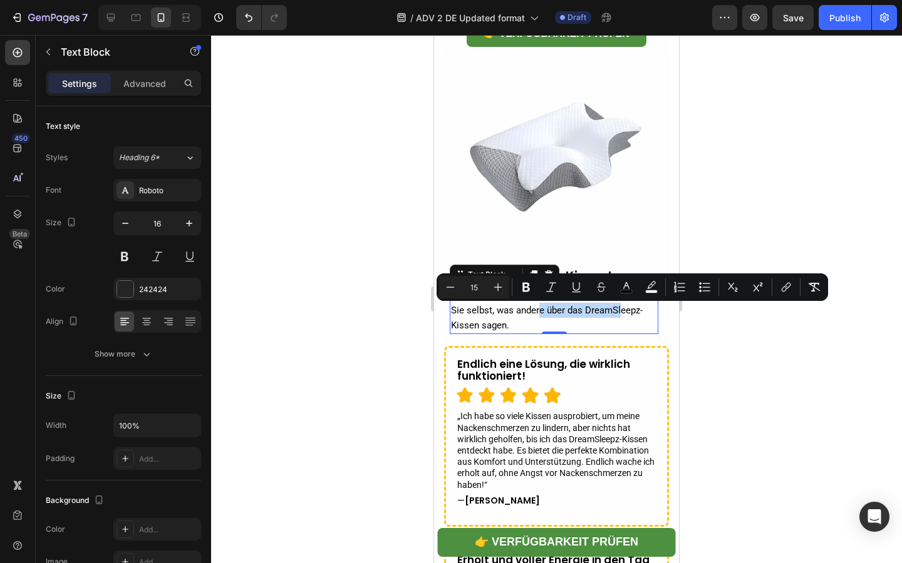
drag, startPoint x: 520, startPoint y: 311, endPoint x: 607, endPoint y: 311, distance: 86.4
click at [607, 311] on span "Glauben Sie nicht nur uns, sehen Sie selbst, was andere über das DreamSleepz-Ki…" at bounding box center [551, 310] width 200 height 41
click at [787, 293] on icon "Editor contextual toolbar" at bounding box center [785, 287] width 13 height 13
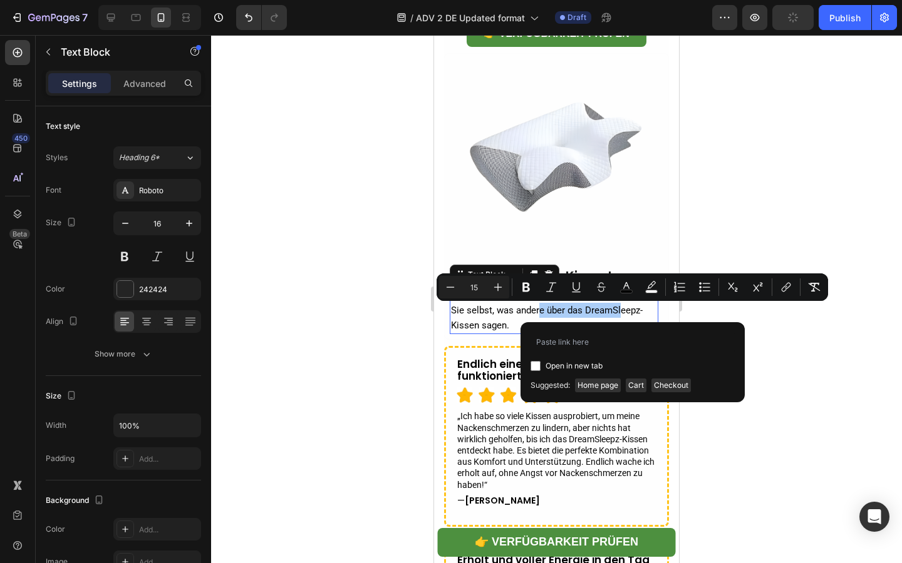
type input "https://dreamsleepz.de/collections/perfekte-erganzung-fur-erholsamen-schlaf/pro…"
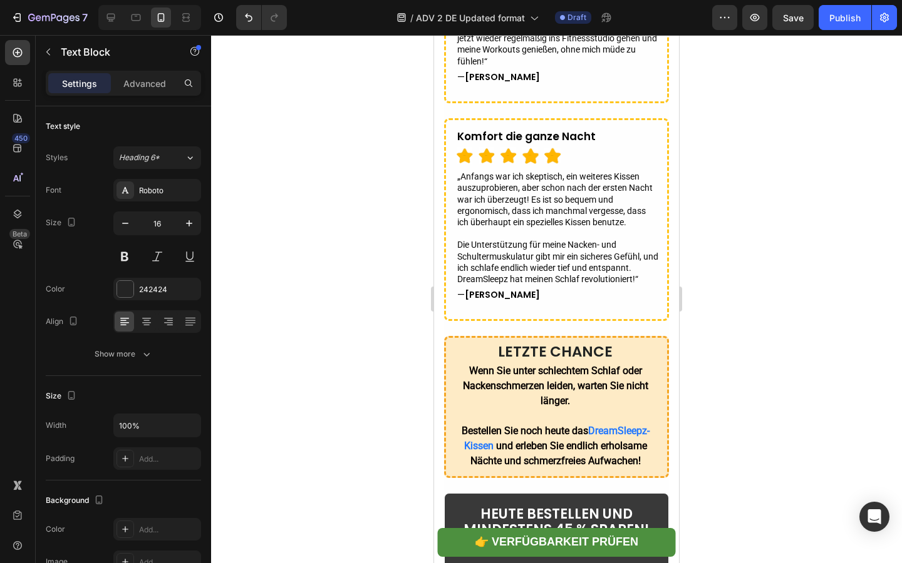
scroll to position [5093, 0]
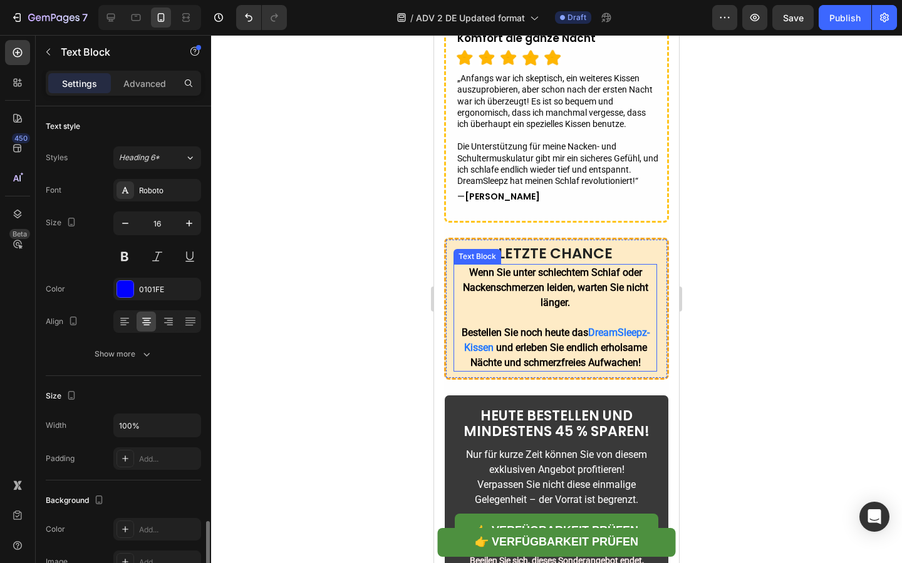
click at [536, 340] on p "Wenn Sie unter schlechtem Schlaf oder Nackenschmerzen leiden, warten Sie nicht …" at bounding box center [555, 317] width 201 height 105
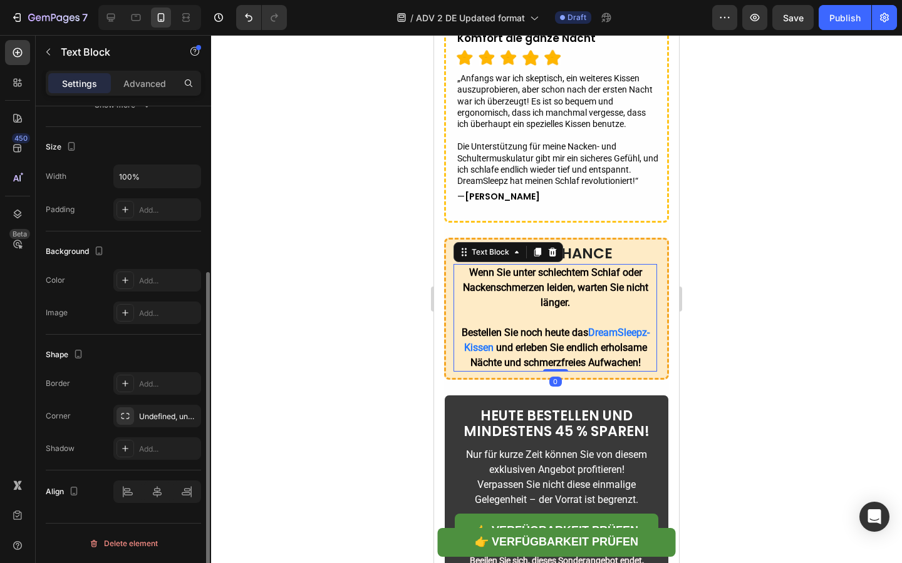
click at [536, 340] on p "Wenn Sie unter schlechtem Schlaf oder Nackenschmerzen leiden, warten Sie nicht …" at bounding box center [555, 317] width 201 height 105
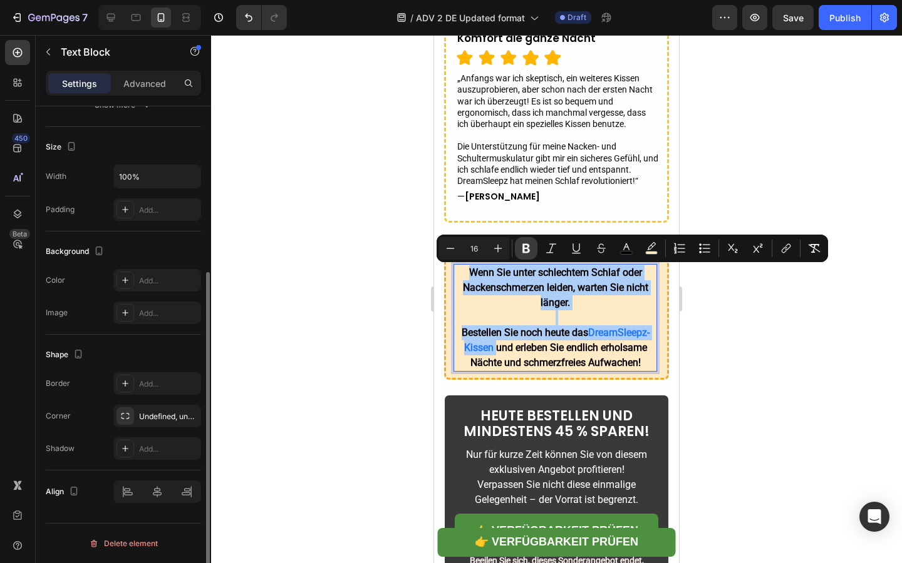
click at [520, 247] on icon "Editor contextual toolbar" at bounding box center [526, 248] width 13 height 13
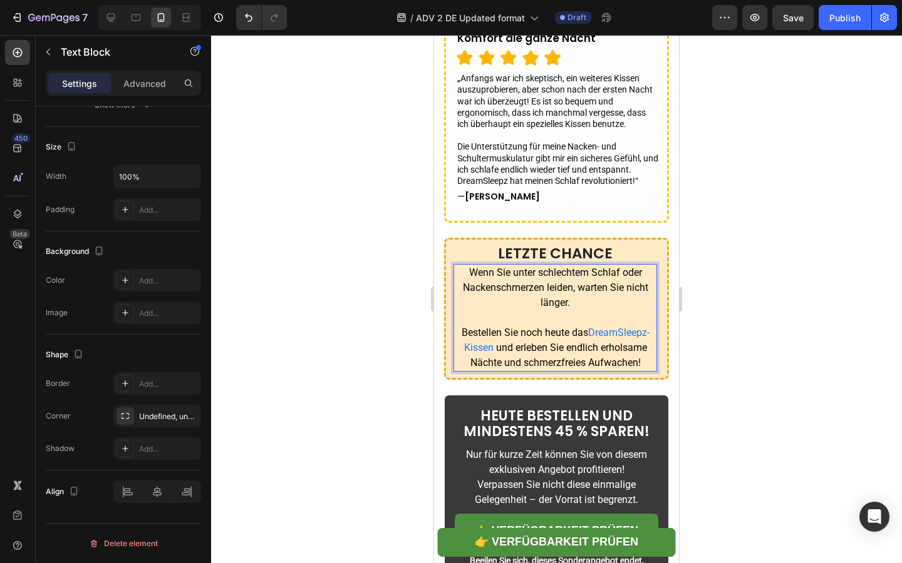
click at [497, 310] on p "Wenn Sie unter schlechtem Schlaf oder Nackenschmerzen leiden, warten Sie nicht …" at bounding box center [555, 317] width 201 height 105
click at [500, 307] on p "Wenn Sie unter schlechtem Schlaf oder Nackenschmerzen leiden, warten Sie nicht …" at bounding box center [555, 317] width 201 height 105
click at [518, 322] on p "Wenn Sie unter schlechtem Schlaf oder Nackenschmerzen leiden, warten Sie nicht …" at bounding box center [555, 317] width 201 height 105
click at [523, 344] on span "und erleben Sie endlich erholsame Nächte und schmerzfreies Aufwachen!" at bounding box center [558, 355] width 177 height 27
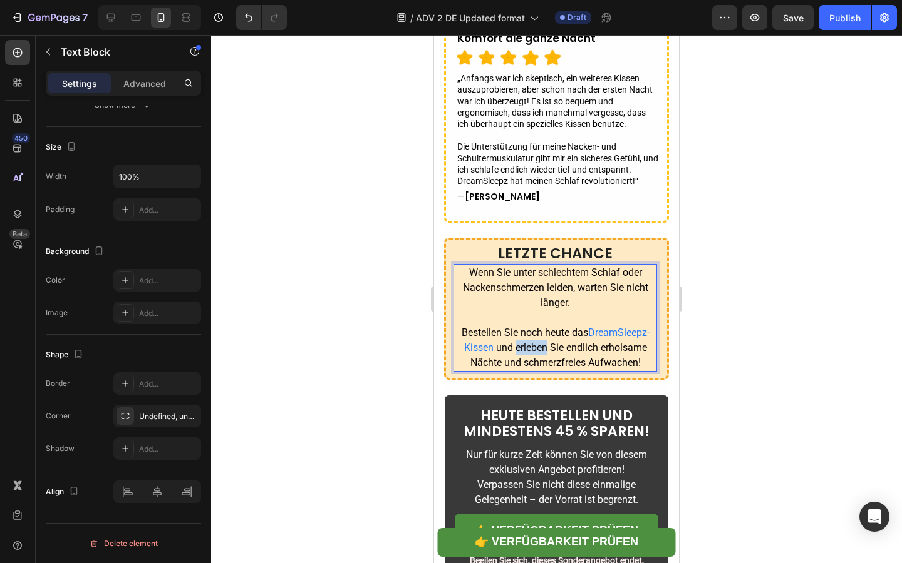
click at [523, 344] on span "und erleben Sie endlich erholsame Nächte und schmerzfreies Aufwachen!" at bounding box center [558, 355] width 177 height 27
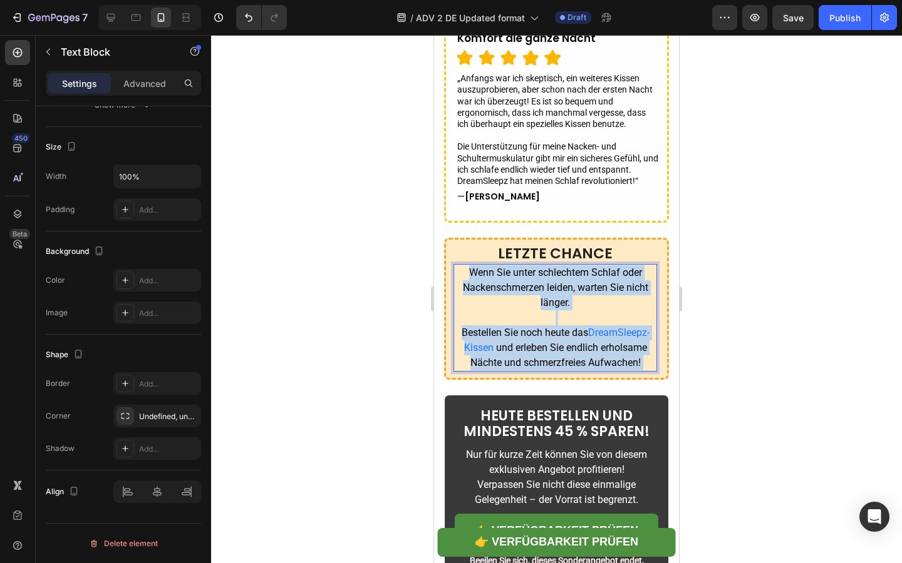
drag, startPoint x: 523, startPoint y: 344, endPoint x: 515, endPoint y: 323, distance: 22.2
click at [515, 323] on p "Wenn Sie unter schlechtem Schlaf oder Nackenschmerzen leiden, warten Sie nicht …" at bounding box center [555, 317] width 201 height 105
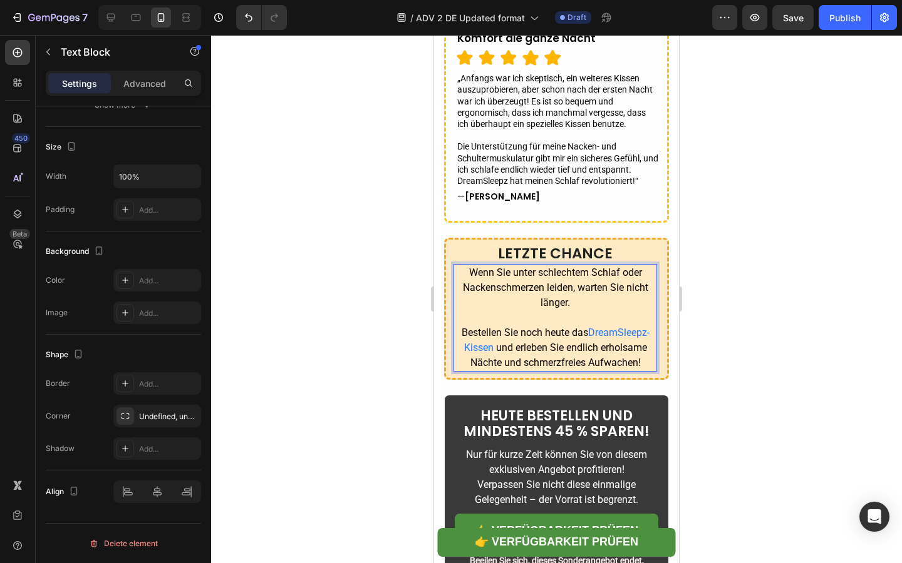
click at [515, 323] on p "Wenn Sie unter schlechtem Schlaf oder Nackenschmerzen leiden, warten Sie nicht …" at bounding box center [555, 317] width 201 height 105
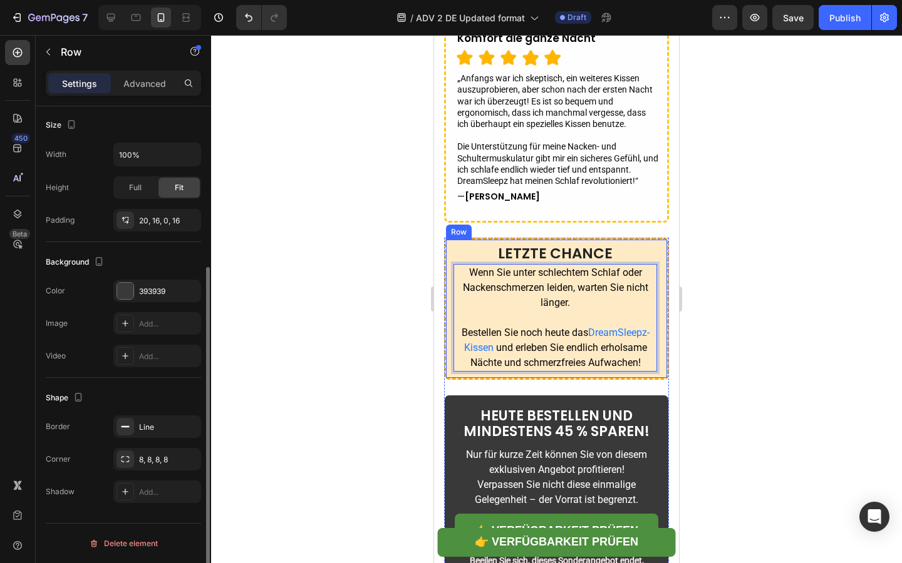
click at [495, 399] on div "HEUTE BESTELLEN UND MINDESTENS 45 % SPAREN! Text Block Nur für kurze Zeit könne…" at bounding box center [556, 511] width 225 height 232
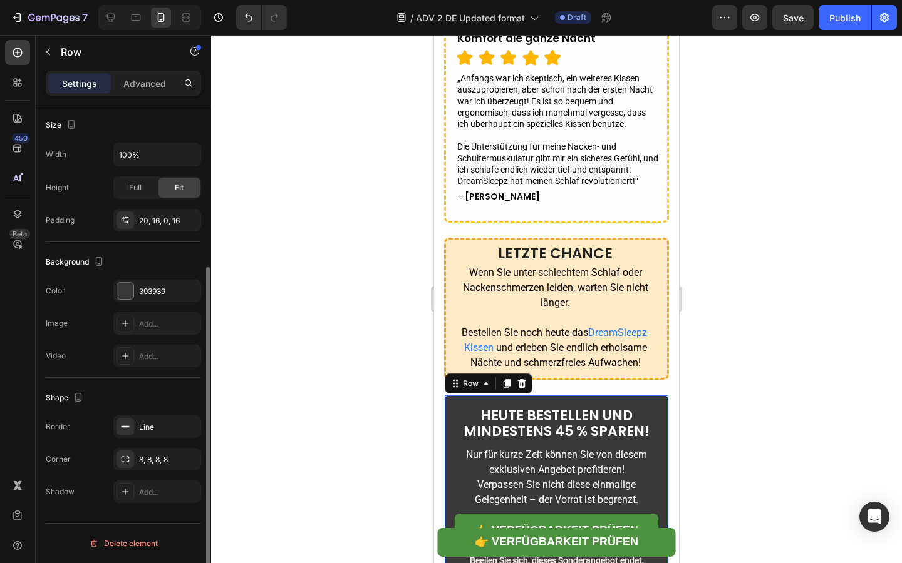
scroll to position [0, 0]
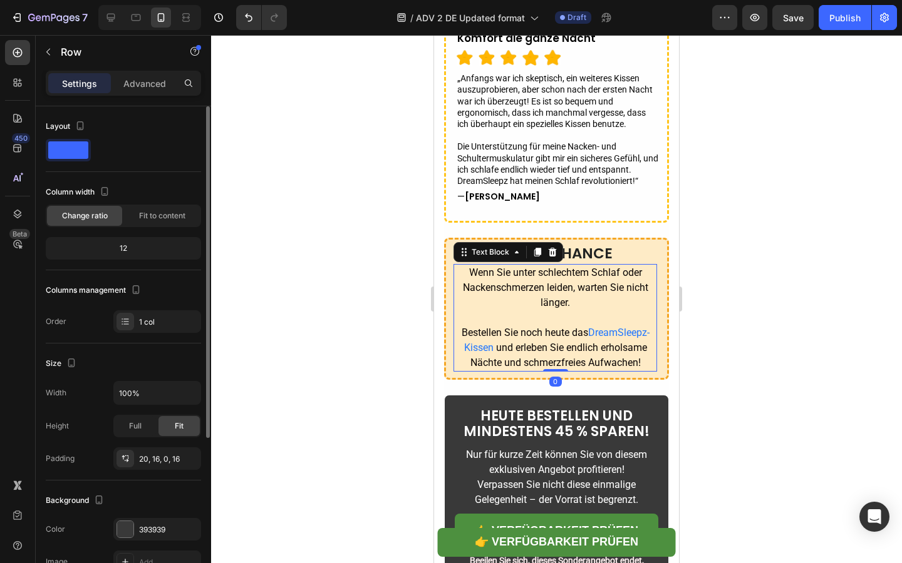
click at [509, 336] on span "Bestellen Sie noch heute da" at bounding box center [521, 333] width 121 height 12
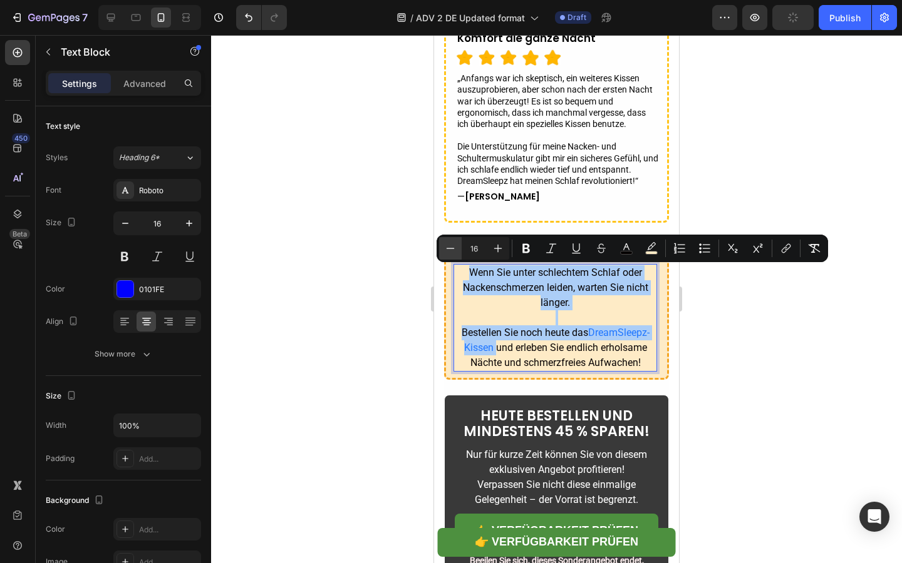
click at [452, 253] on icon "Editor contextual toolbar" at bounding box center [450, 248] width 13 height 13
type input "15"
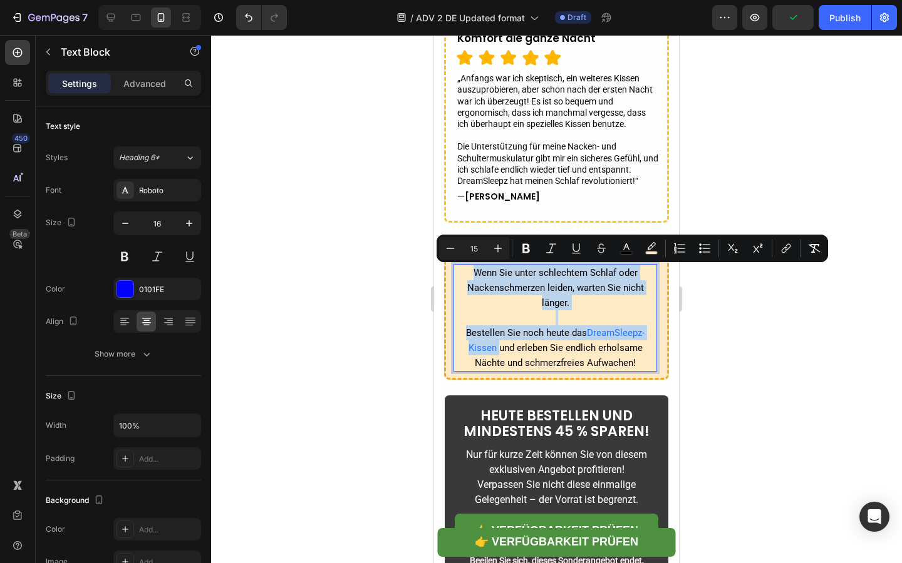
click at [500, 329] on span "Bestellen Sie noch heute da" at bounding box center [524, 332] width 116 height 11
click at [548, 341] on p "Wenn Sie unter schlechtem Schlaf oder Nackenschmerzen leiden, warten Sie nicht …" at bounding box center [555, 317] width 201 height 105
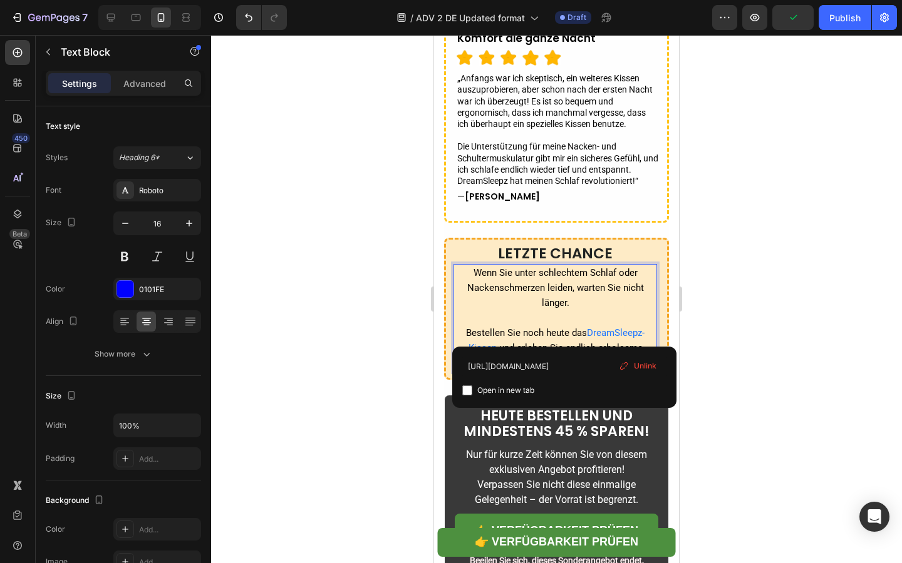
click at [595, 334] on span "DreamSleepz-Kissen" at bounding box center [556, 340] width 177 height 26
click at [557, 319] on p "Wenn Sie unter schlechtem Schlaf oder Nackenschmerzen leiden, warten Sie nicht …" at bounding box center [555, 317] width 201 height 105
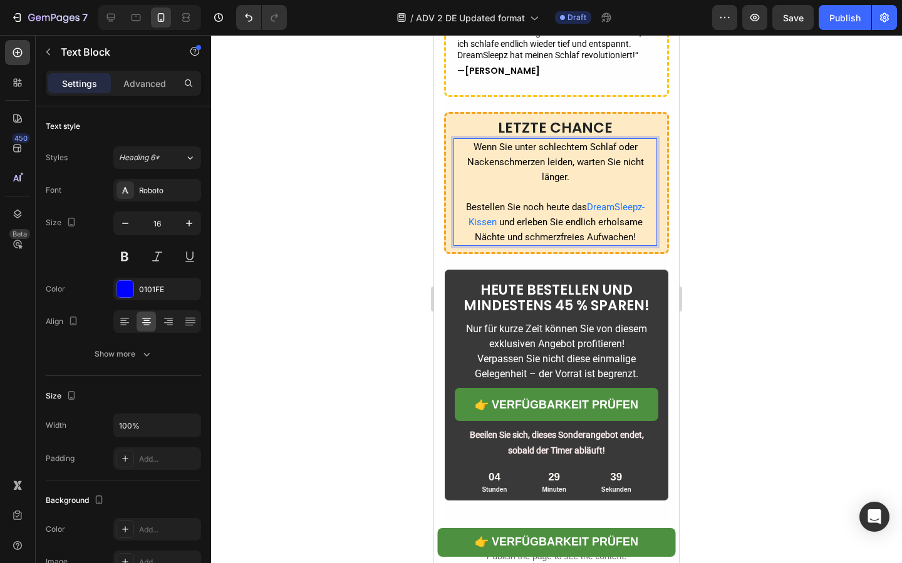
scroll to position [5235, 0]
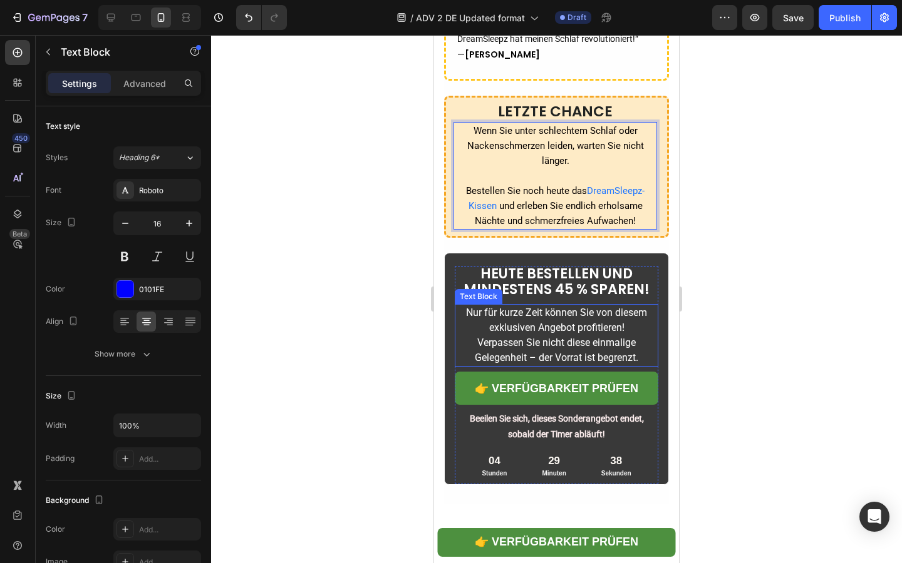
click at [555, 336] on p "Nur für kurze Zeit können Sie von diesem exklusiven Angebot profitieren! Verpas…" at bounding box center [556, 336] width 201 height 60
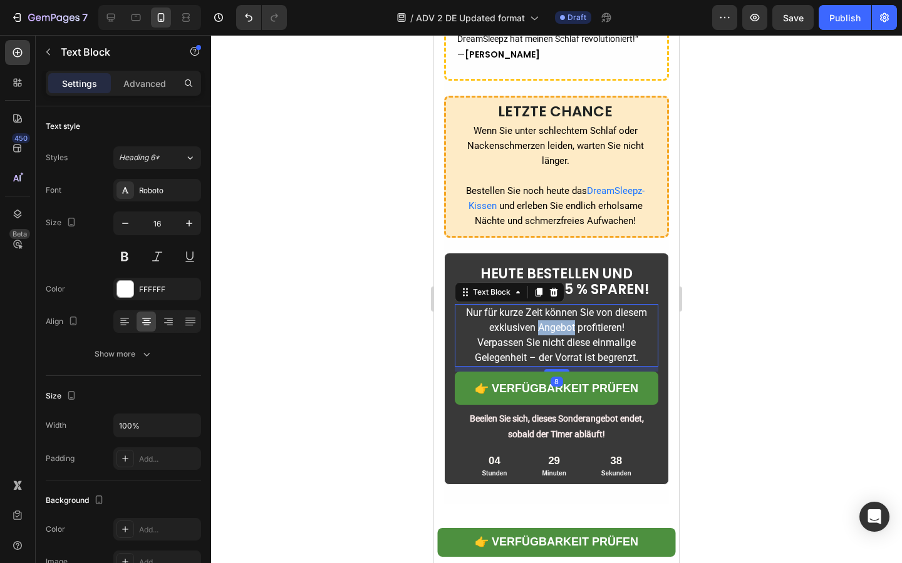
click at [555, 336] on p "Nur für kurze Zeit können Sie von diesem exklusiven Angebot profitieren! Verpas…" at bounding box center [556, 336] width 201 height 60
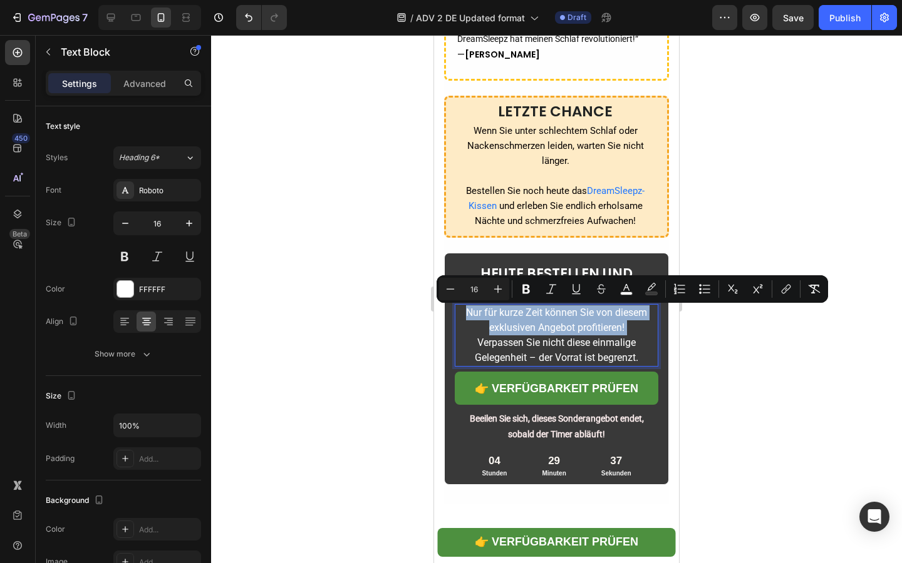
click at [493, 329] on span "Nur für kurze Zeit können Sie von diesem exklusiven Angebot profitieren!" at bounding box center [556, 320] width 181 height 27
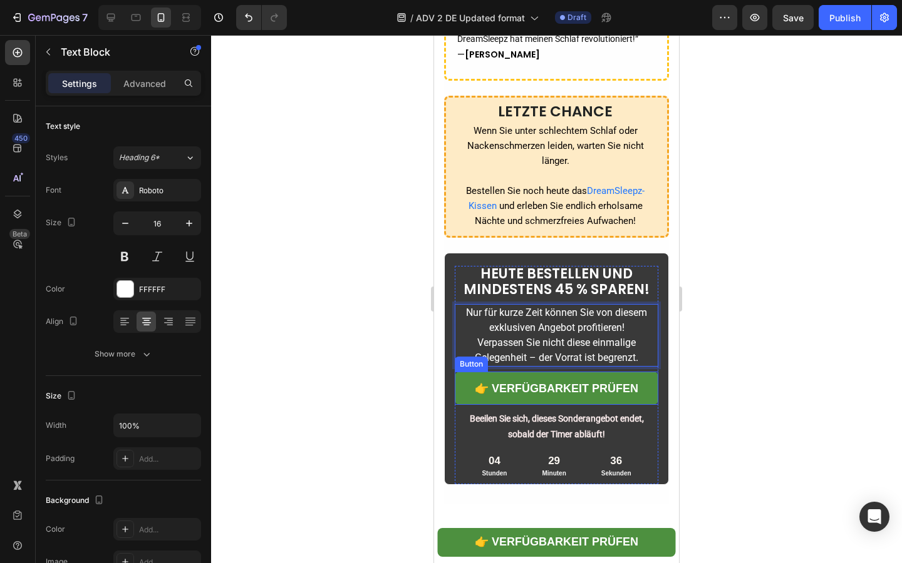
click at [466, 378] on link "👉 Verfügbarkeit prüfen" at bounding box center [556, 388] width 203 height 33
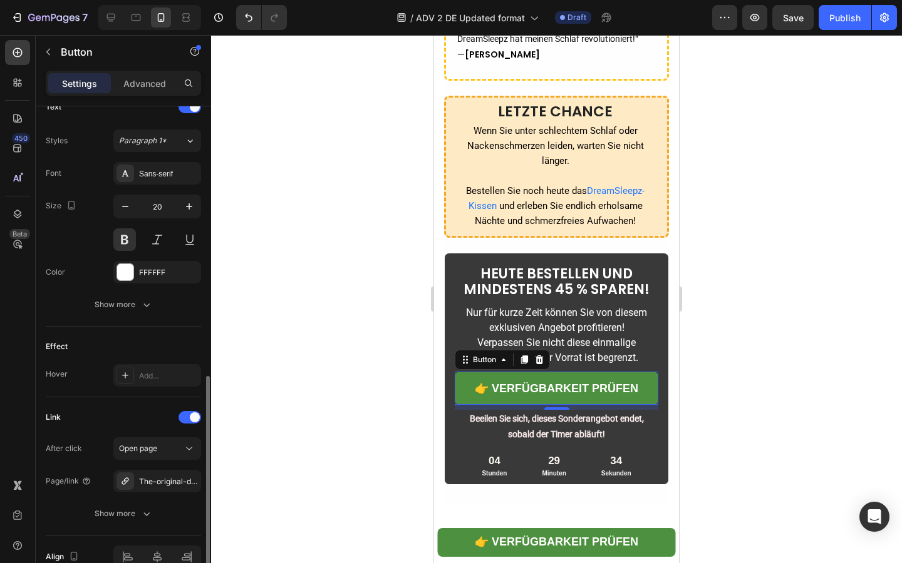
scroll to position [473, 0]
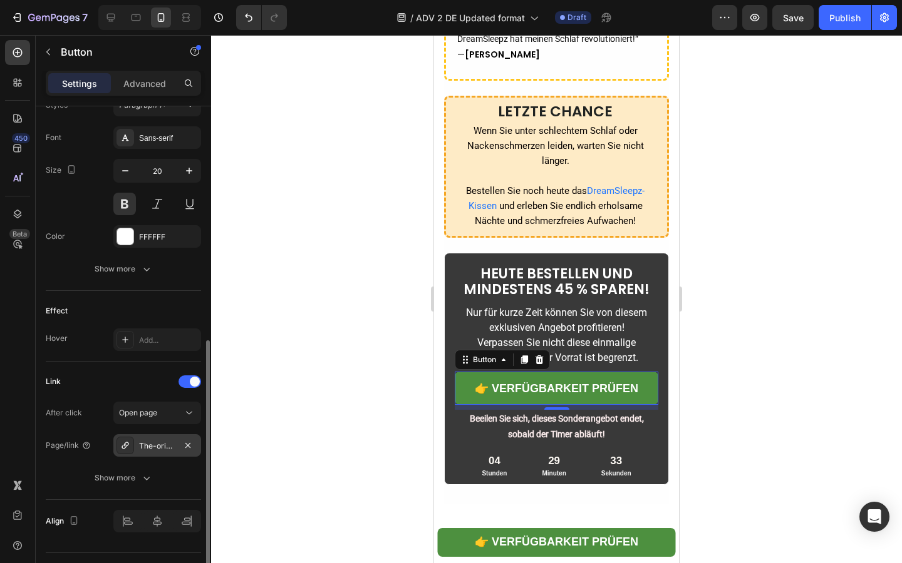
click at [131, 448] on div at bounding box center [125, 446] width 18 height 18
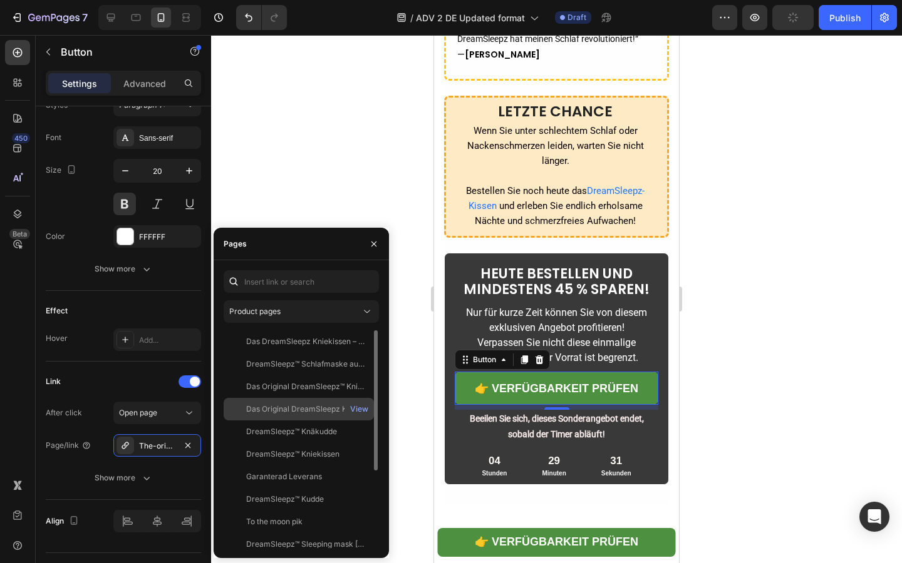
click at [277, 407] on div "Das Original DreamSleepz Kissen – Endlich Schmerzfrei & Erholt Aufwachen" at bounding box center [306, 409] width 120 height 11
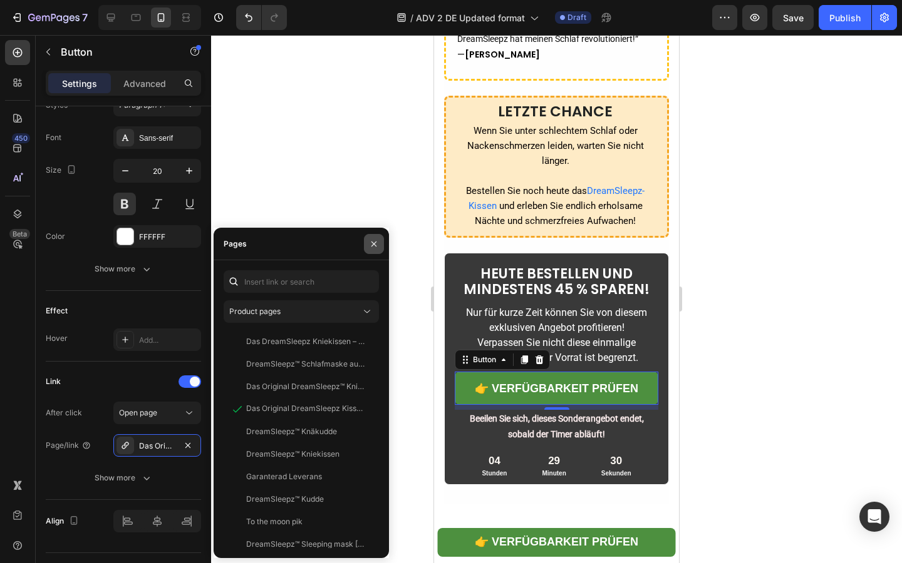
click at [372, 247] on icon "button" at bounding box center [374, 244] width 10 height 10
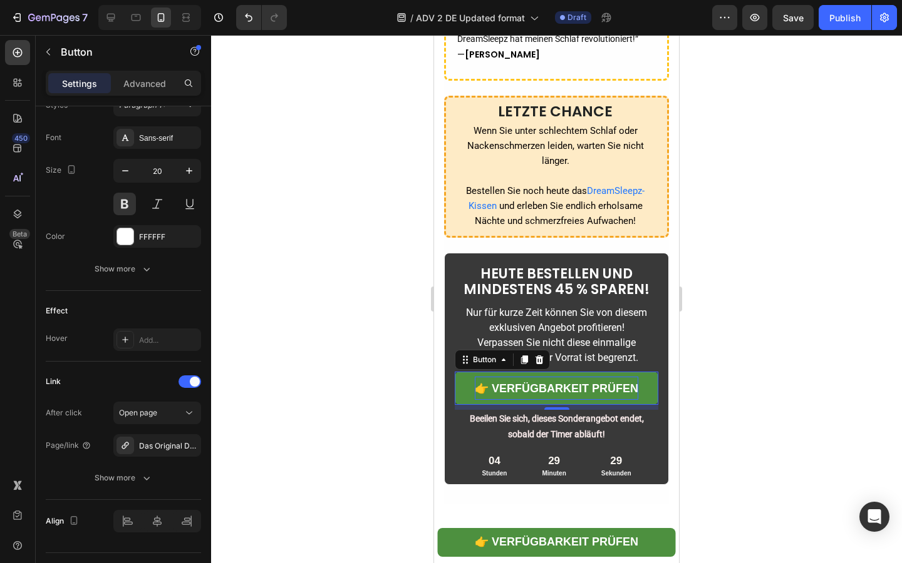
scroll to position [5350, 0]
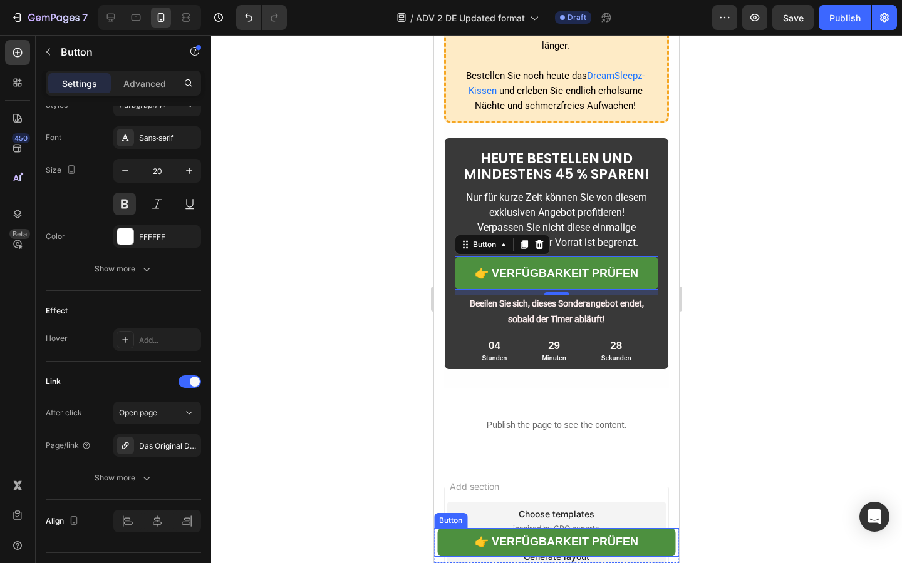
click at [447, 543] on link "👉 Verfügbarkeit prüfen" at bounding box center [556, 542] width 237 height 29
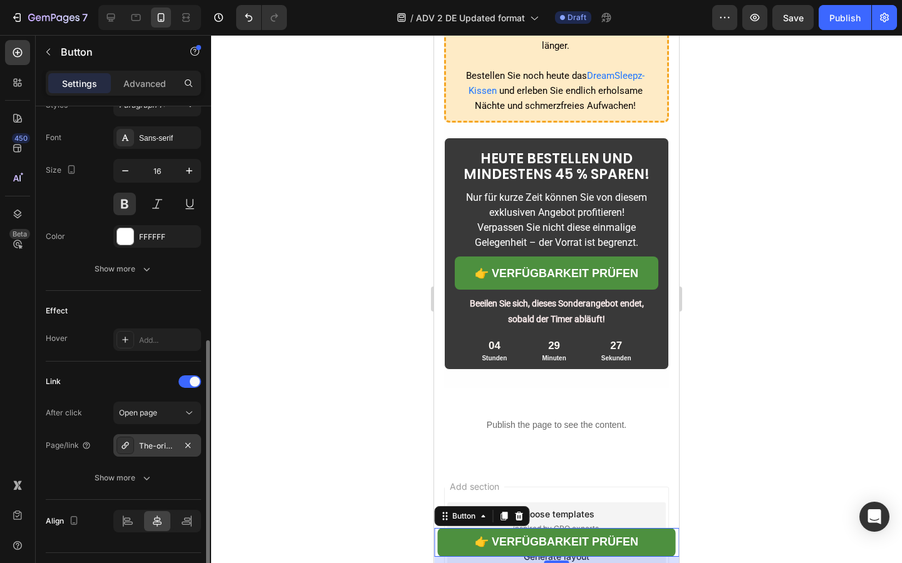
click at [142, 443] on div "The-original-dreamsleepz-pillow-finally-wake-up-pain-free-and-refreshed" at bounding box center [157, 446] width 36 height 11
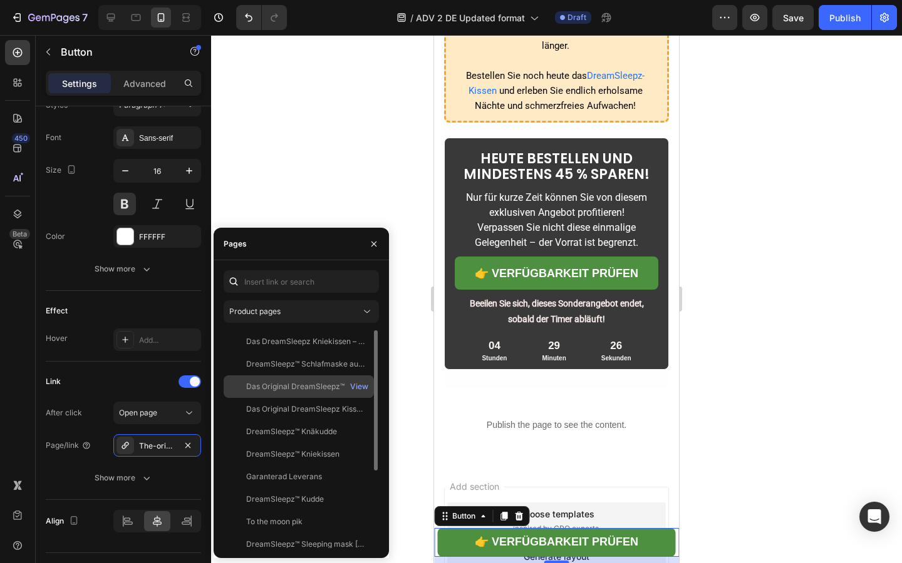
click at [308, 383] on div "Das Original DreamSleepz™ Kniekissen – Für Entlastete Gelenke & Tiefenentspannu…" at bounding box center [306, 386] width 120 height 11
click at [312, 421] on div "Das Original DreamSleepz Kissen – Endlich Schmerzfrei & Erholt Aufwachen View" at bounding box center [298, 432] width 150 height 23
click at [385, 168] on div at bounding box center [556, 299] width 691 height 528
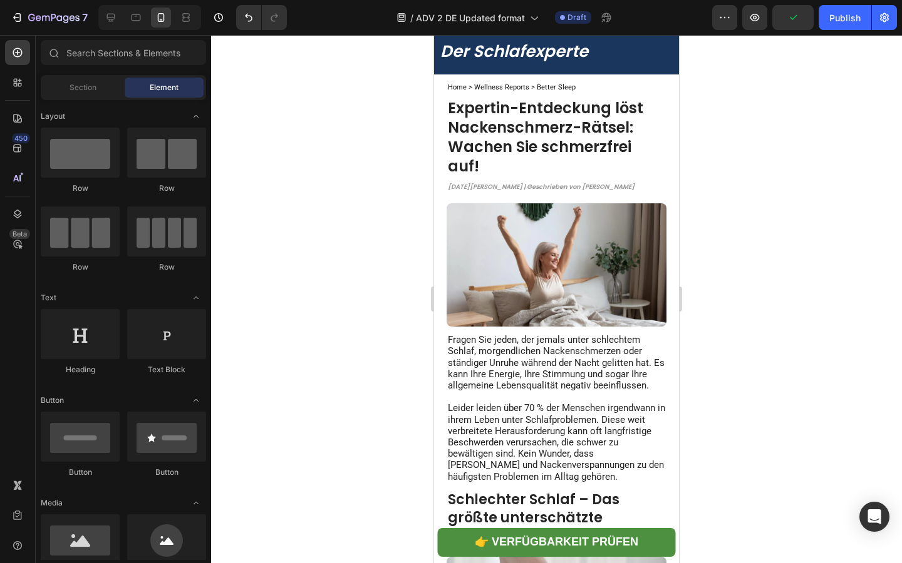
scroll to position [0, 0]
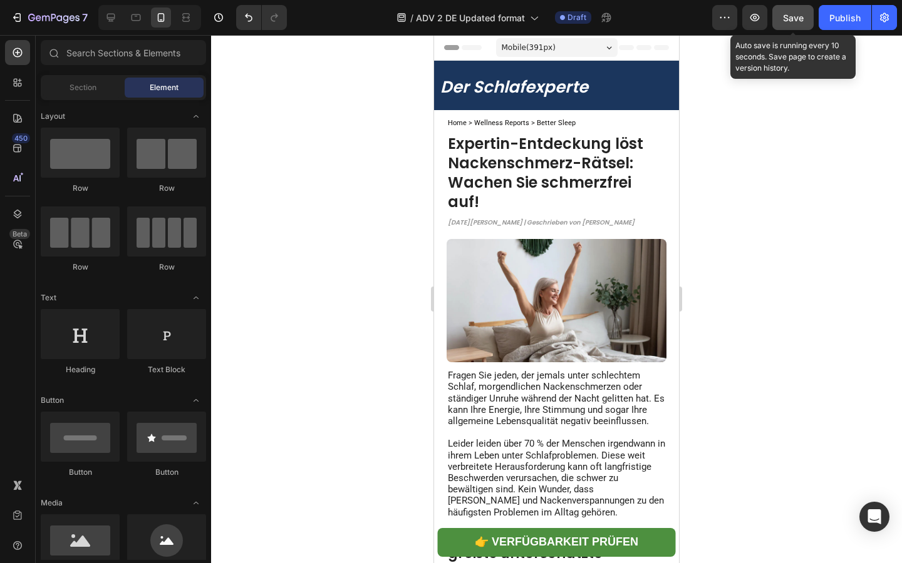
click at [802, 23] on span "Save" at bounding box center [793, 18] width 21 height 11
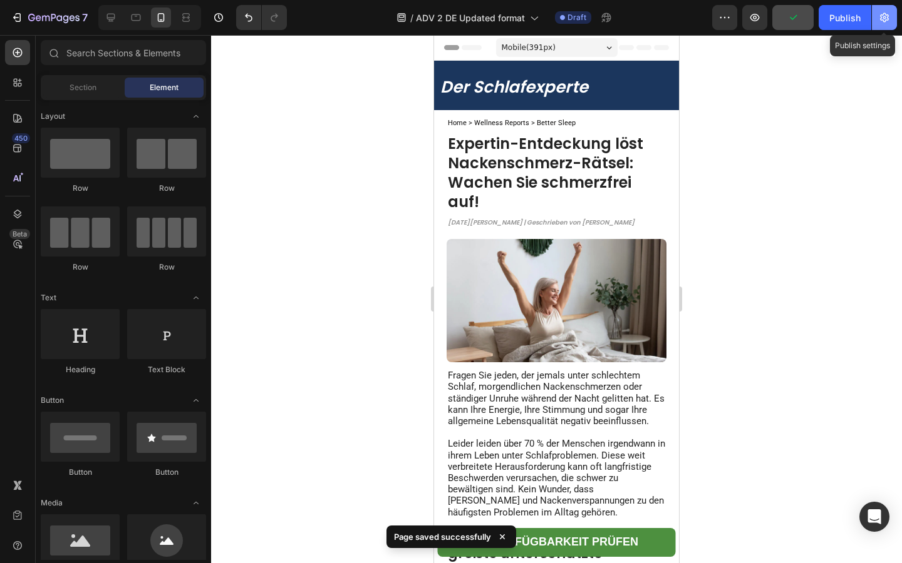
click at [885, 19] on icon "button" at bounding box center [884, 17] width 9 height 9
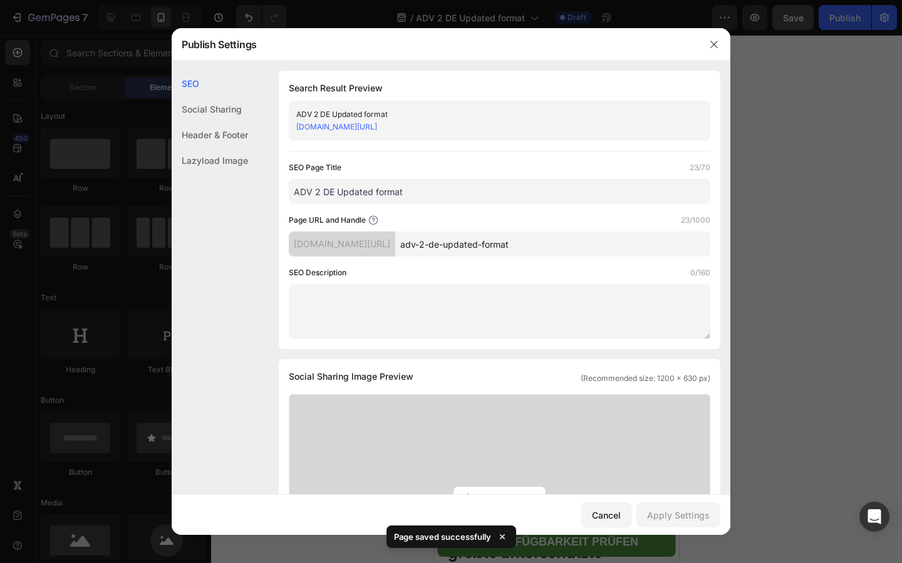
click at [634, 243] on input "adv-2-de-updated-format" at bounding box center [552, 244] width 315 height 25
click at [707, 60] on div at bounding box center [713, 44] width 33 height 33
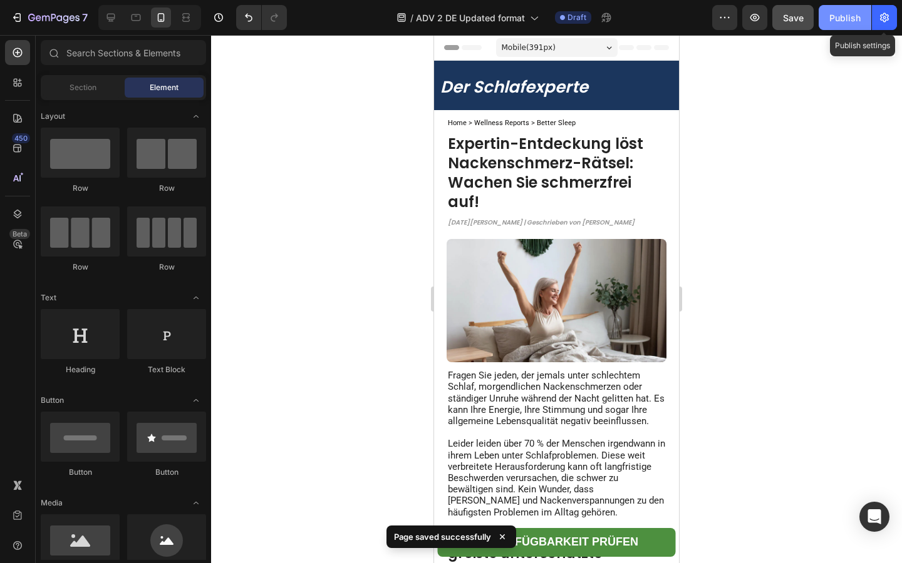
click at [851, 18] on div "Publish" at bounding box center [844, 17] width 31 height 13
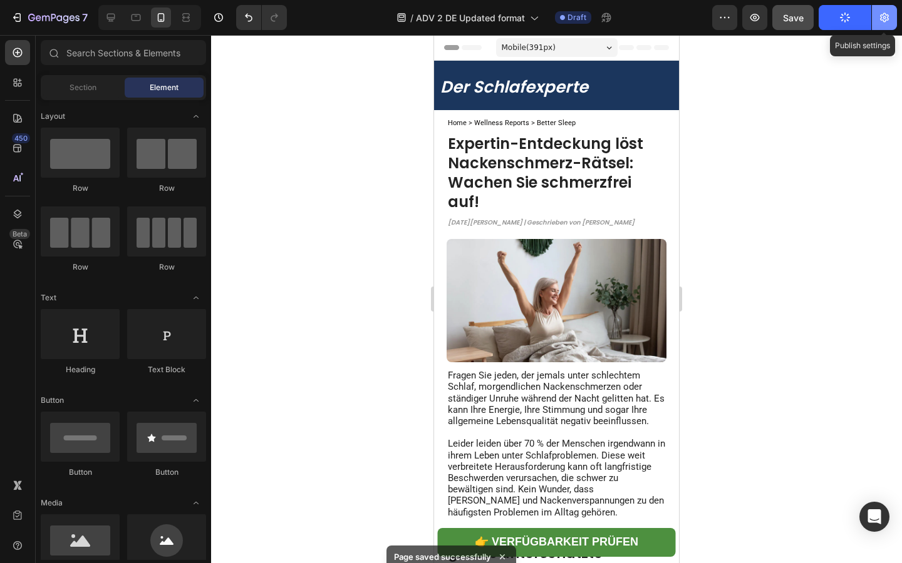
click at [885, 23] on icon "button" at bounding box center [884, 17] width 13 height 13
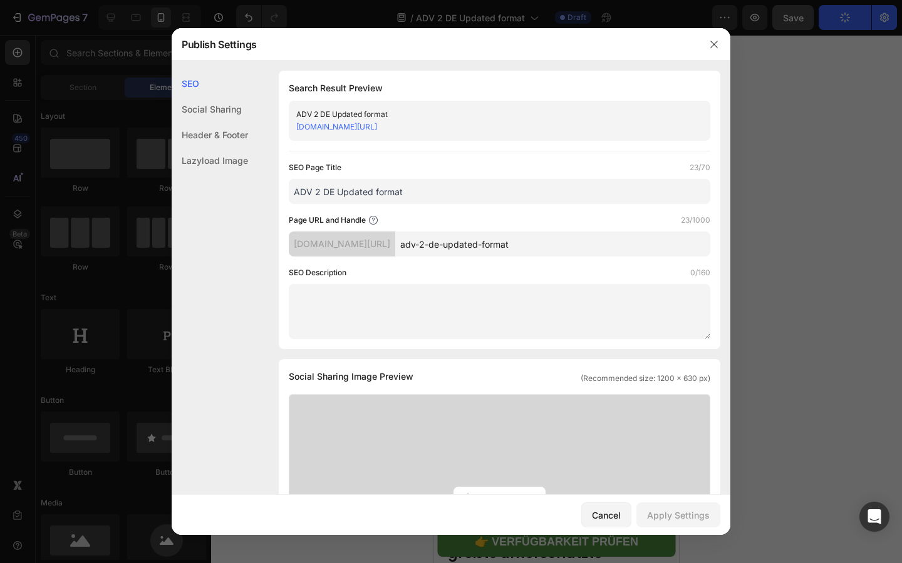
drag, startPoint x: 567, startPoint y: 245, endPoint x: 267, endPoint y: 244, distance: 299.2
click at [267, 244] on div "SEO Search Result Preview ADV 2 DE Updated format vfk017-jf.myshopify.com/pages…" at bounding box center [451, 517] width 558 height 893
click at [803, 336] on div at bounding box center [451, 281] width 902 height 563
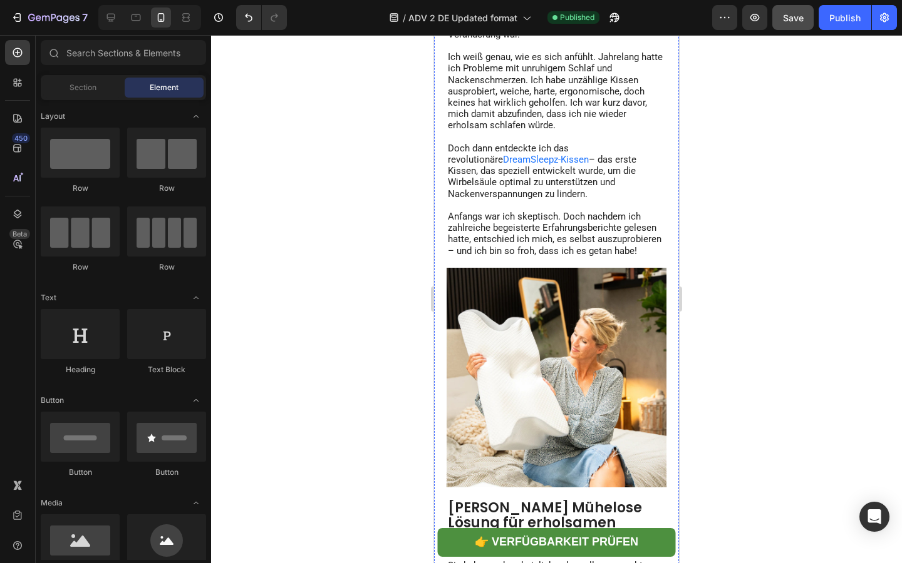
scroll to position [971, 0]
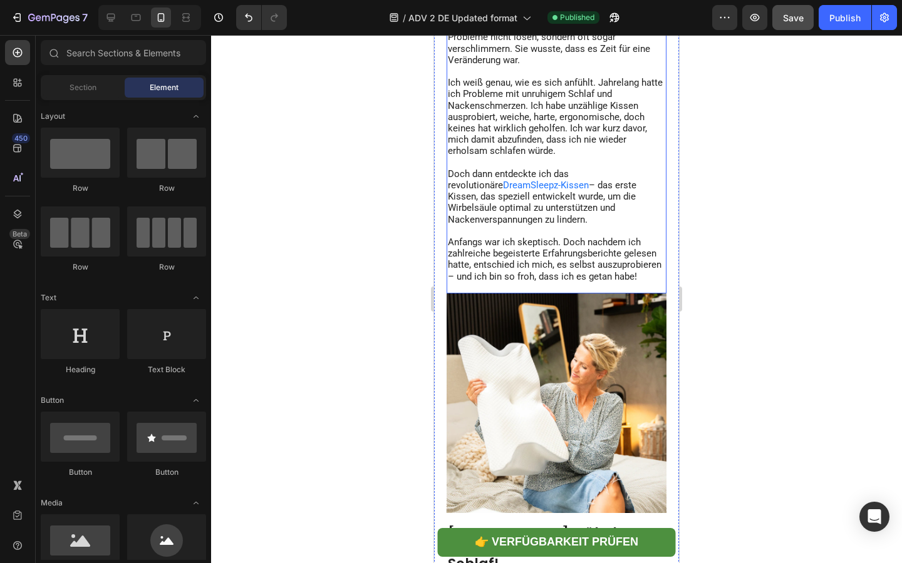
click at [534, 237] on p at bounding box center [556, 230] width 217 height 11
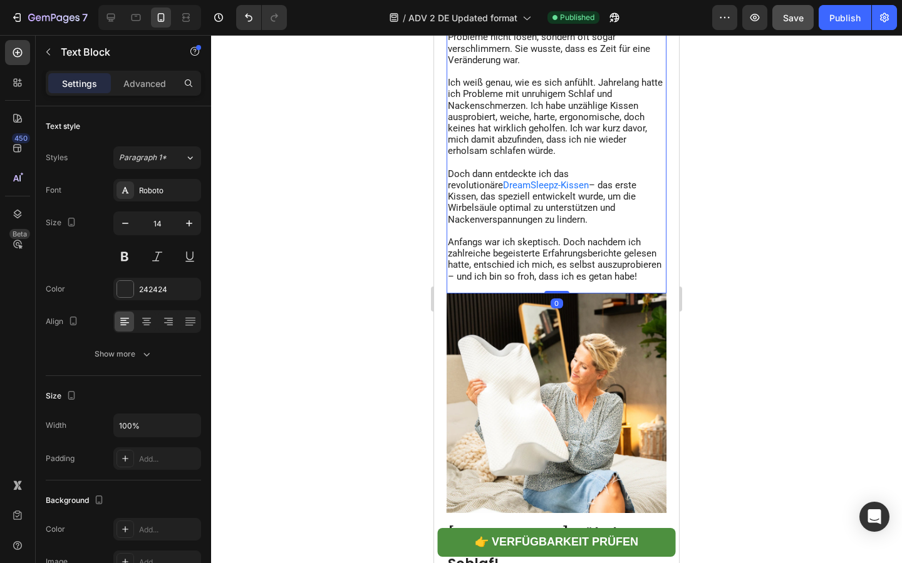
click at [530, 190] on span "DreamSleepz-Kissen" at bounding box center [546, 185] width 86 height 11
drag, startPoint x: 533, startPoint y: 185, endPoint x: 448, endPoint y: 189, distance: 84.6
click at [448, 189] on p "Doch dann entdeckte ich das revolutionäre DreamSleepz-Kissen – das erste Kissen…" at bounding box center [556, 196] width 217 height 57
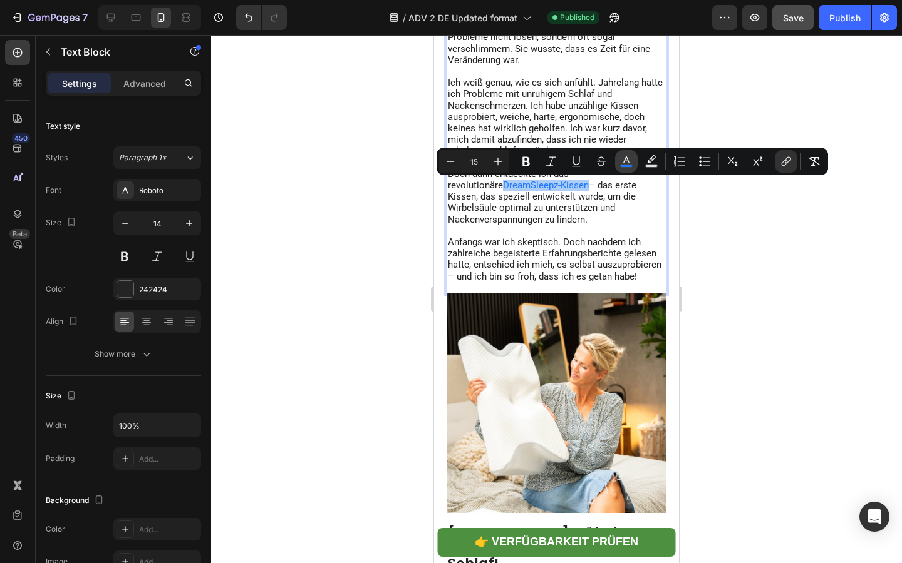
click at [627, 165] on rect "Editor contextual toolbar" at bounding box center [626, 166] width 12 height 3
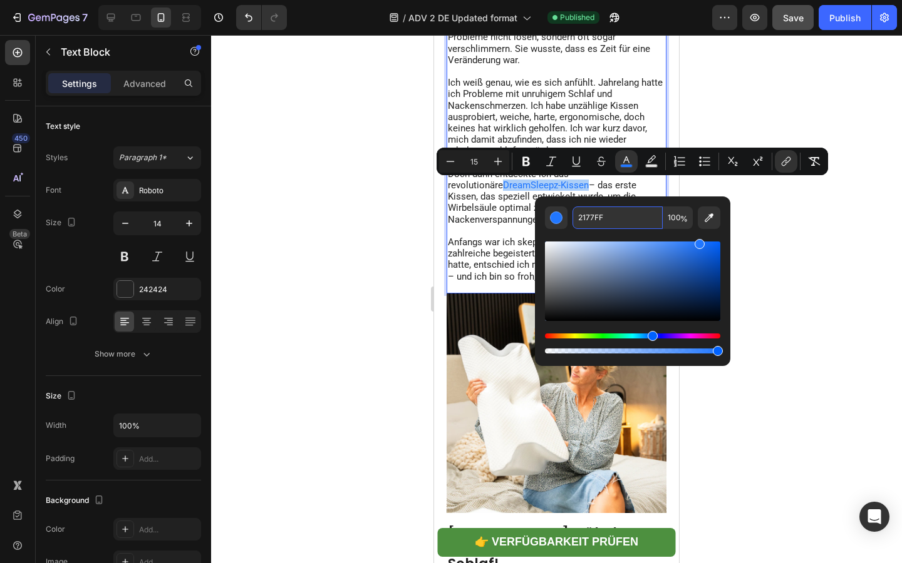
click at [610, 213] on input "2177FF" at bounding box center [617, 218] width 90 height 23
click at [498, 239] on span "Anfangs war ich skeptisch. Doch nachdem ich zahlreiche begeisterte Erfahrungsbe…" at bounding box center [554, 260] width 213 height 46
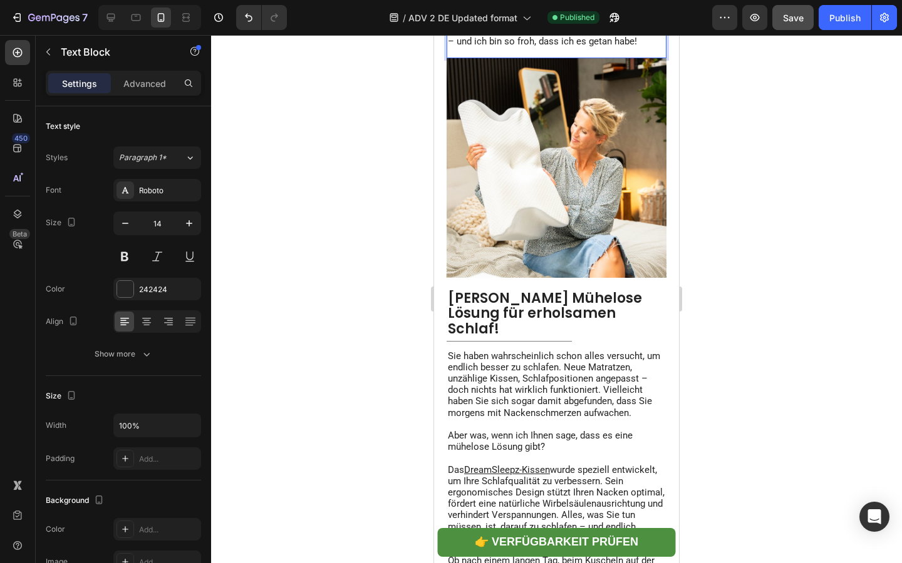
scroll to position [1246, 0]
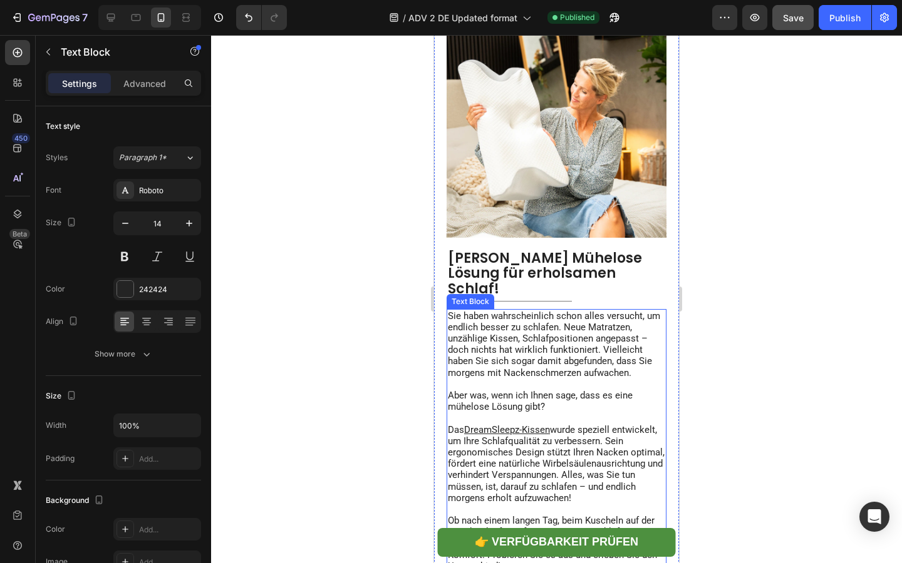
click at [505, 339] on span "Sie haben wahrscheinlich schon alles versucht, um endlich besser zu schlafen. N…" at bounding box center [554, 345] width 212 height 68
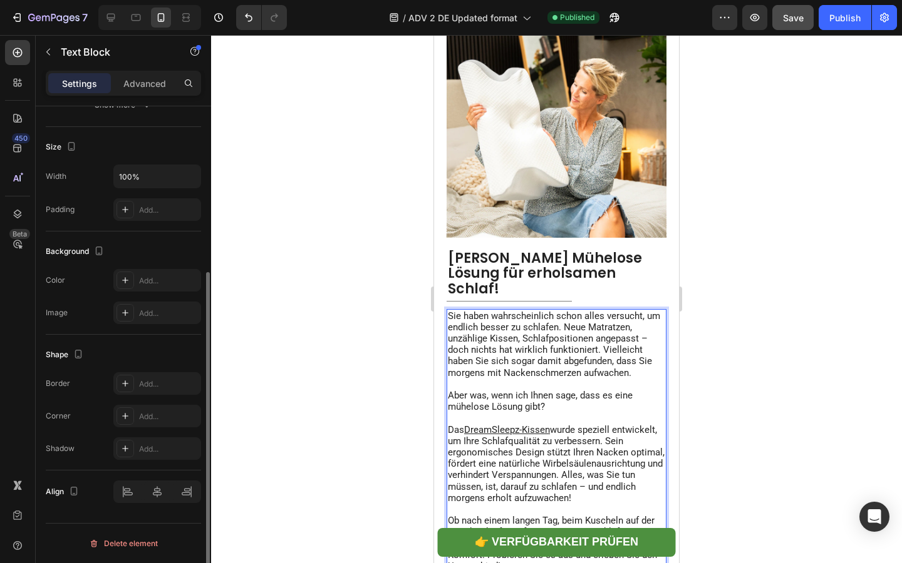
click at [464, 424] on span "Das" at bounding box center [456, 429] width 16 height 11
drag, startPoint x: 465, startPoint y: 423, endPoint x: 550, endPoint y: 418, distance: 84.7
click at [550, 424] on p "Das DreamSleepz-Kissen wurde speziell entwickelt, um Ihre Schlafqualität zu ver…" at bounding box center [556, 464] width 217 height 80
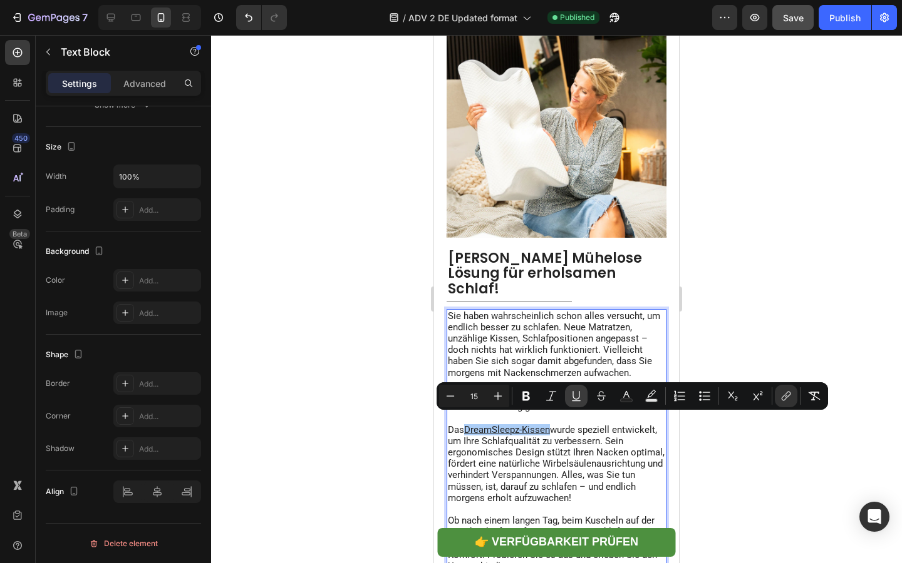
click at [573, 394] on icon "Editor contextual toolbar" at bounding box center [576, 396] width 13 height 13
click at [625, 395] on icon "Editor contextual toolbar" at bounding box center [626, 394] width 6 height 7
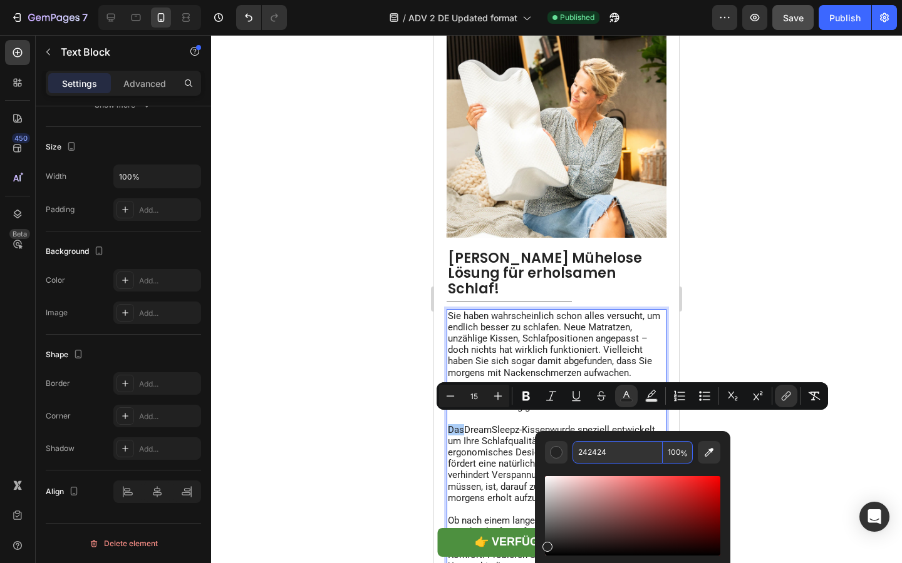
click at [604, 453] on input "242424" at bounding box center [617, 452] width 90 height 23
paste input "177FF"
type input "2177FF"
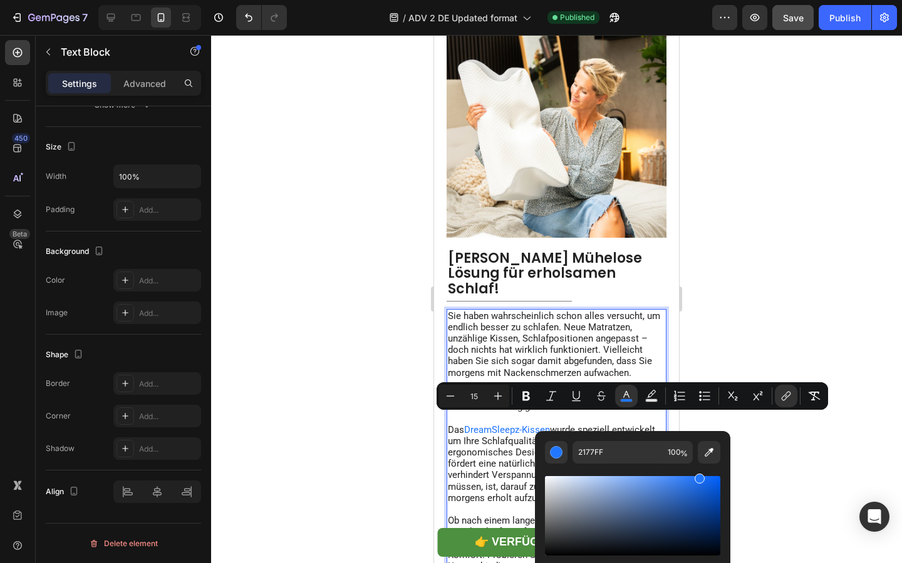
click at [595, 347] on span "Sie haben wahrscheinlich schon alles versucht, um endlich besser zu schlafen. N…" at bounding box center [554, 345] width 212 height 68
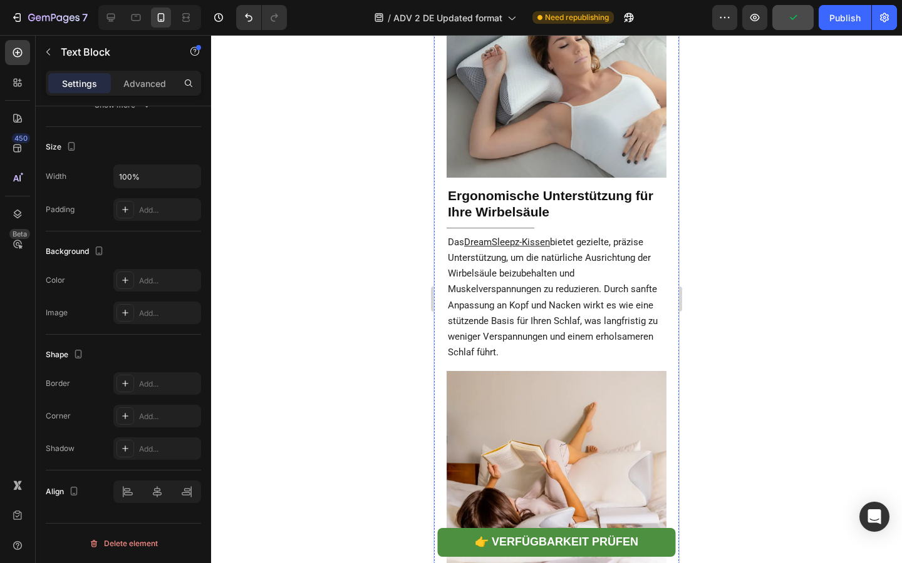
scroll to position [2391, 0]
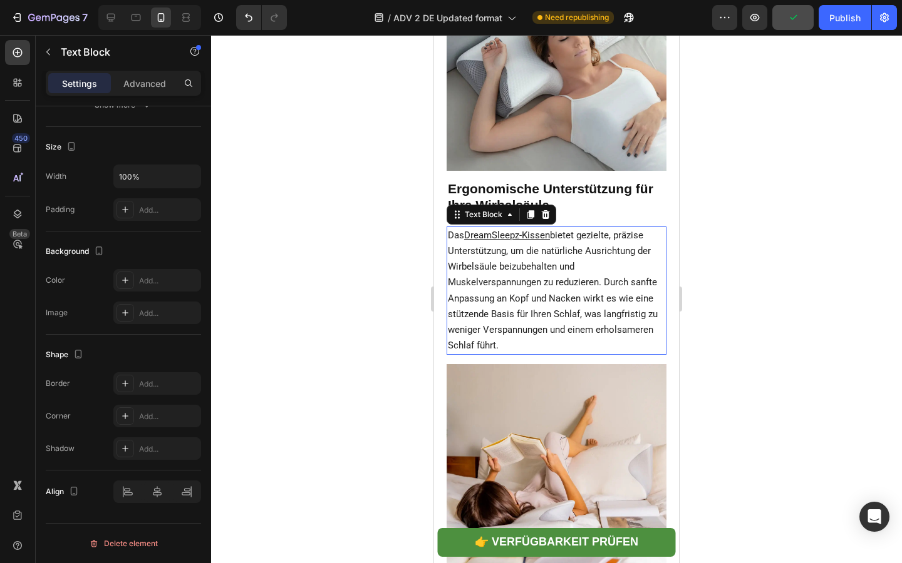
click at [544, 323] on p "Das DreamSleepz-Kissen bietet gezielte, präzise Unterstützung, um die natürlich…" at bounding box center [556, 291] width 217 height 126
click at [471, 247] on span "bietet gezielte, präzise Unterstützung, um die natürliche Ausrichtung der Wirbe…" at bounding box center [553, 290] width 210 height 121
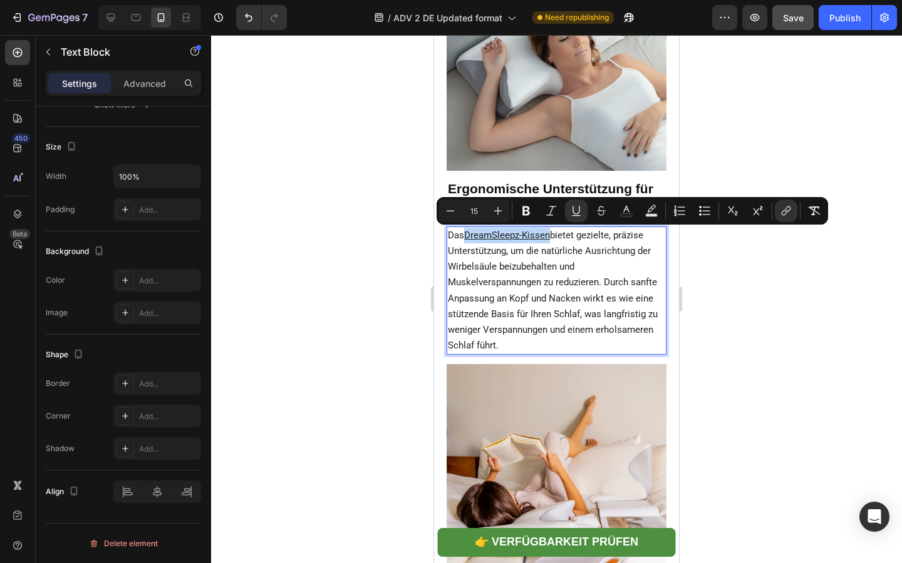
drag, startPoint x: 467, startPoint y: 239, endPoint x: 552, endPoint y: 240, distance: 85.2
click at [552, 240] on p "Das DreamSleepz-Kissen bietet gezielte, präzise Unterstützung, um die natürlich…" at bounding box center [556, 291] width 217 height 126
click at [576, 207] on icon "Editor contextual toolbar" at bounding box center [576, 211] width 13 height 13
click at [621, 208] on icon "Editor contextual toolbar" at bounding box center [626, 211] width 13 height 13
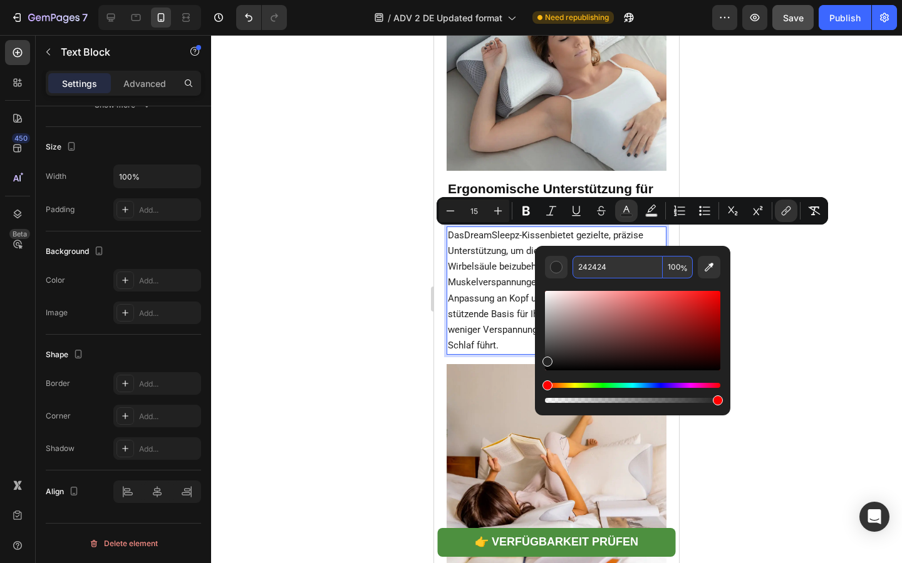
click at [580, 276] on input "242424" at bounding box center [617, 267] width 90 height 23
paste input "177FF"
type input "2177FF"
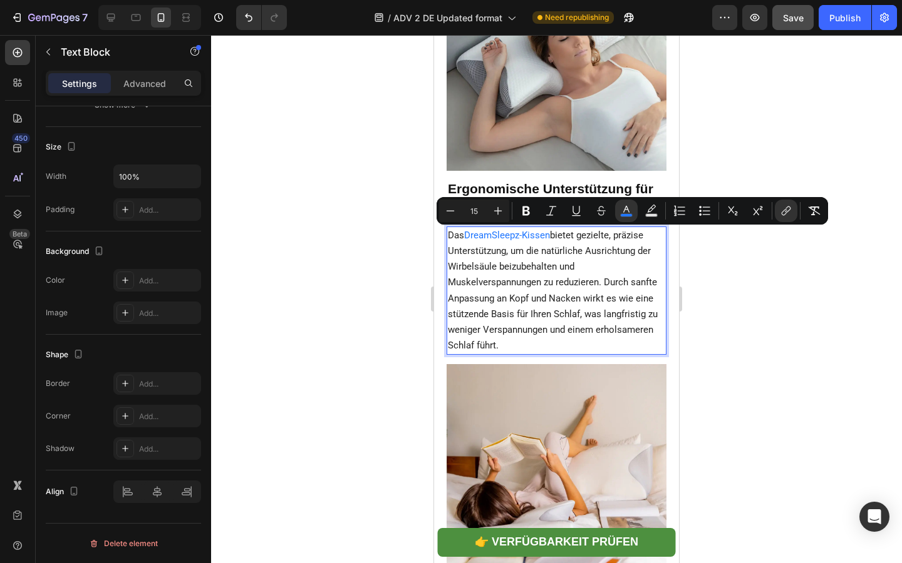
click at [523, 275] on p "Das DreamSleepz-Kissen bietet gezielte, präzise Unterstützung, um die natürlich…" at bounding box center [556, 291] width 217 height 126
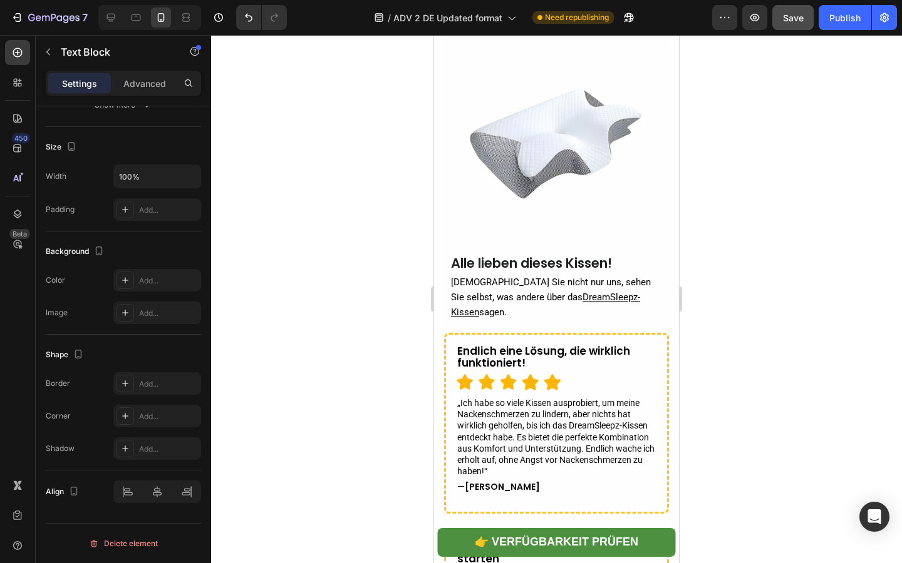
scroll to position [4391, 0]
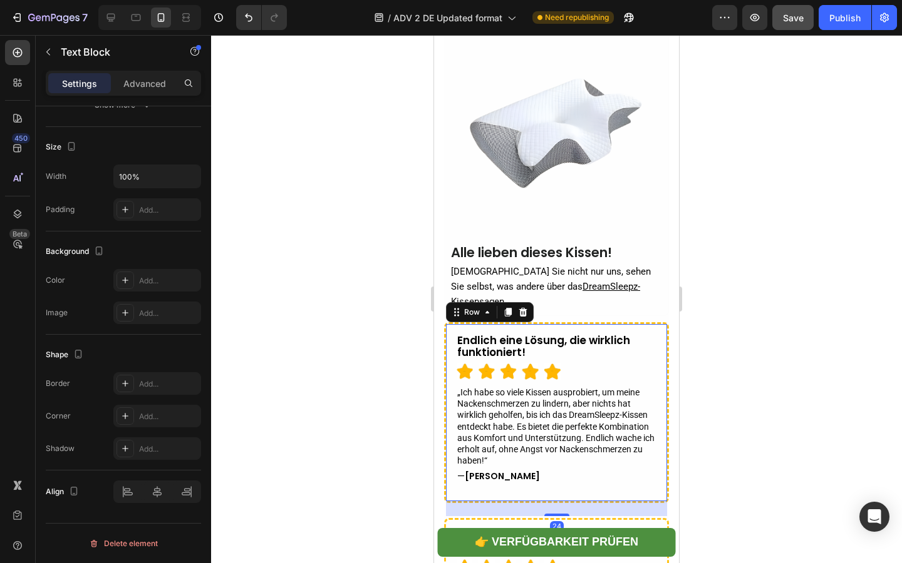
click at [525, 322] on div "Endlich eine Lösung, die wirklich funktioniert! Text Block Icon Icon Icon Icon …" at bounding box center [556, 412] width 225 height 181
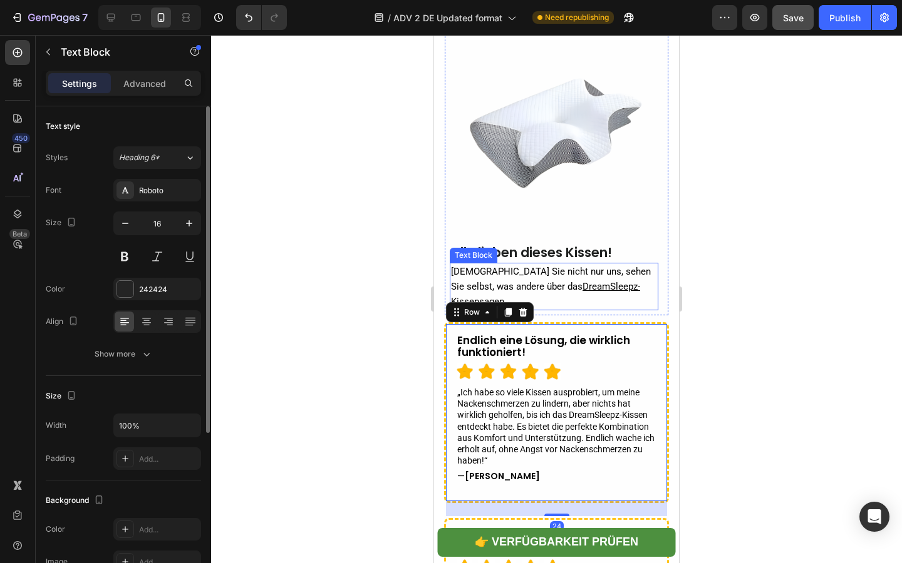
click at [515, 272] on span "[DEMOGRAPHIC_DATA] Sie nicht nur uns, sehen Sie selbst, was andere über das" at bounding box center [551, 279] width 200 height 26
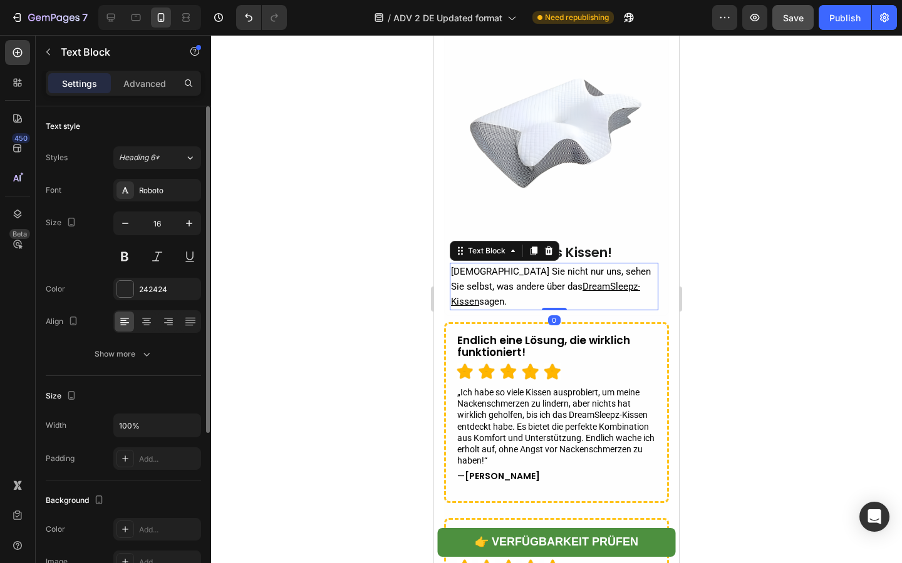
click at [511, 280] on span "[DEMOGRAPHIC_DATA] Sie nicht nur uns, sehen Sie selbst, was andere über das" at bounding box center [551, 279] width 200 height 26
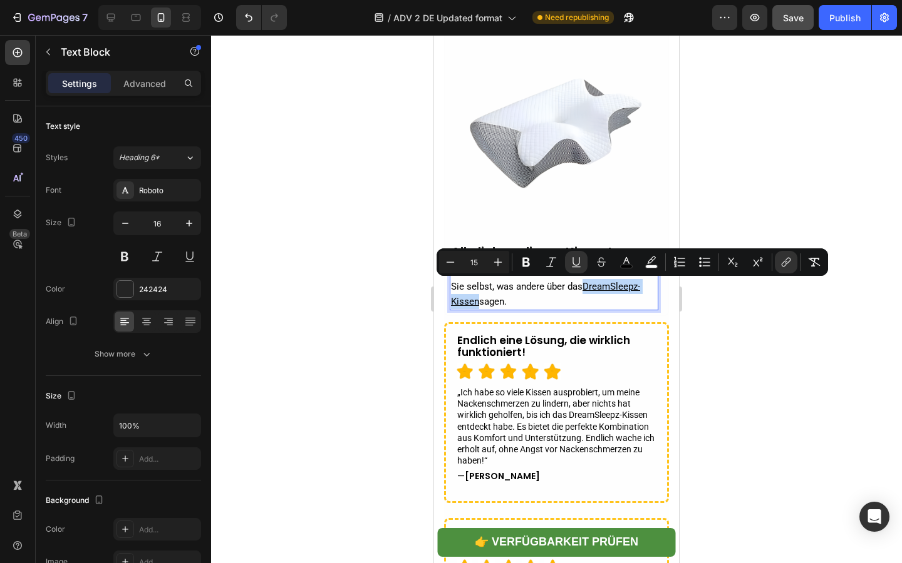
drag, startPoint x: 520, startPoint y: 289, endPoint x: 605, endPoint y: 291, distance: 85.8
click at [605, 291] on u "DreamSleepz-Kissen" at bounding box center [545, 294] width 189 height 26
click at [625, 264] on icon "Editor contextual toolbar" at bounding box center [626, 262] width 13 height 13
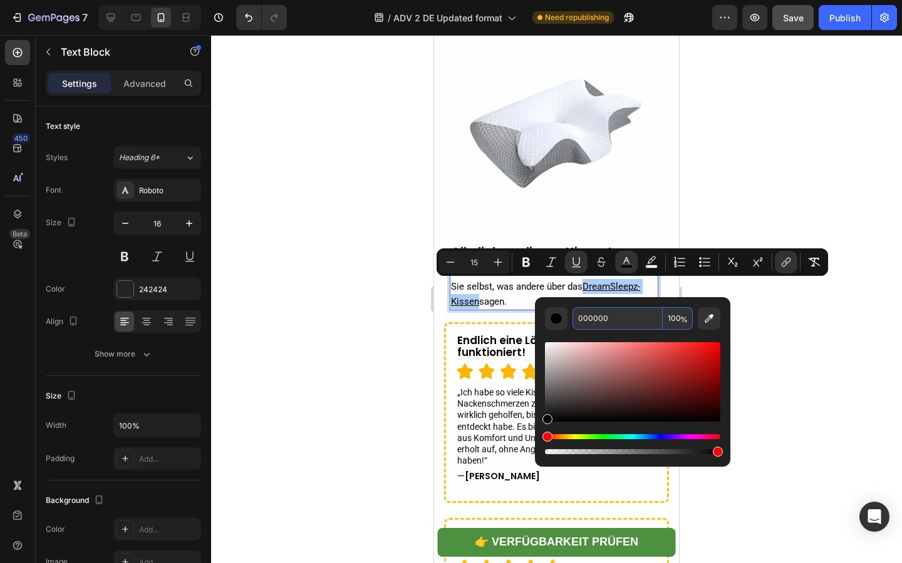
click at [590, 321] on input "000000" at bounding box center [617, 318] width 90 height 23
paste input "2177FF"
type input "2177FF"
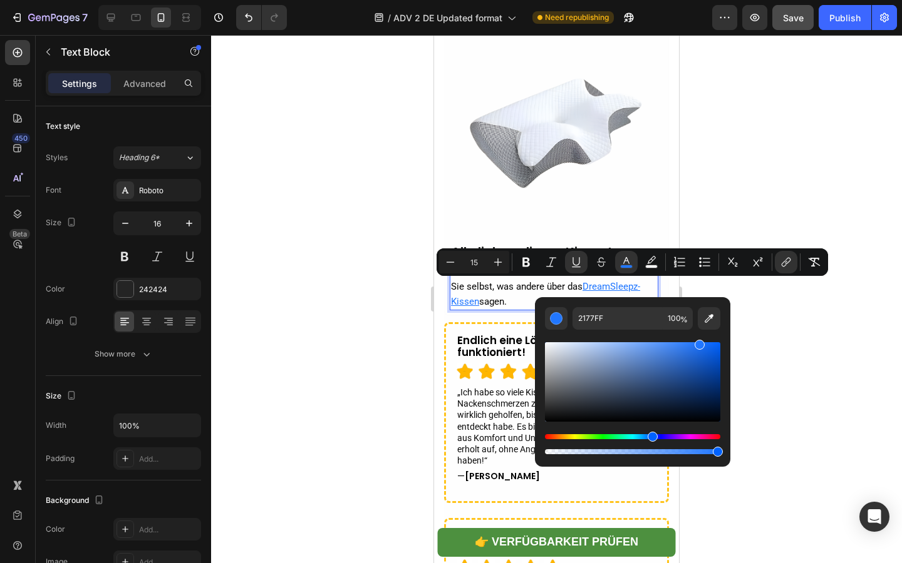
click at [499, 288] on span "[DEMOGRAPHIC_DATA] Sie nicht nur uns, sehen Sie selbst, was andere über das" at bounding box center [551, 279] width 200 height 26
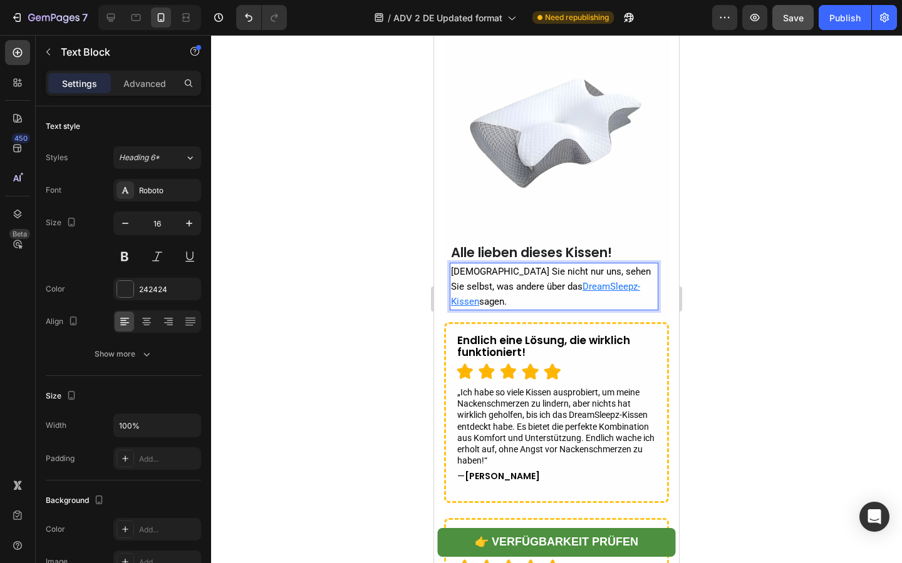
click at [509, 287] on span "[DEMOGRAPHIC_DATA] Sie nicht nur uns, sehen Sie selbst, was andere über das" at bounding box center [551, 279] width 200 height 26
drag, startPoint x: 521, startPoint y: 287, endPoint x: 604, endPoint y: 289, distance: 82.7
click at [604, 289] on u "DreamSleepz-Kissen" at bounding box center [545, 294] width 189 height 26
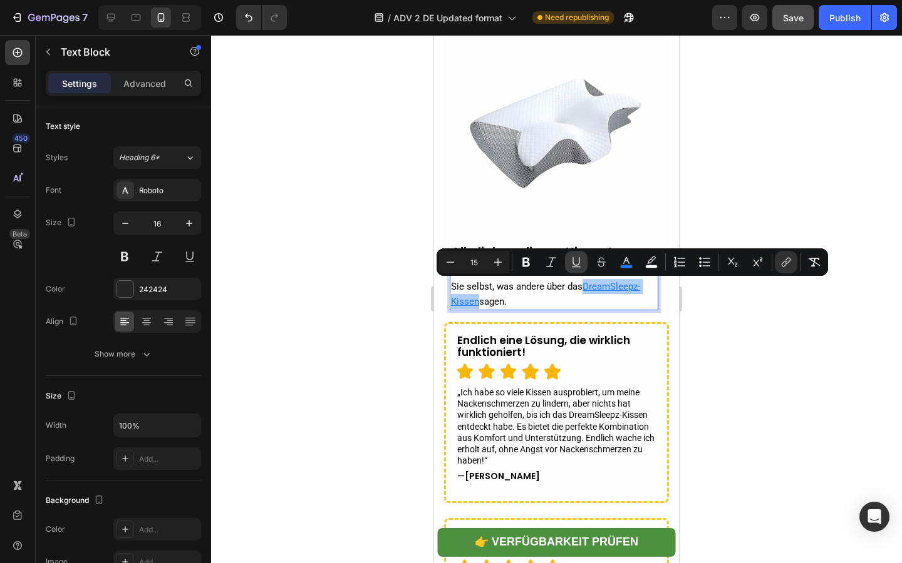
click at [580, 267] on icon "Editor contextual toolbar" at bounding box center [576, 262] width 13 height 13
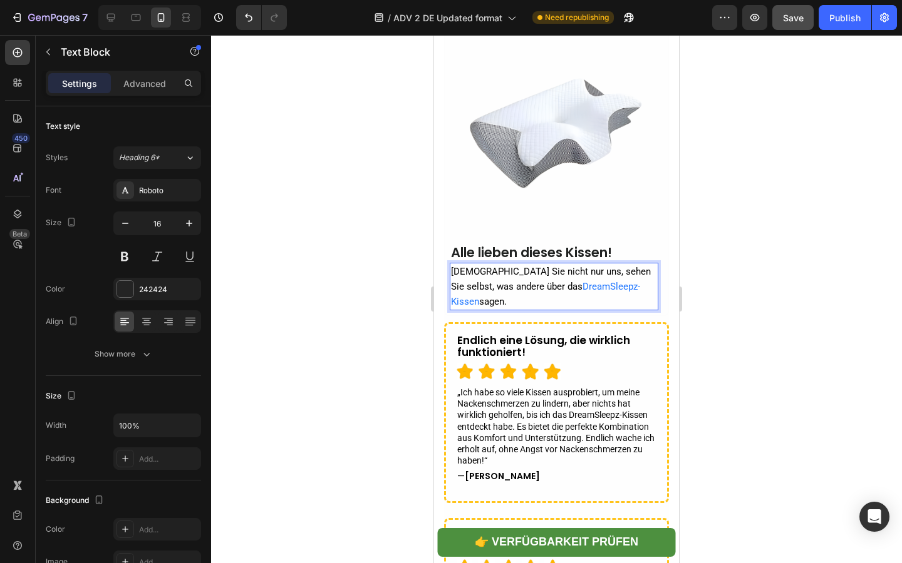
click at [483, 286] on span "[DEMOGRAPHIC_DATA] Sie nicht nur uns, sehen Sie selbst, was andere über das" at bounding box center [551, 279] width 200 height 26
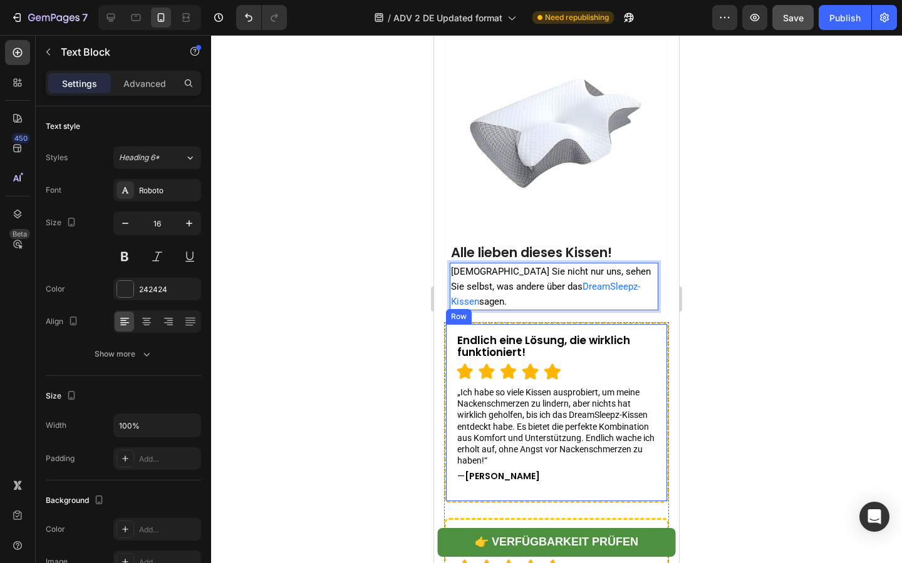
click at [393, 314] on div at bounding box center [556, 299] width 691 height 528
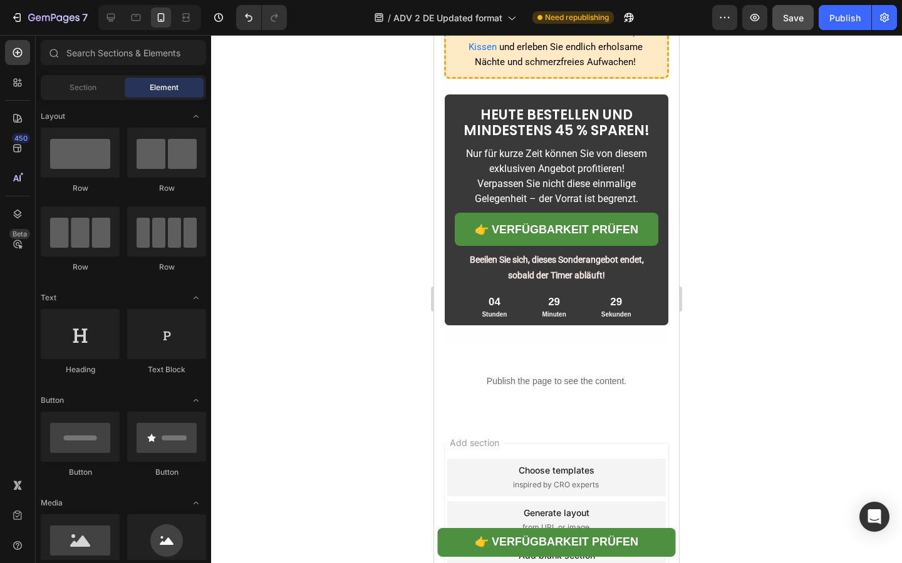
scroll to position [5485, 0]
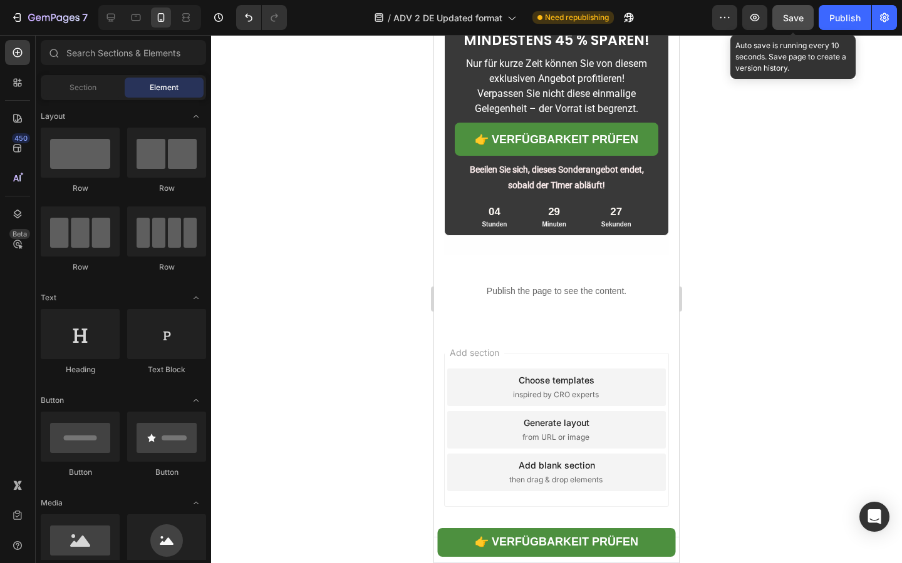
click at [793, 24] on div "Save" at bounding box center [793, 17] width 21 height 13
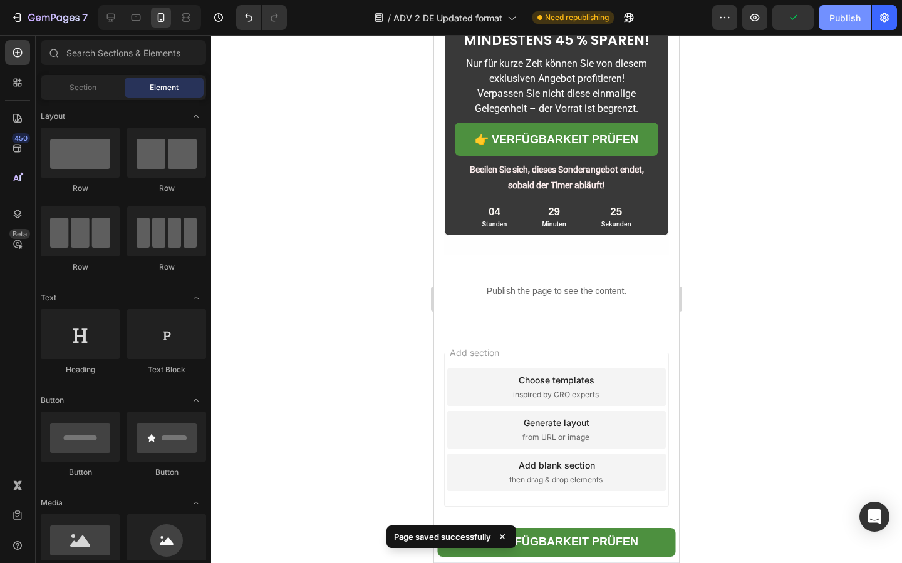
click at [836, 24] on button "Publish" at bounding box center [844, 17] width 53 height 25
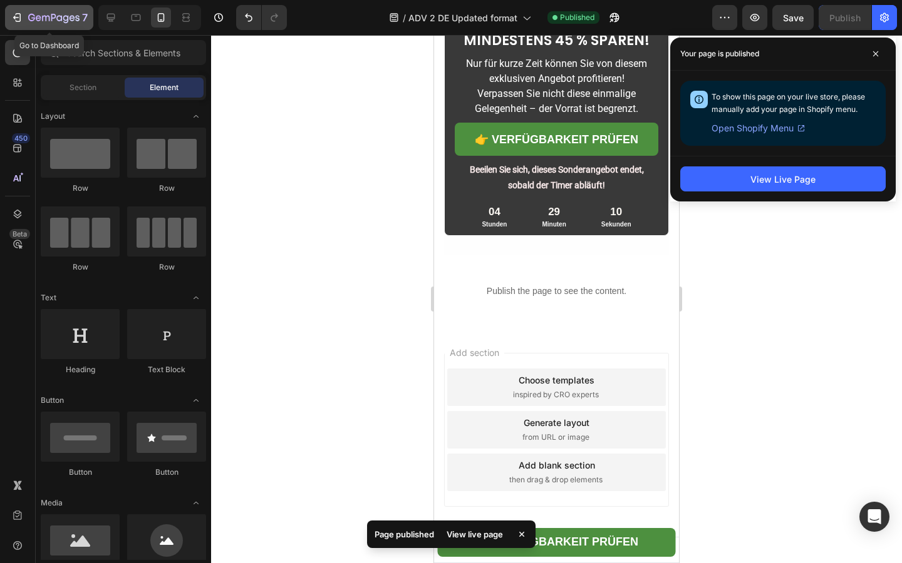
click at [48, 23] on icon "button" at bounding box center [53, 18] width 51 height 11
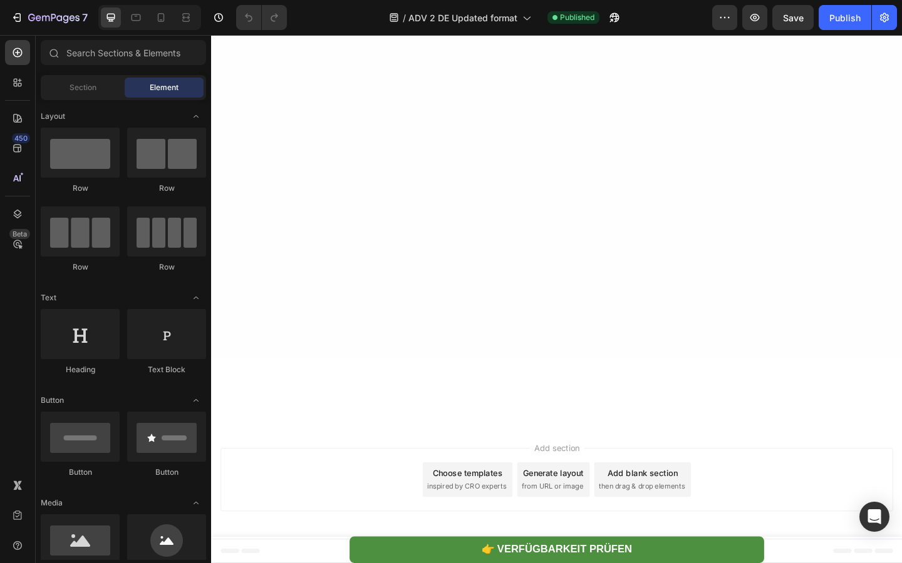
scroll to position [3877, 0]
click at [160, 22] on icon at bounding box center [161, 17] width 13 height 13
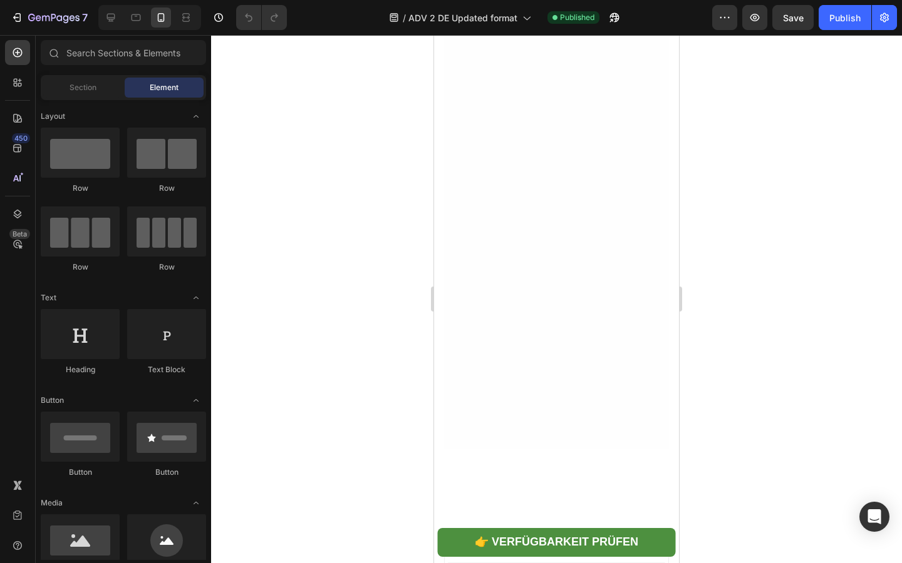
scroll to position [3915, 0]
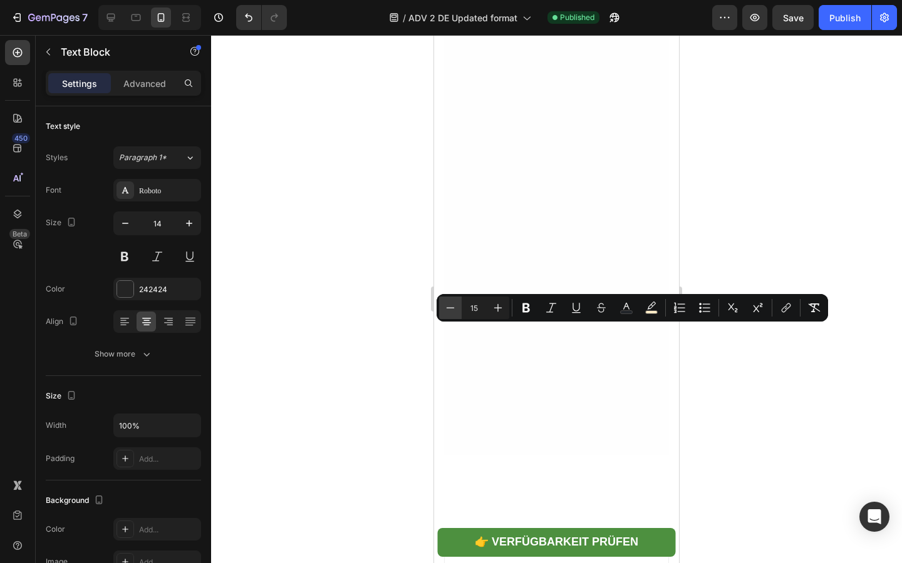
click at [448, 302] on icon "Editor contextual toolbar" at bounding box center [450, 308] width 13 height 13
click at [496, 307] on icon "Editor contextual toolbar" at bounding box center [497, 308] width 13 height 13
type input "15"
click at [357, 339] on div at bounding box center [556, 299] width 691 height 528
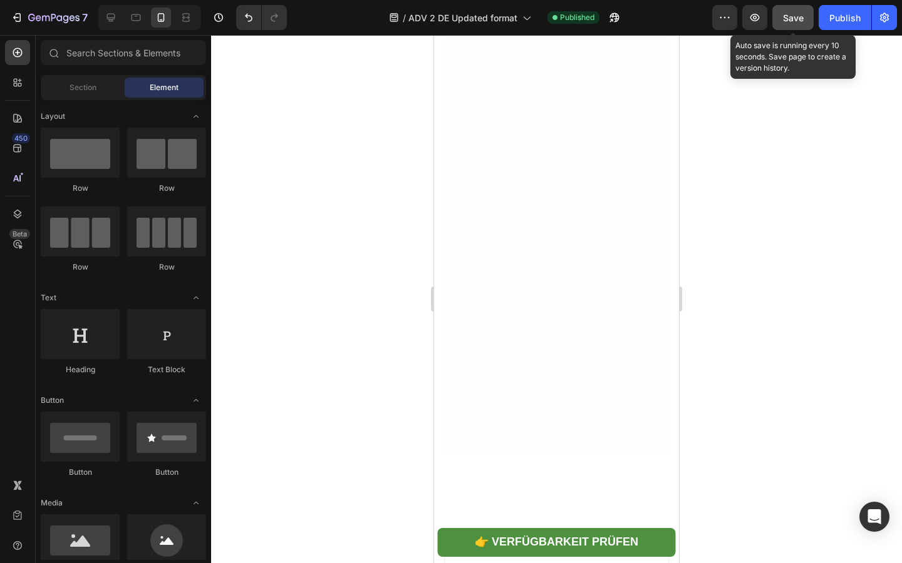
click at [804, 21] on button "Save" at bounding box center [792, 17] width 41 height 25
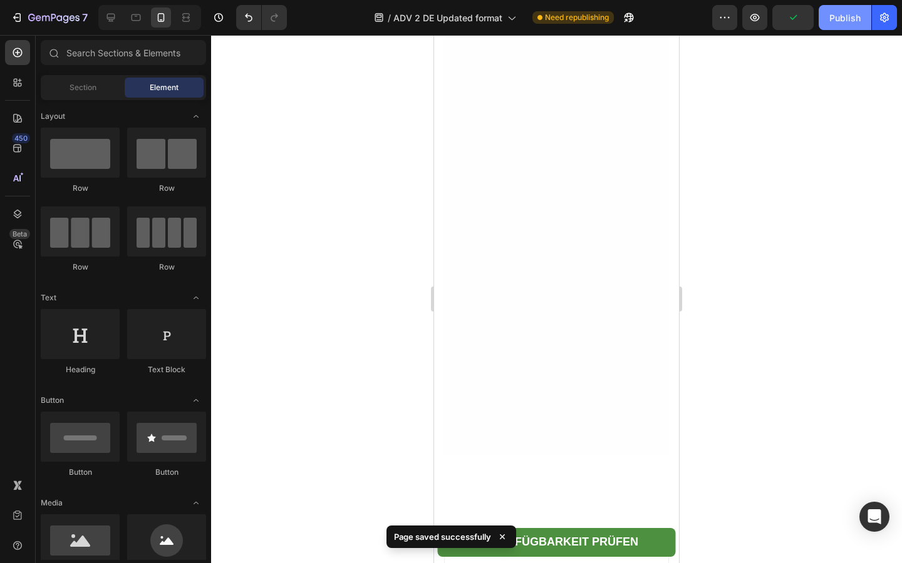
click at [847, 27] on button "Publish" at bounding box center [844, 17] width 53 height 25
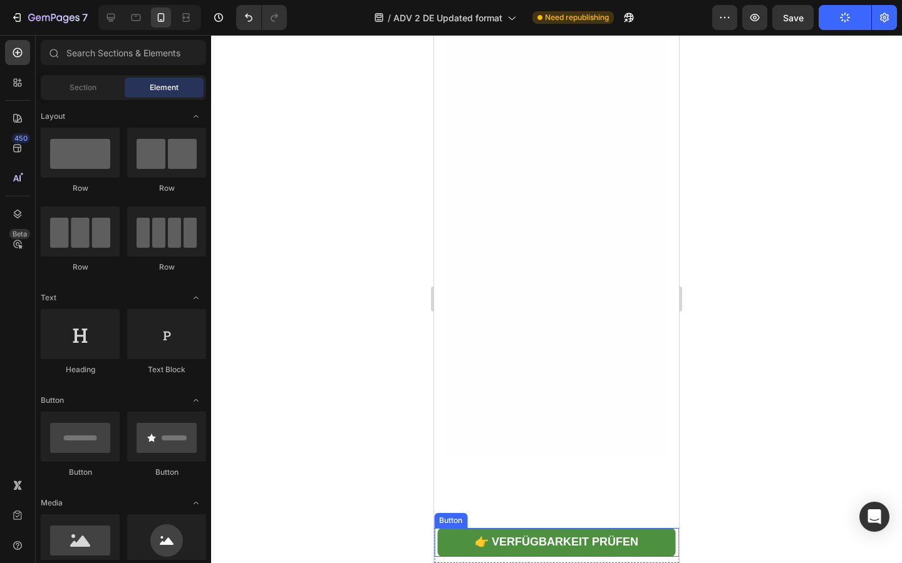
click at [439, 543] on link "👉 Verfügbarkeit prüfen" at bounding box center [556, 542] width 237 height 29
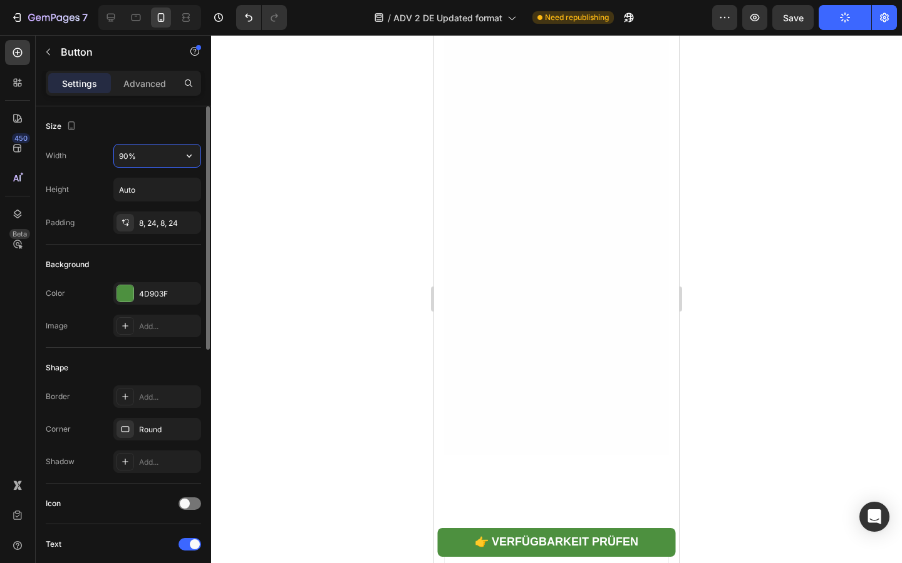
click at [128, 153] on input "90%" at bounding box center [157, 156] width 86 height 23
click at [182, 164] on button "button" at bounding box center [189, 156] width 23 height 23
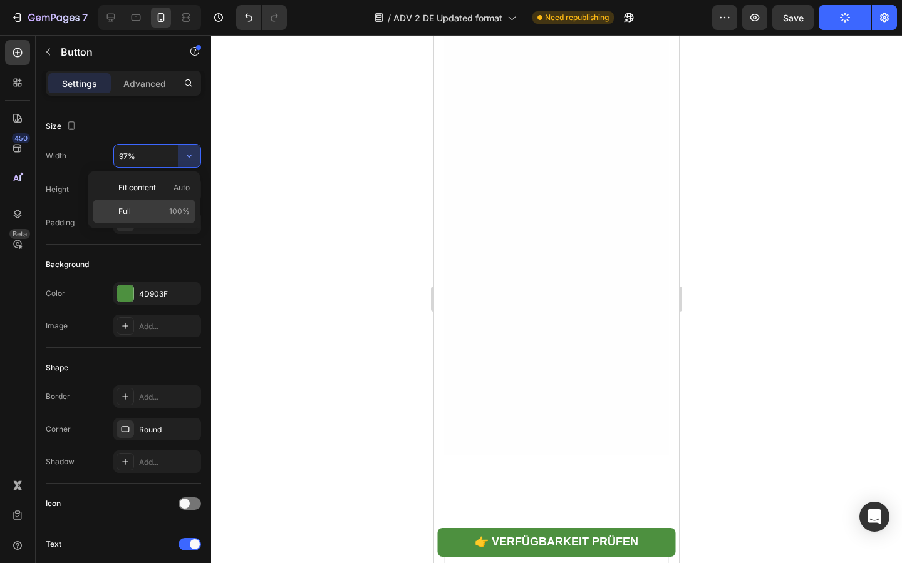
click at [179, 203] on div "Full 100%" at bounding box center [144, 212] width 103 height 24
type input "100%"
click at [259, 210] on div at bounding box center [556, 299] width 691 height 528
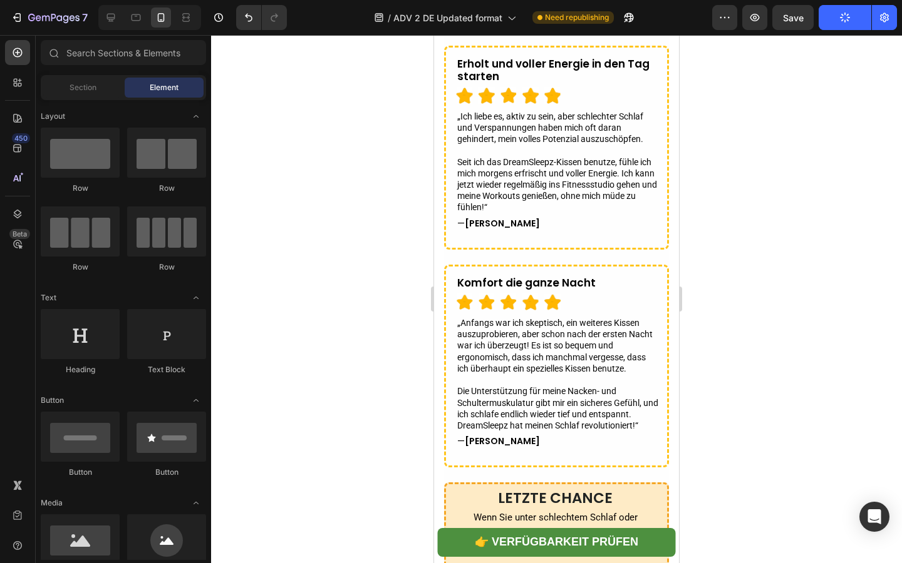
scroll to position [5391, 0]
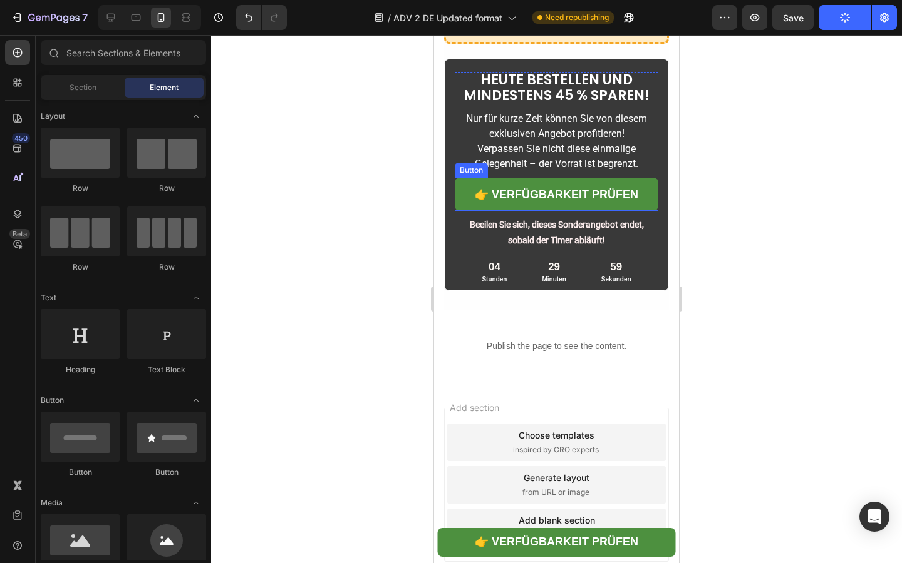
click at [463, 192] on link "👉 Verfügbarkeit prüfen" at bounding box center [556, 194] width 203 height 33
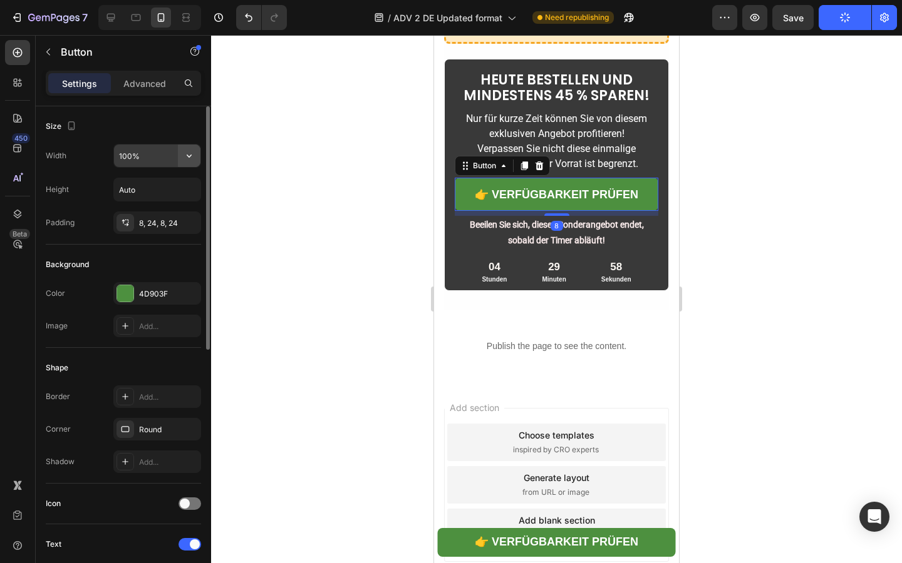
click at [188, 153] on icon "button" at bounding box center [189, 156] width 13 height 13
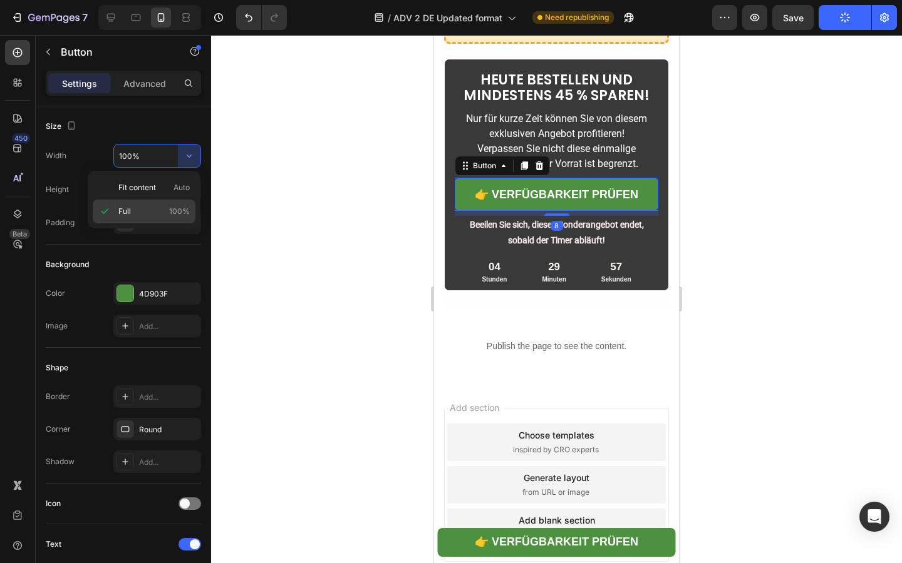
click at [177, 208] on span "100%" at bounding box center [179, 211] width 21 height 11
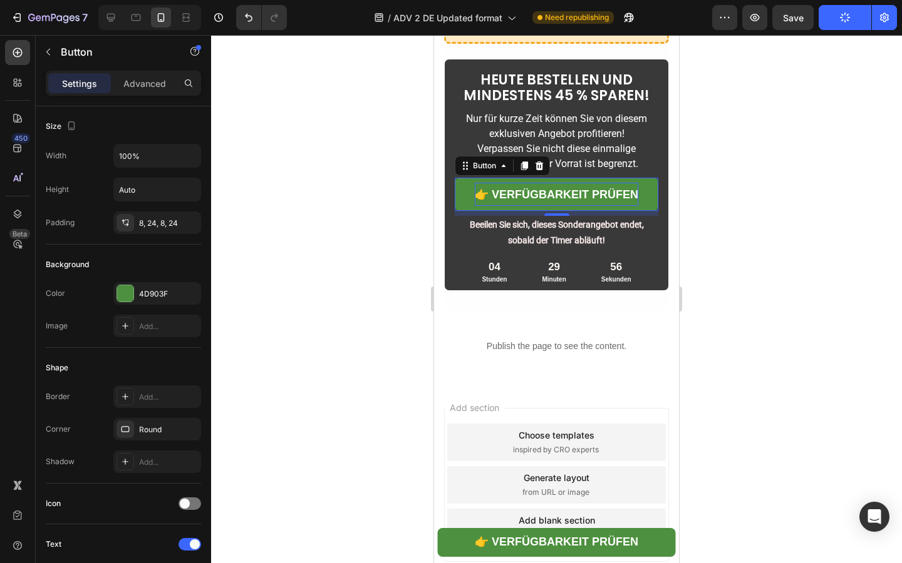
click at [531, 198] on strong "👉 Verfügbarkeit prüfen" at bounding box center [556, 194] width 163 height 13
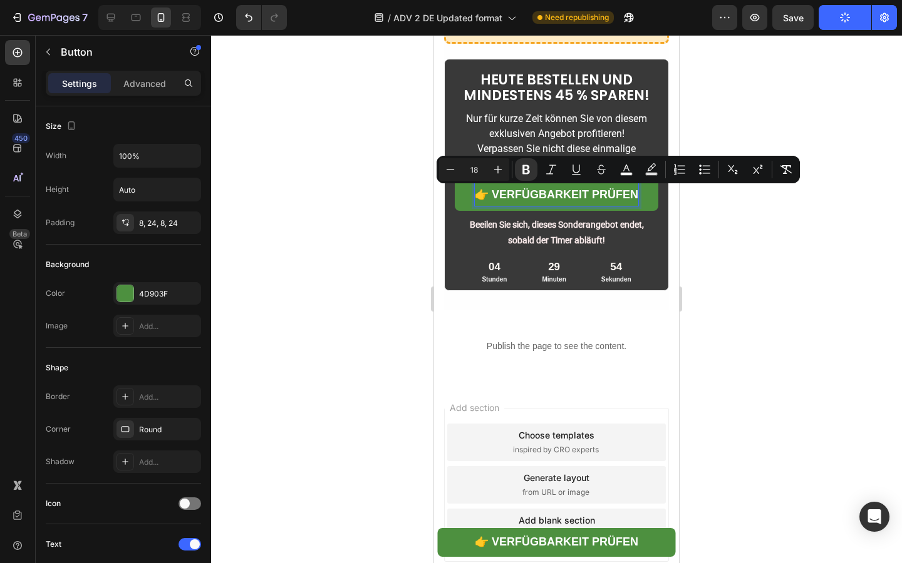
click at [412, 272] on div at bounding box center [556, 299] width 691 height 528
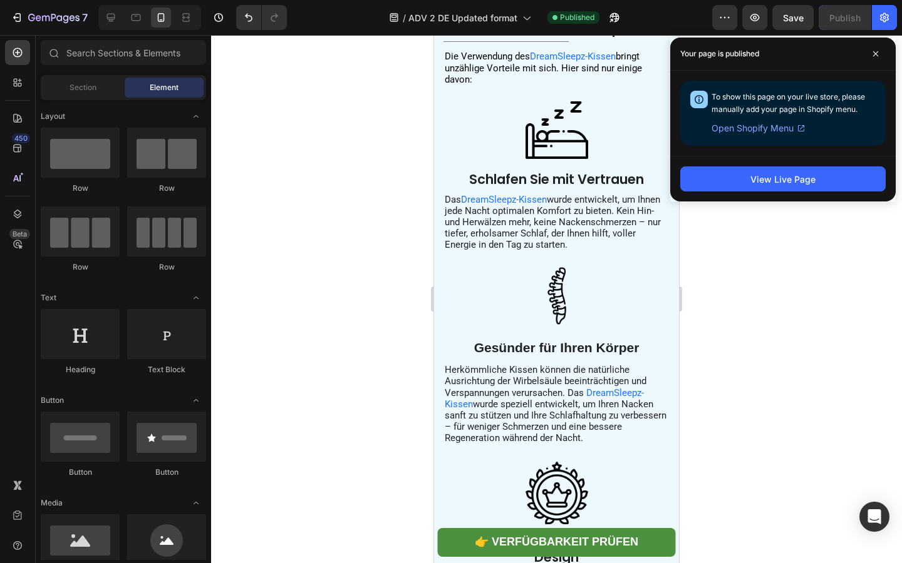
scroll to position [3082, 0]
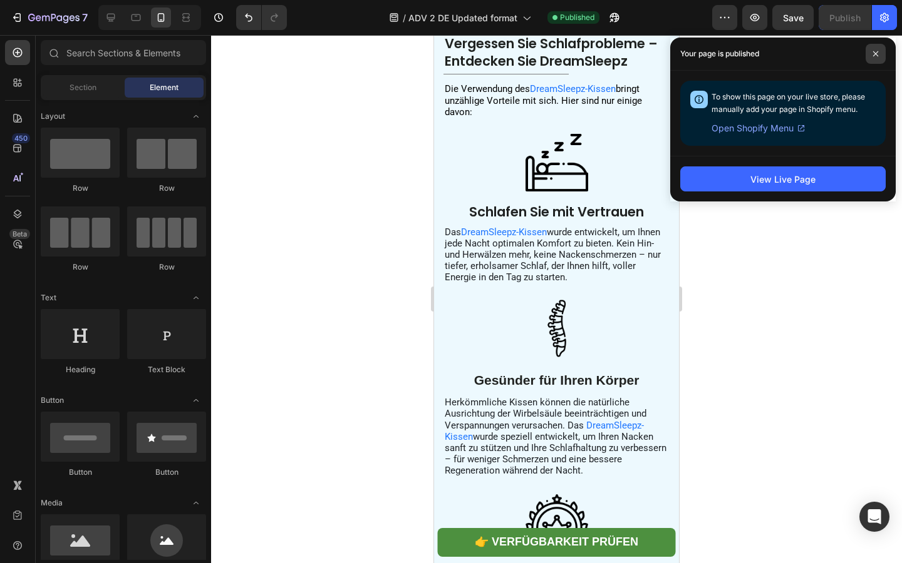
click at [871, 46] on span at bounding box center [875, 54] width 20 height 20
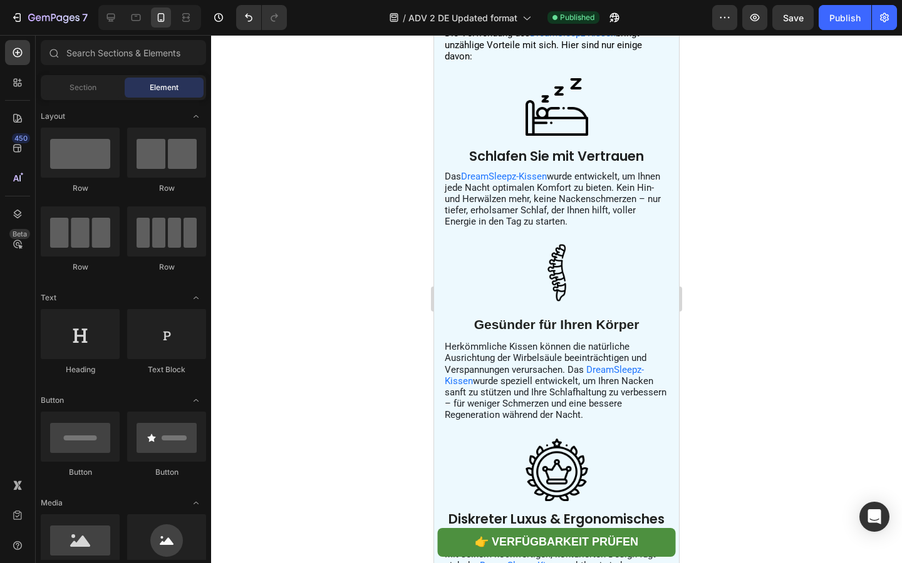
scroll to position [3478, 0]
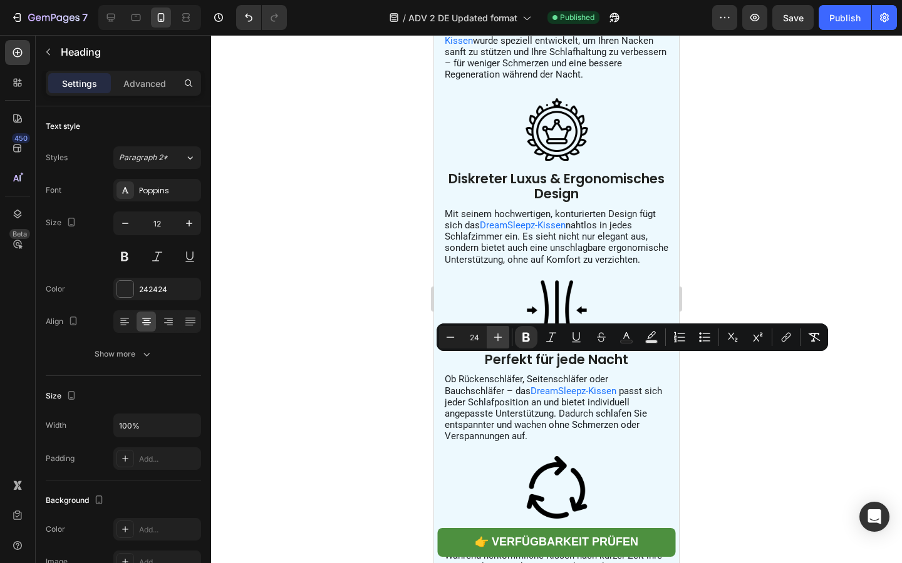
click at [508, 340] on button "Plus" at bounding box center [497, 337] width 23 height 23
type input "25"
click at [340, 389] on div at bounding box center [556, 299] width 691 height 528
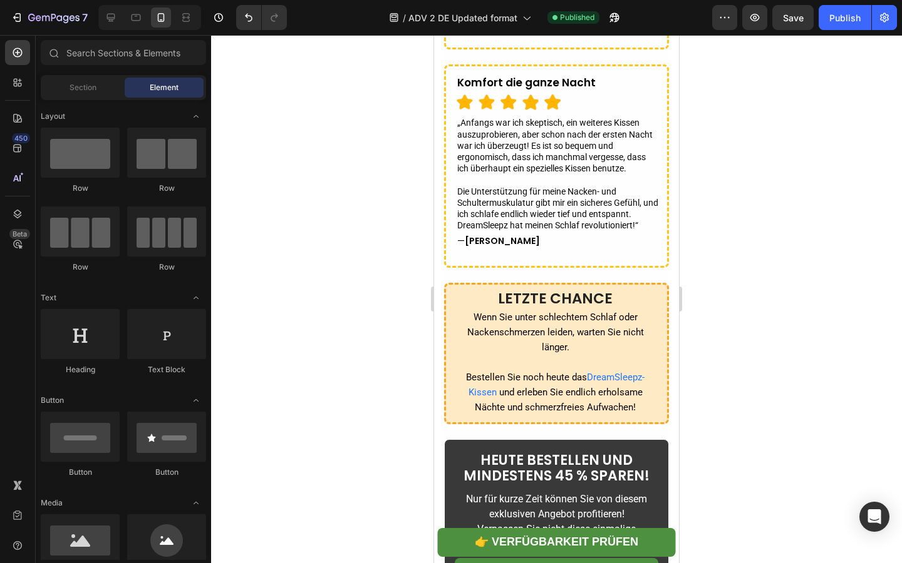
scroll to position [4663, 0]
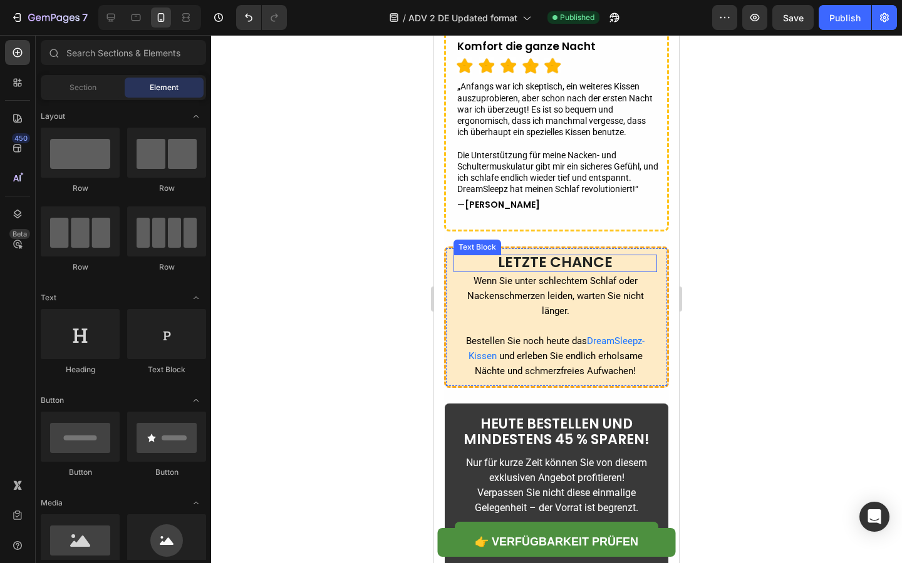
click at [537, 258] on strong "LETZTE CHANCE" at bounding box center [555, 262] width 115 height 20
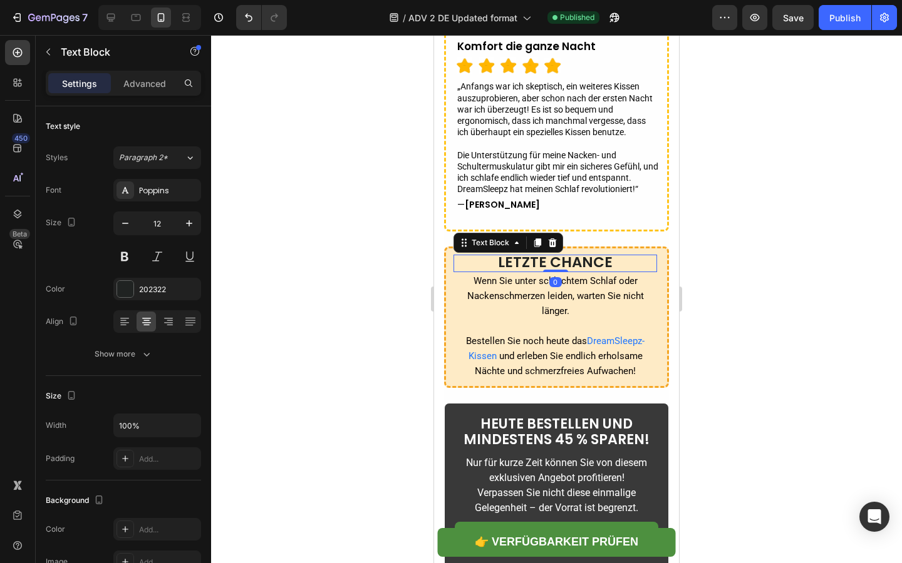
click at [537, 258] on strong "LETZTE CHANCE" at bounding box center [555, 262] width 115 height 20
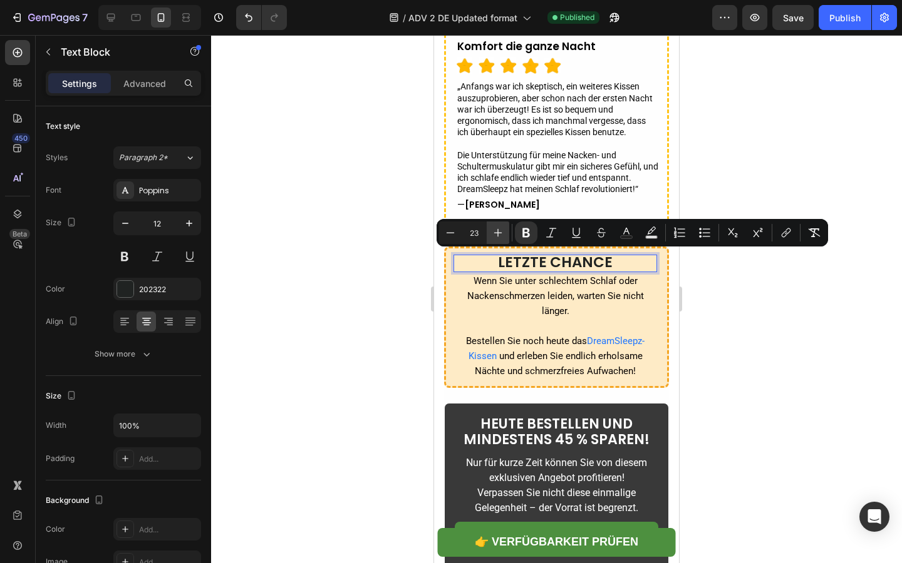
click at [495, 244] on button "Plus" at bounding box center [497, 233] width 23 height 23
type input "25"
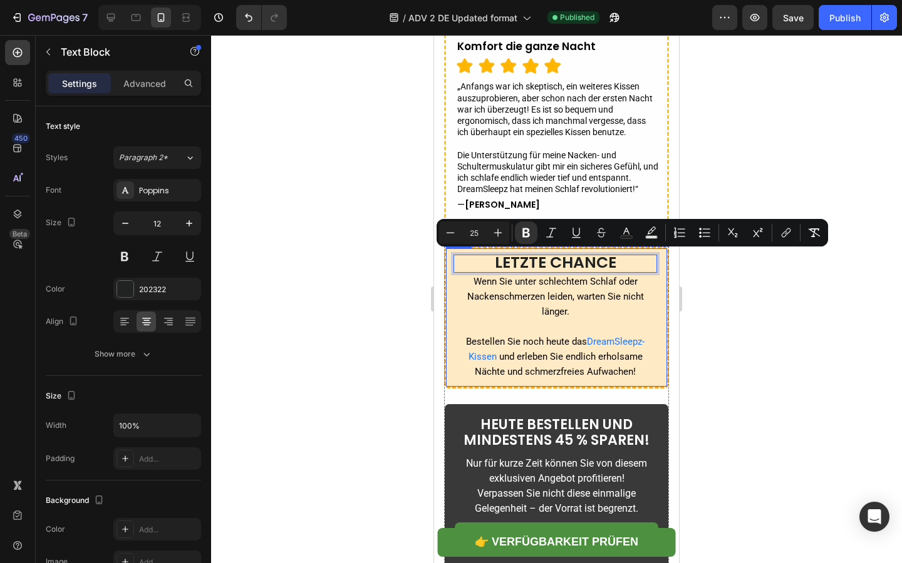
click at [352, 281] on div at bounding box center [556, 299] width 691 height 528
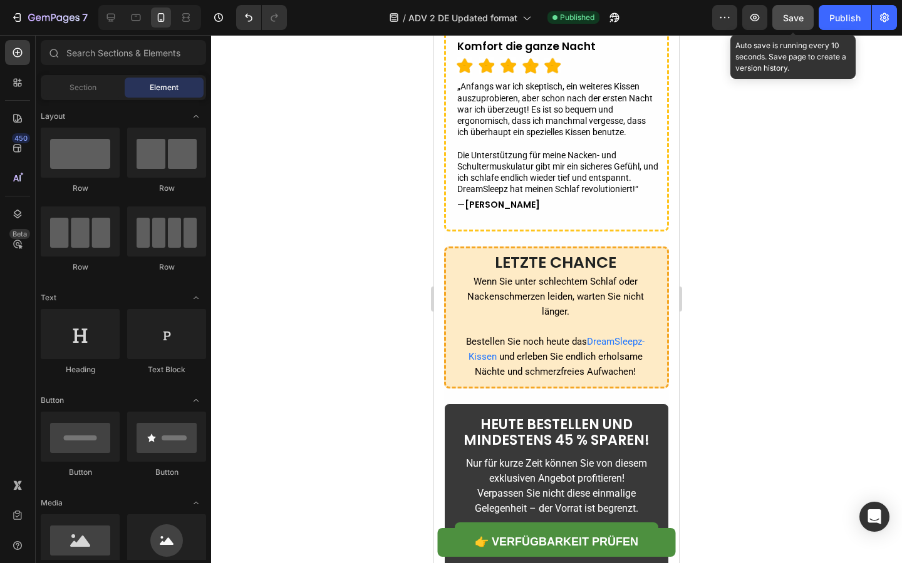
click at [784, 26] on button "Save" at bounding box center [792, 17] width 41 height 25
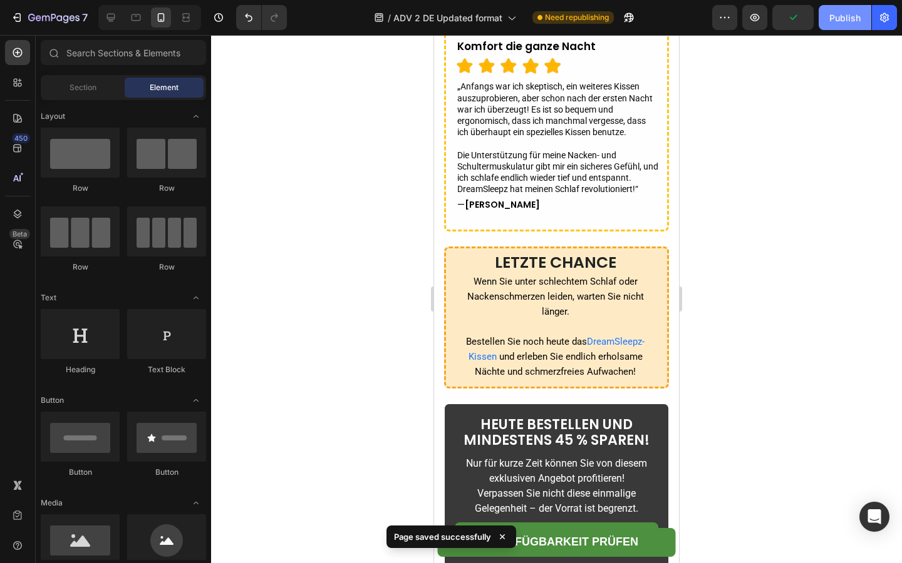
click at [850, 28] on button "Publish" at bounding box center [844, 17] width 53 height 25
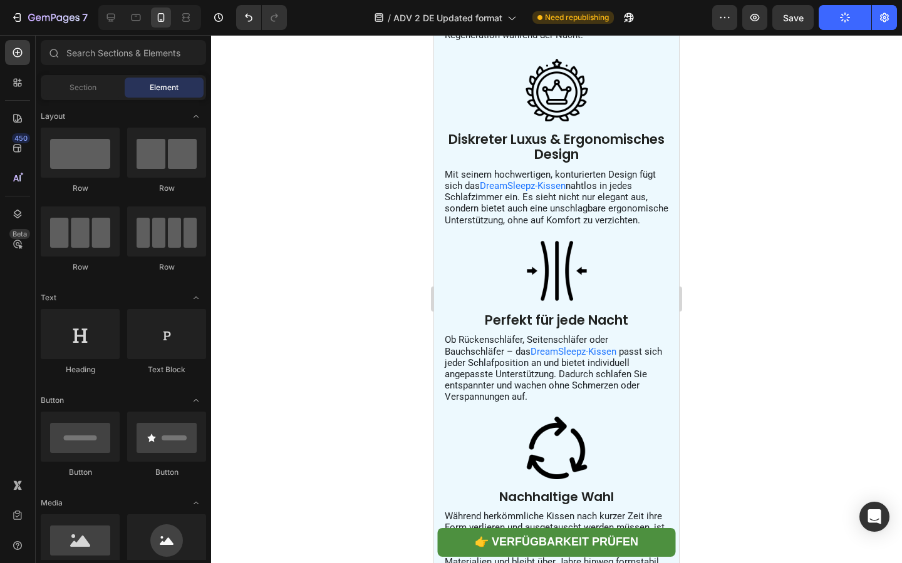
scroll to position [3556, 0]
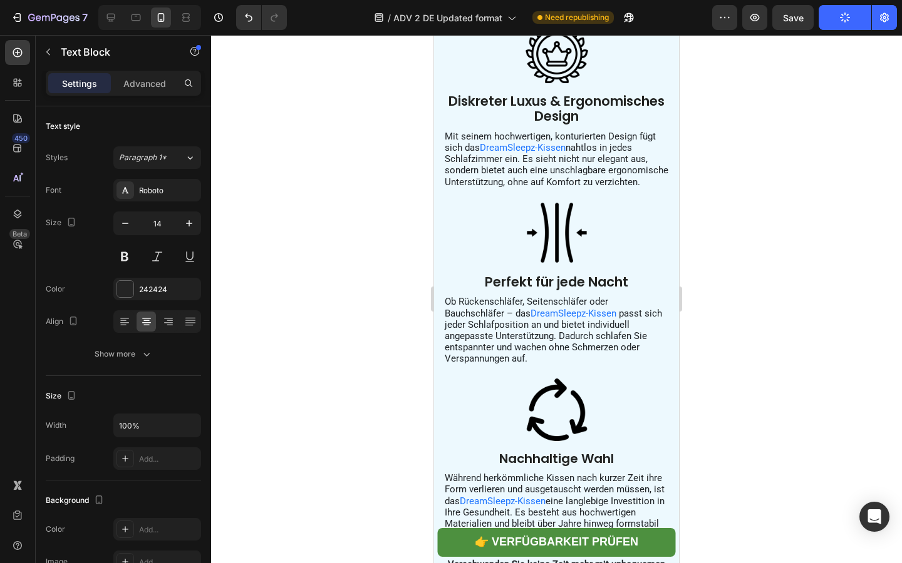
click at [786, 24] on button "Save" at bounding box center [792, 17] width 41 height 25
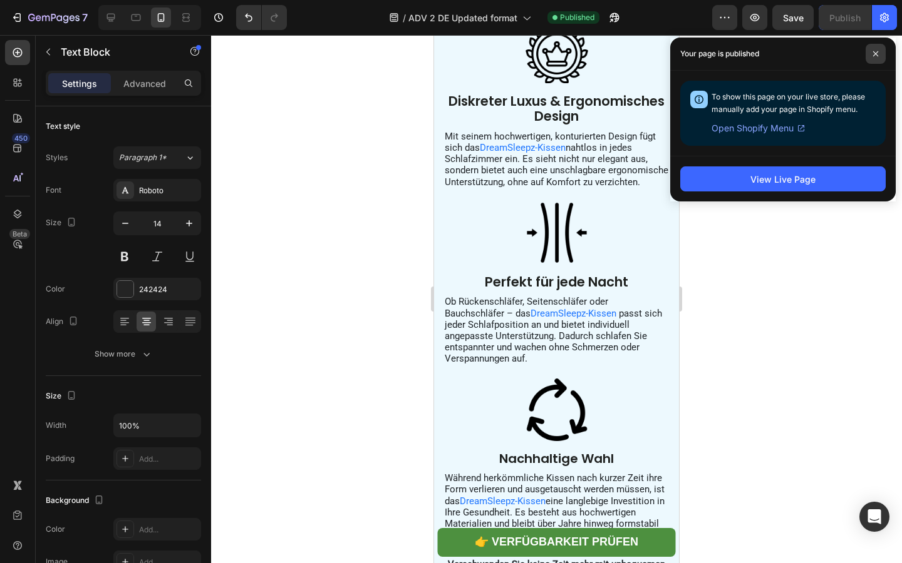
click at [878, 53] on span at bounding box center [875, 54] width 20 height 20
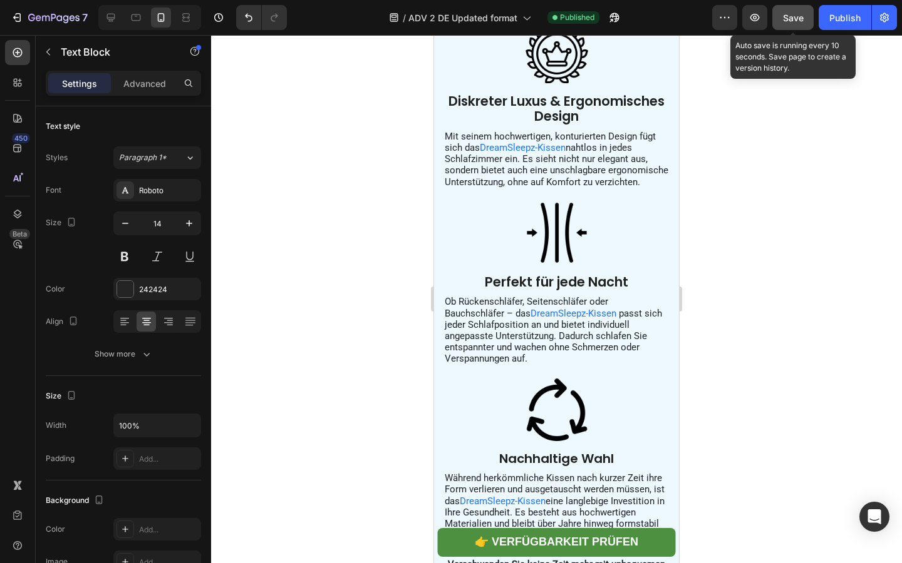
click at [798, 26] on button "Save" at bounding box center [792, 17] width 41 height 25
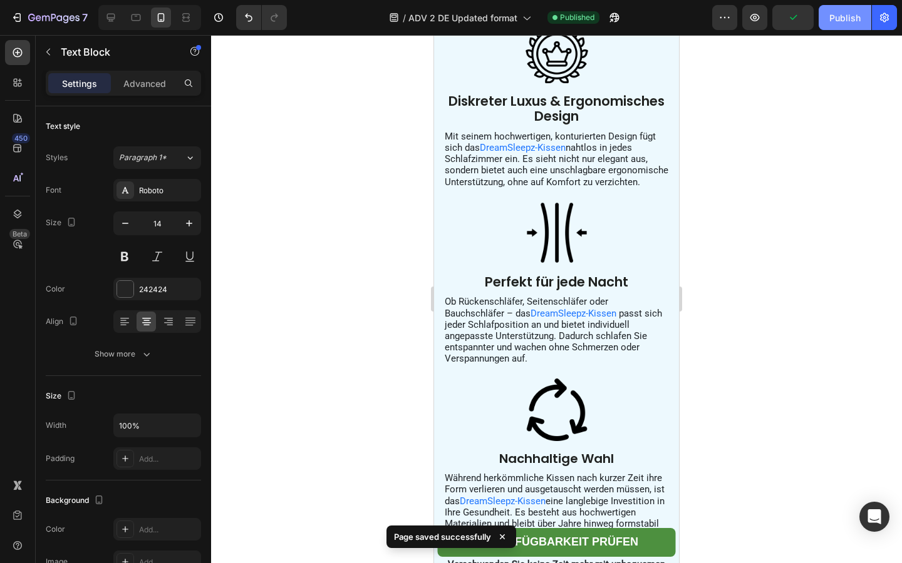
click at [835, 29] on button "Publish" at bounding box center [844, 17] width 53 height 25
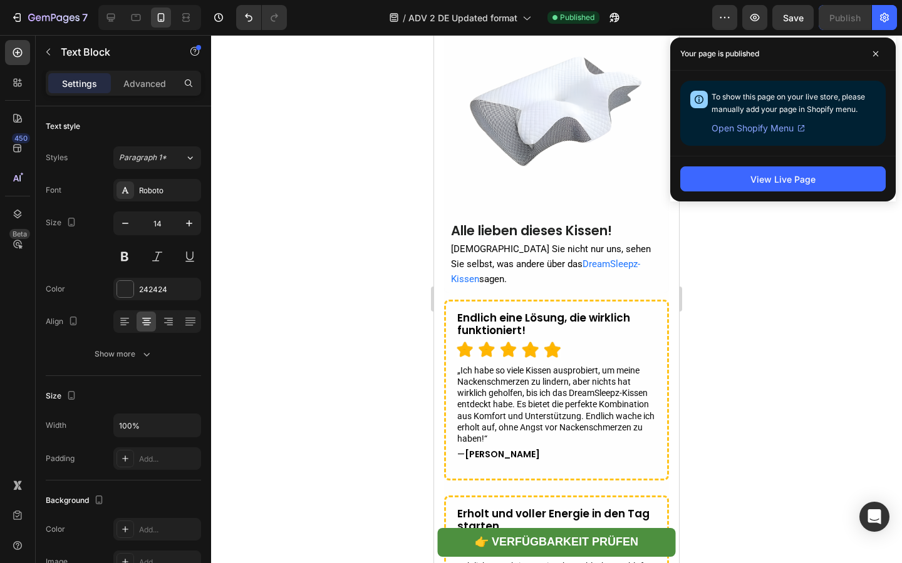
scroll to position [4014, 0]
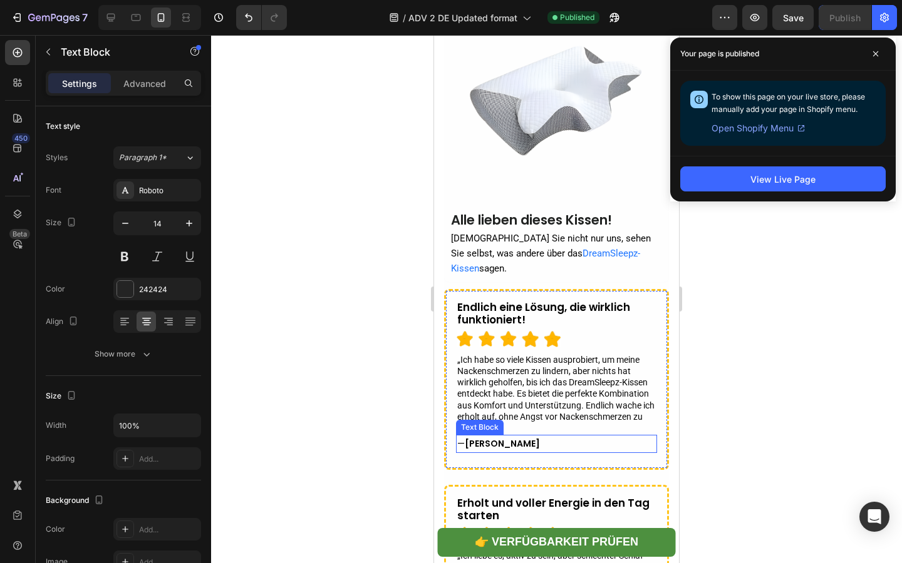
click at [514, 436] on p "— [PERSON_NAME]" at bounding box center [556, 444] width 198 height 16
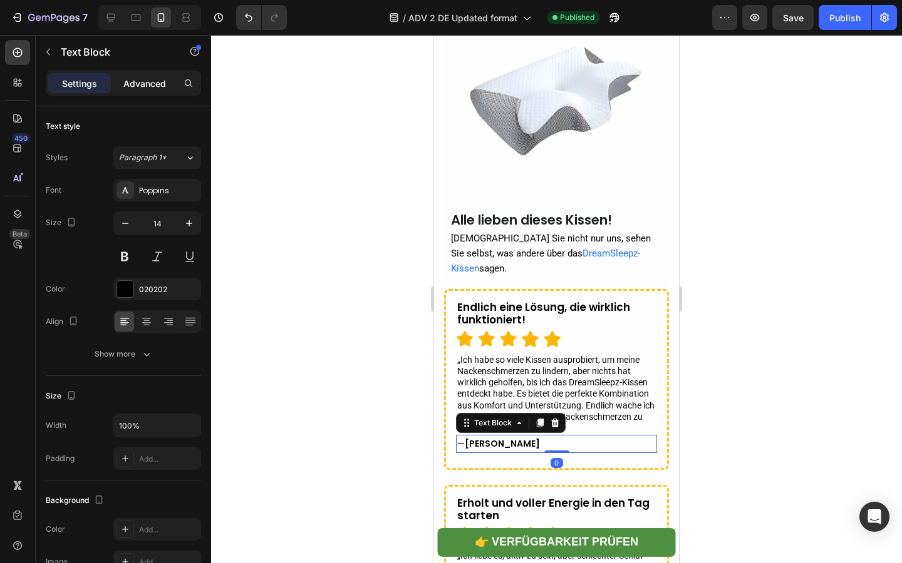
click at [131, 86] on p "Advanced" at bounding box center [144, 83] width 43 height 13
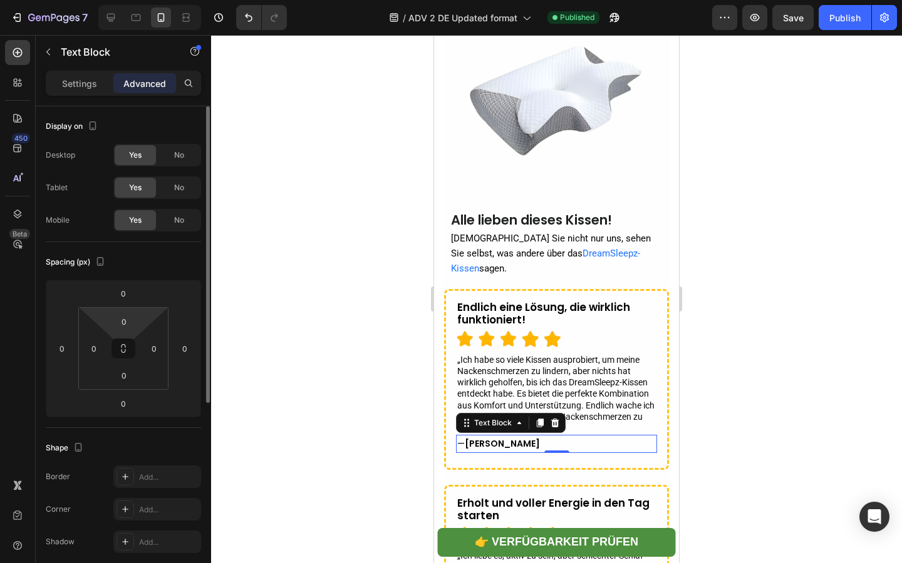
click at [126, 0] on html "7 Version history / ADV 2 DE Updated format Published Preview Save Publish 450 …" at bounding box center [451, 0] width 902 height 0
click at [126, 319] on input "0" at bounding box center [123, 321] width 25 height 19
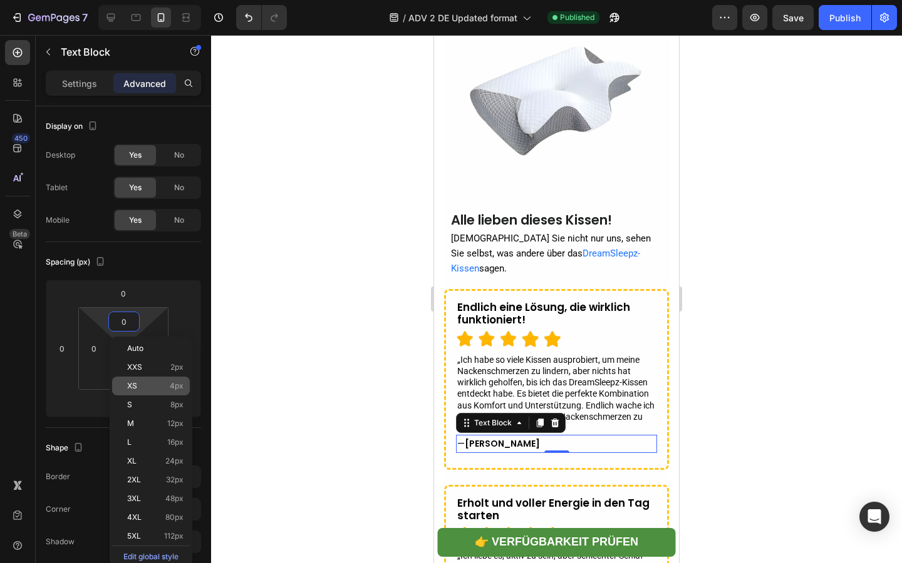
click at [149, 379] on div "XS 4px" at bounding box center [151, 386] width 78 height 19
type input "4"
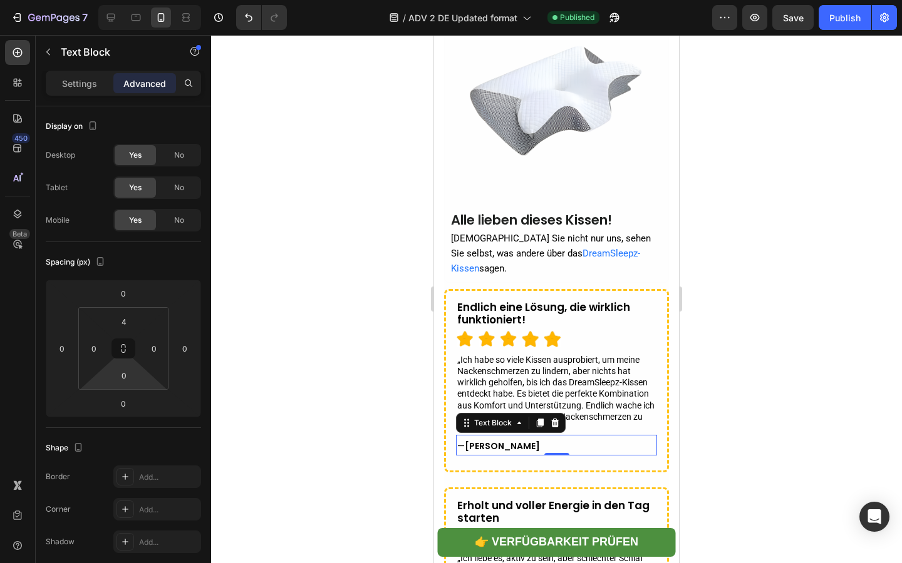
click at [265, 368] on div at bounding box center [556, 299] width 691 height 528
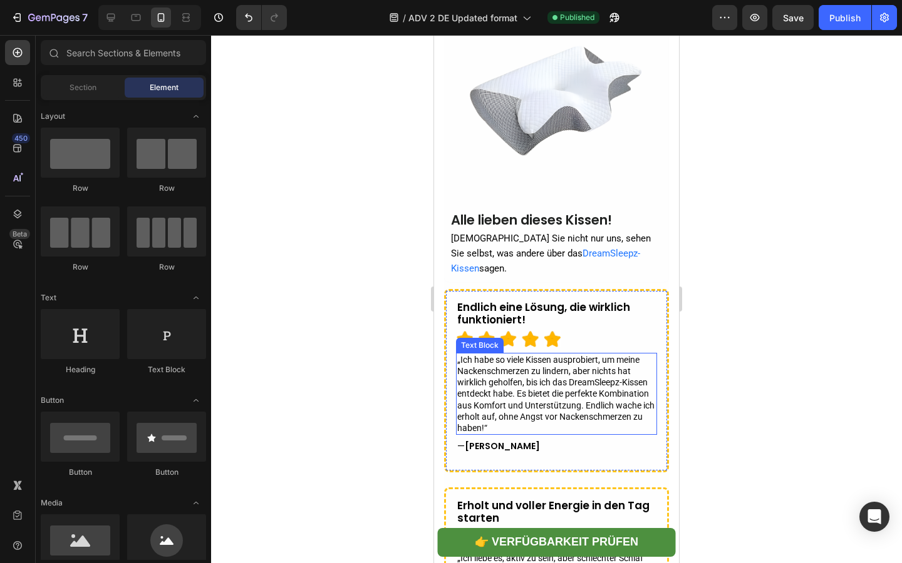
scroll to position [4297, 0]
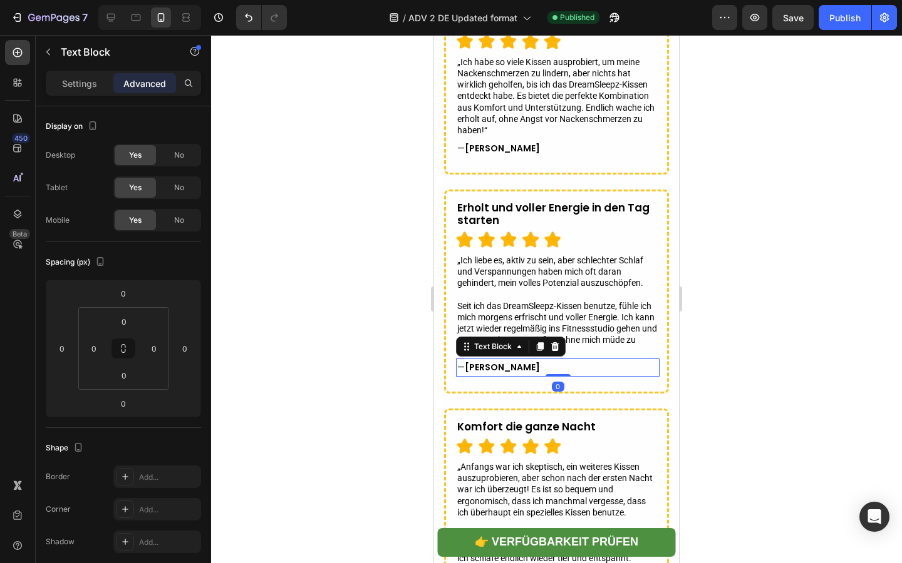
click at [506, 371] on p "— [PERSON_NAME]" at bounding box center [557, 368] width 201 height 16
click at [130, 319] on input "0" at bounding box center [123, 321] width 25 height 19
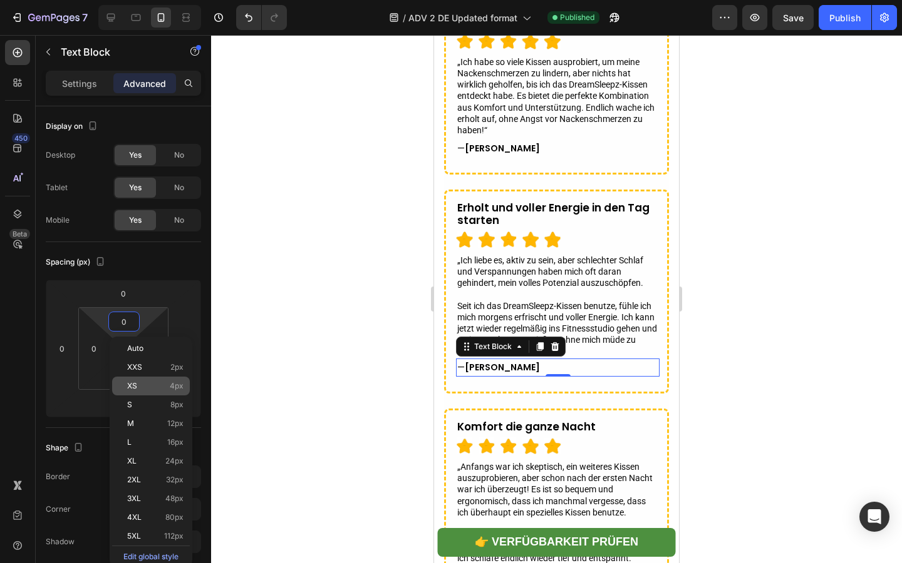
click at [134, 383] on span "XS" at bounding box center [132, 386] width 10 height 9
type input "4"
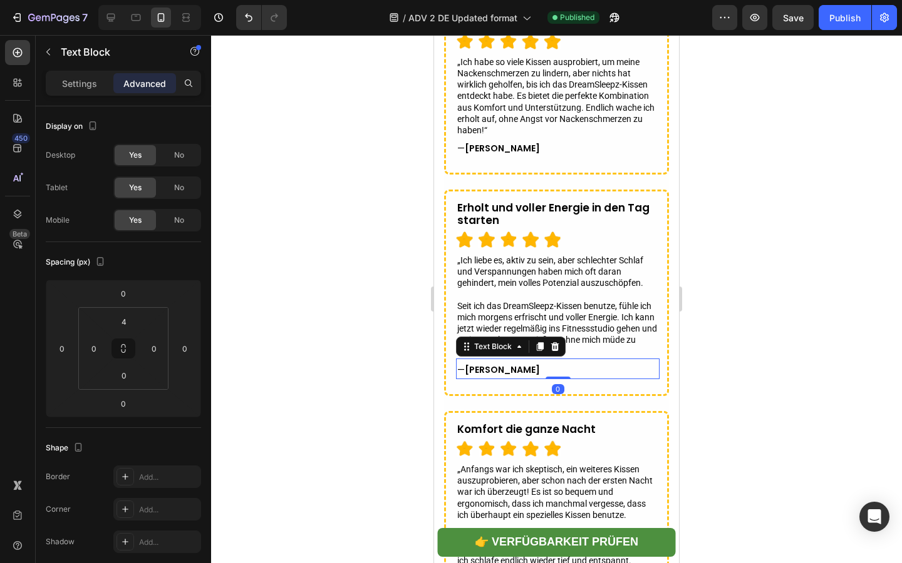
click at [324, 346] on div at bounding box center [556, 299] width 691 height 528
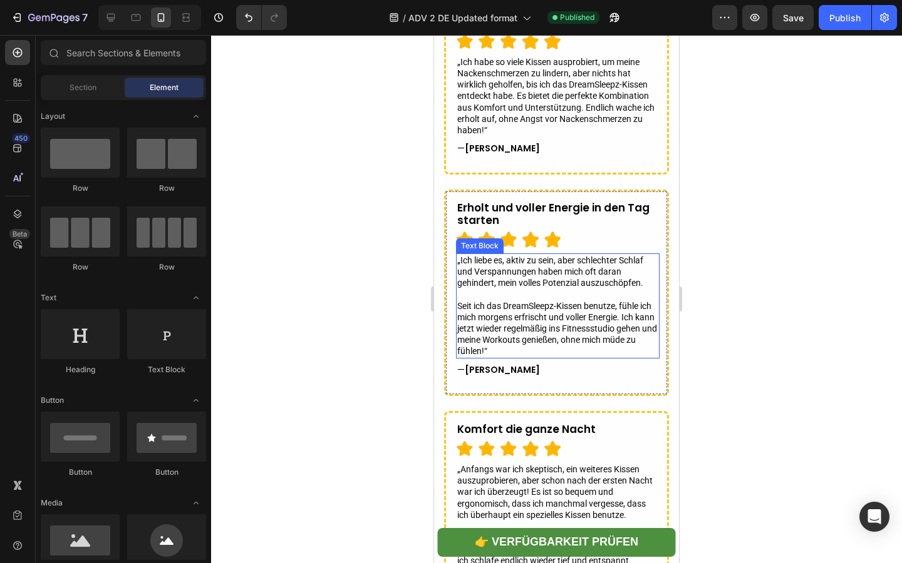
scroll to position [4522, 0]
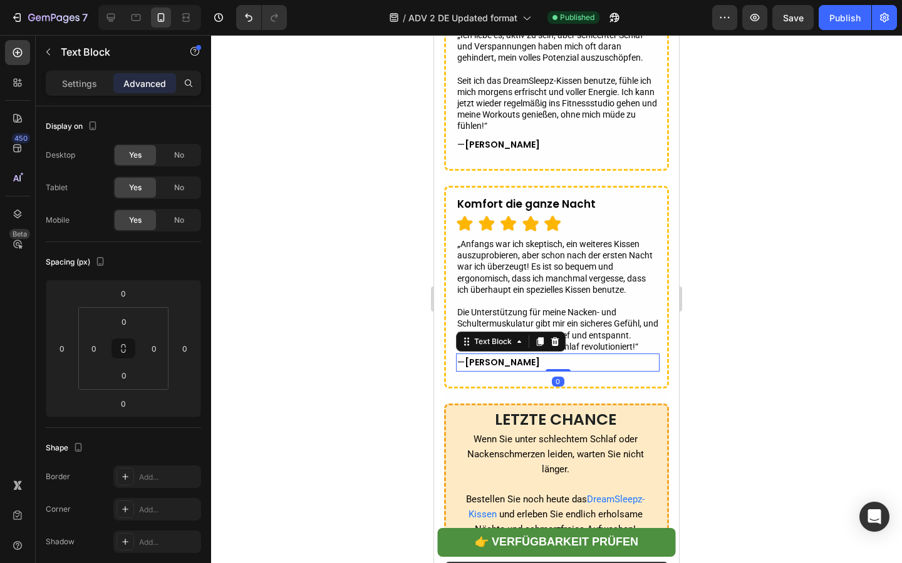
click at [511, 364] on p "— [PERSON_NAME]" at bounding box center [557, 363] width 201 height 16
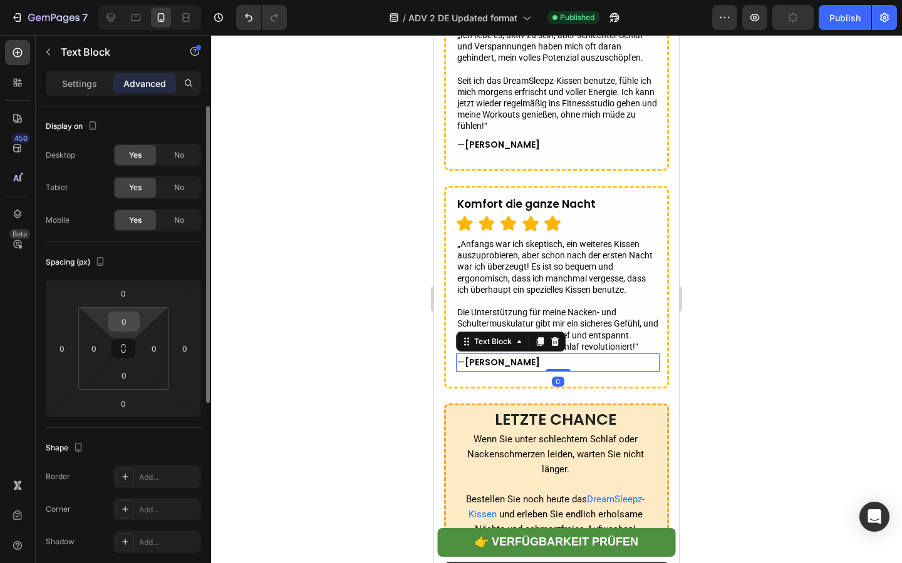
click at [136, 324] on div "0" at bounding box center [123, 322] width 31 height 20
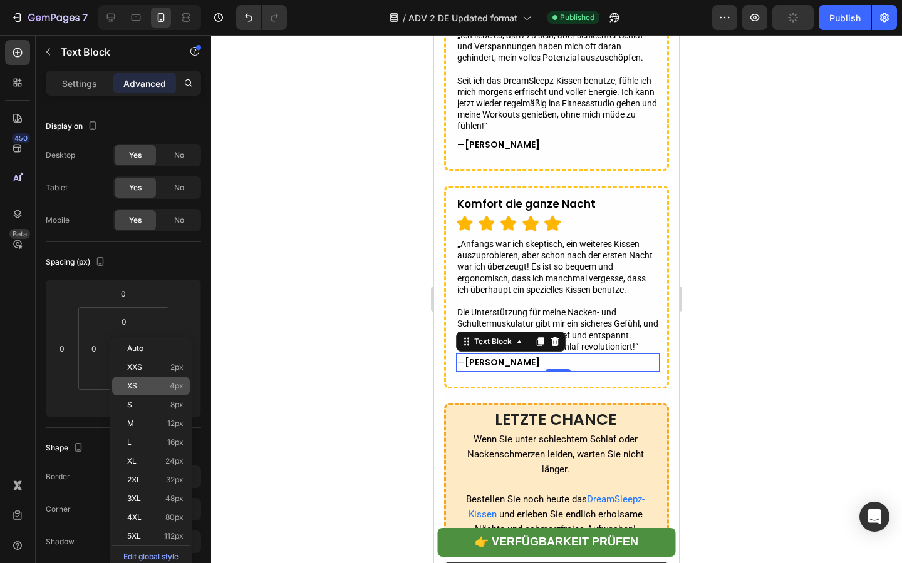
click at [150, 381] on div "XS 4px" at bounding box center [151, 386] width 78 height 19
type input "4"
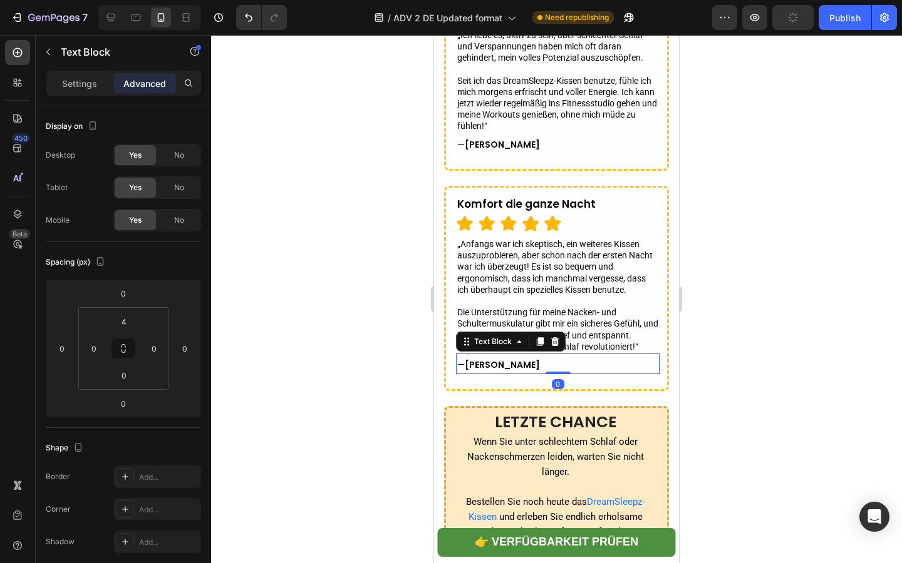
click at [294, 340] on div at bounding box center [556, 299] width 691 height 528
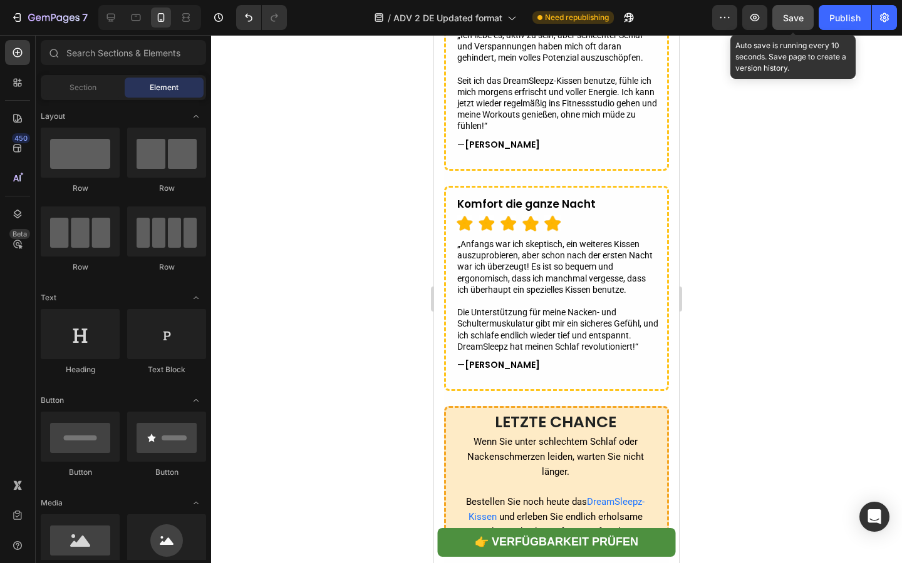
click at [788, 19] on span "Save" at bounding box center [793, 18] width 21 height 11
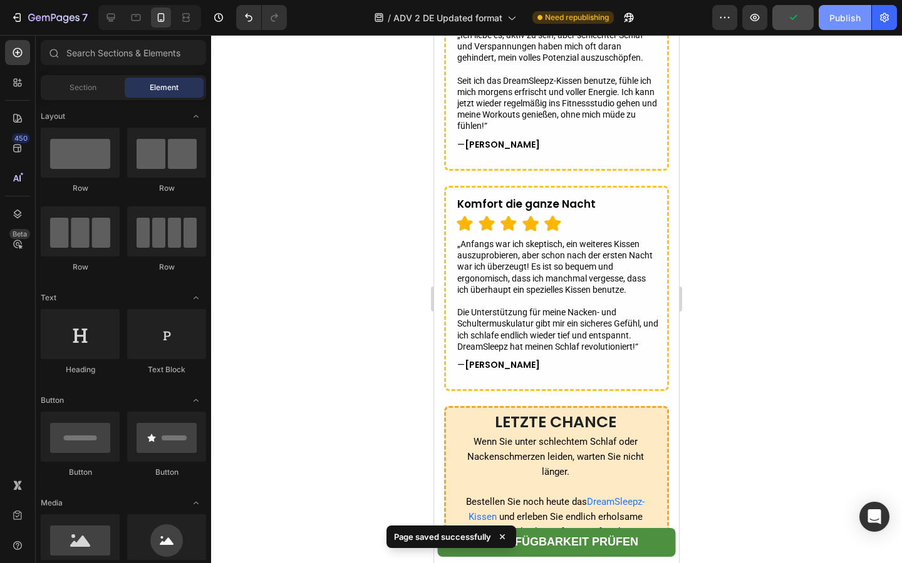
click at [836, 20] on div "Publish" at bounding box center [844, 17] width 31 height 13
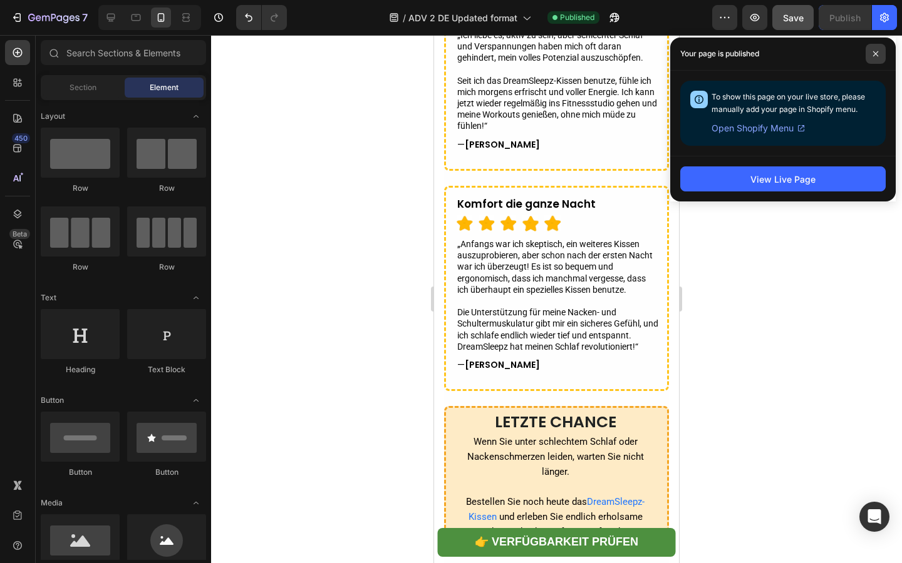
click at [868, 51] on span at bounding box center [875, 54] width 20 height 20
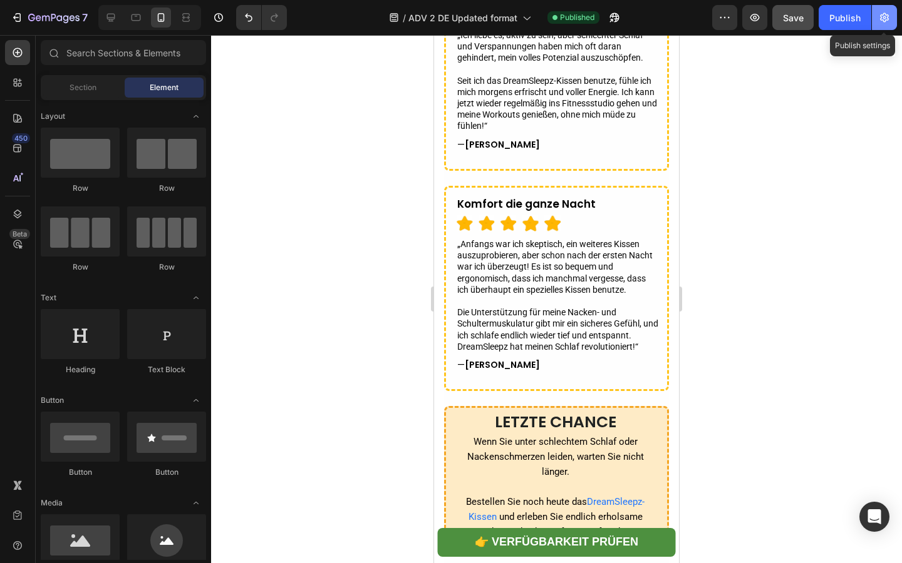
click at [882, 21] on icon "button" at bounding box center [884, 17] width 9 height 9
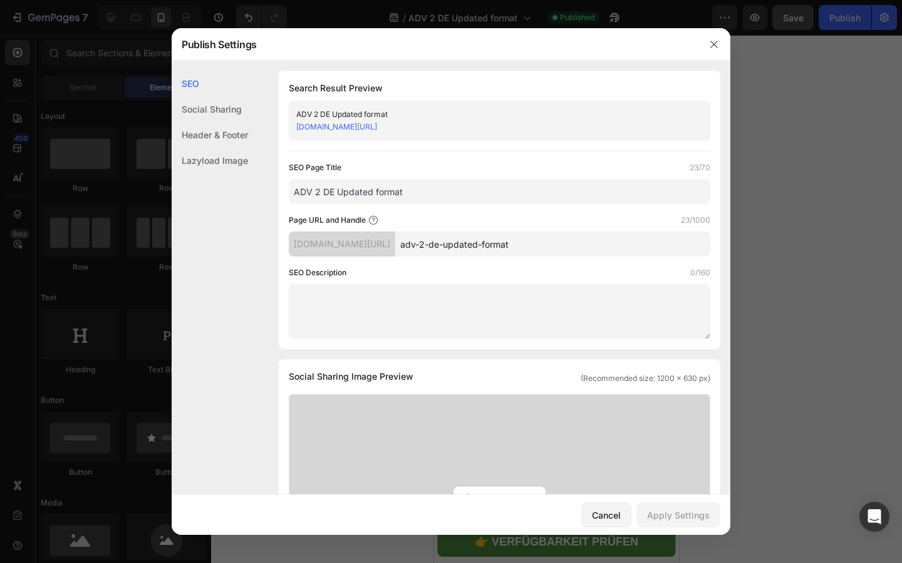
drag, startPoint x: 476, startPoint y: 244, endPoint x: 469, endPoint y: 245, distance: 7.0
click at [469, 245] on input "adv-2-de-updated-format" at bounding box center [552, 244] width 315 height 25
type input "adv-2-up"
click at [669, 518] on div "Apply Settings" at bounding box center [678, 515] width 63 height 13
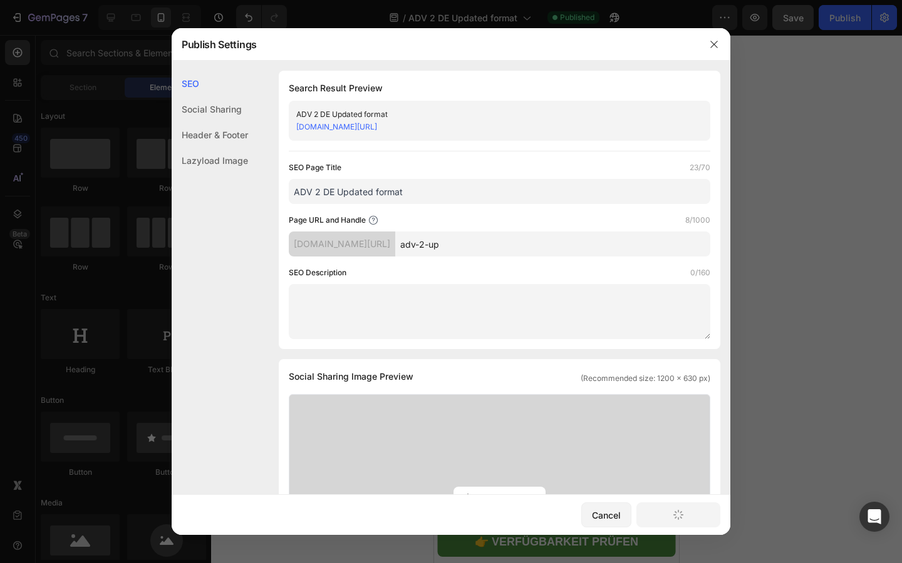
click at [460, 194] on input "ADV 2 DE Updated format" at bounding box center [499, 191] width 421 height 25
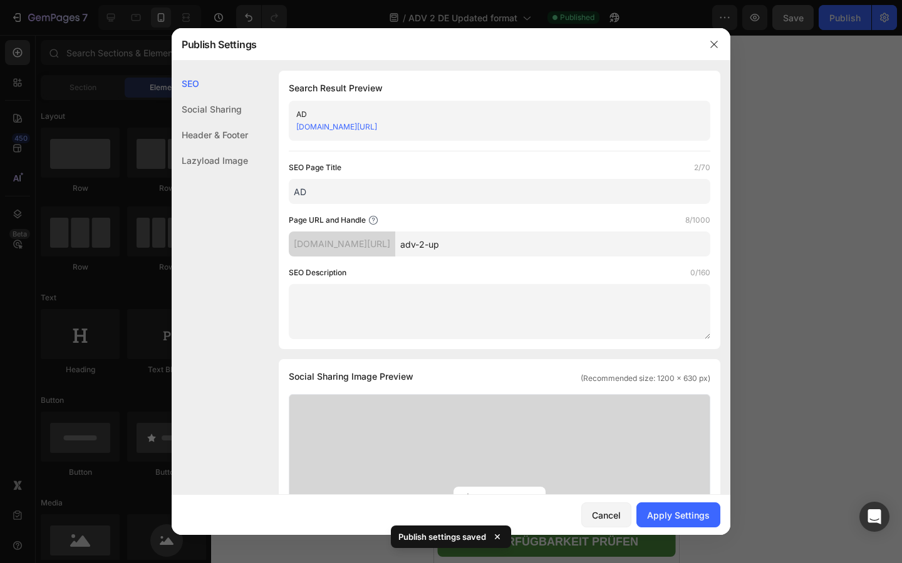
type input "A"
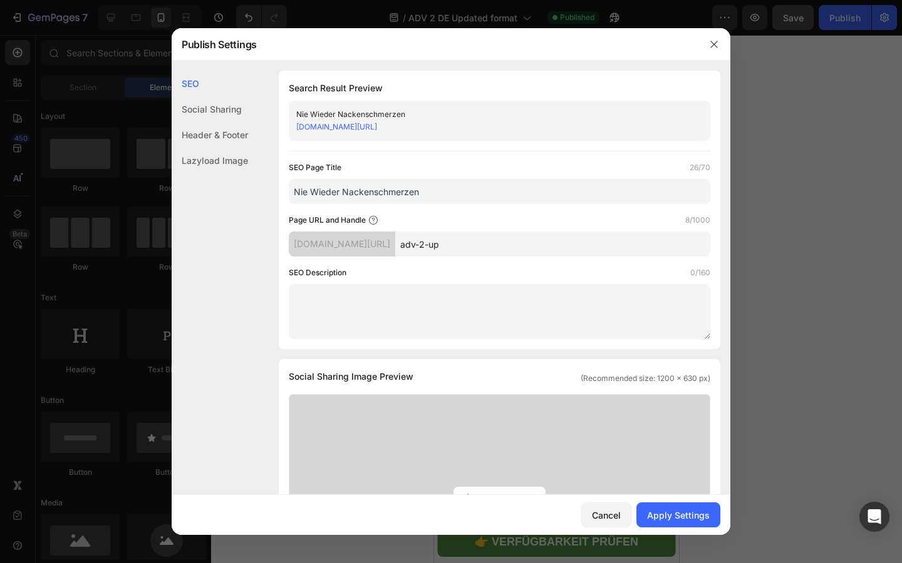
type input "Nie Wieder Nackenschmerzen"
click at [540, 205] on div "SEO Page Title 26/70 Nie Wieder Nackenschmerzen Page URL and Handle 8/1000 [DOM…" at bounding box center [499, 251] width 421 height 178
click at [680, 510] on div "Apply Settings" at bounding box center [678, 515] width 63 height 13
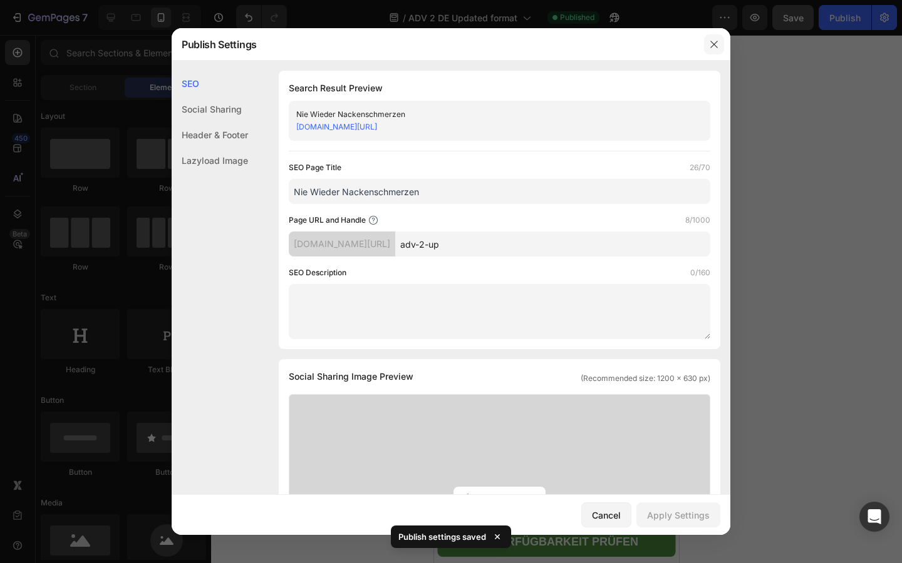
click at [711, 44] on icon "button" at bounding box center [714, 44] width 10 height 10
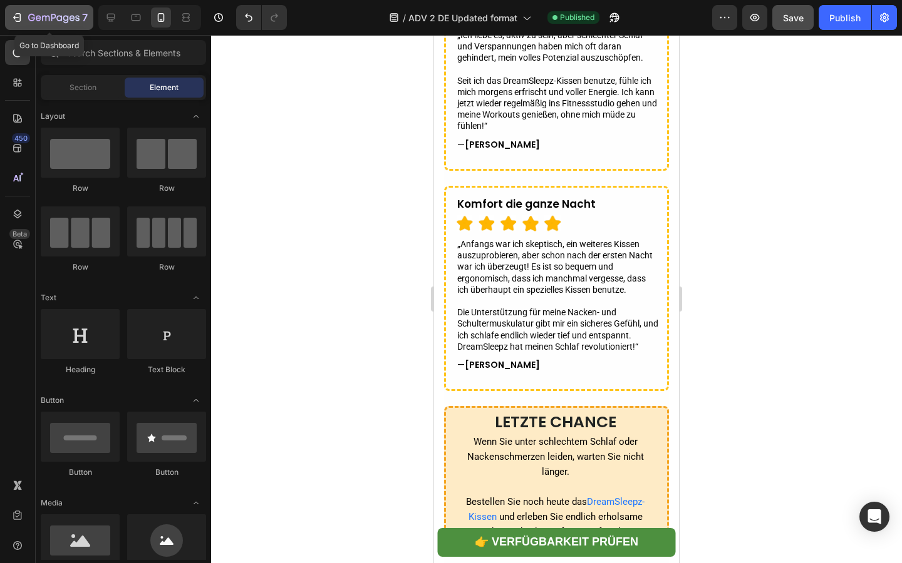
click at [43, 27] on button "7" at bounding box center [49, 17] width 88 height 25
